Goal: Task Accomplishment & Management: Manage account settings

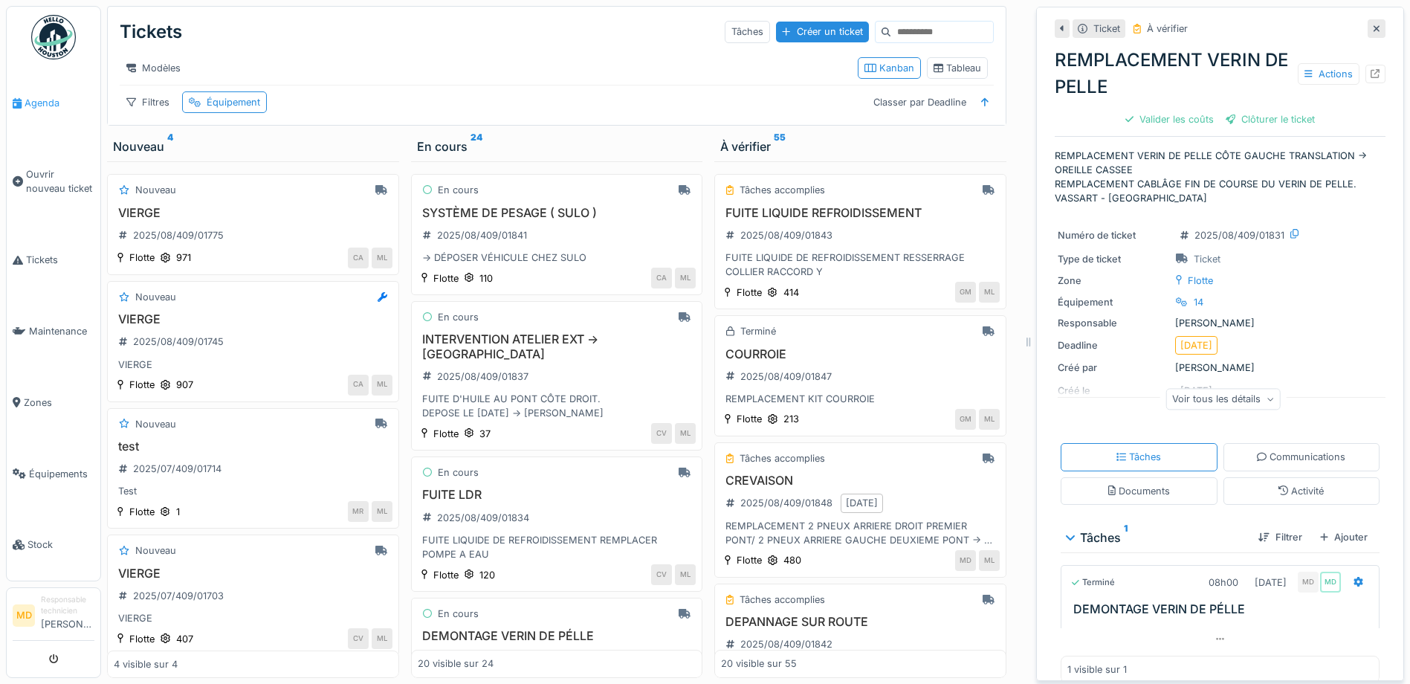
click at [21, 103] on icon at bounding box center [17, 103] width 9 height 10
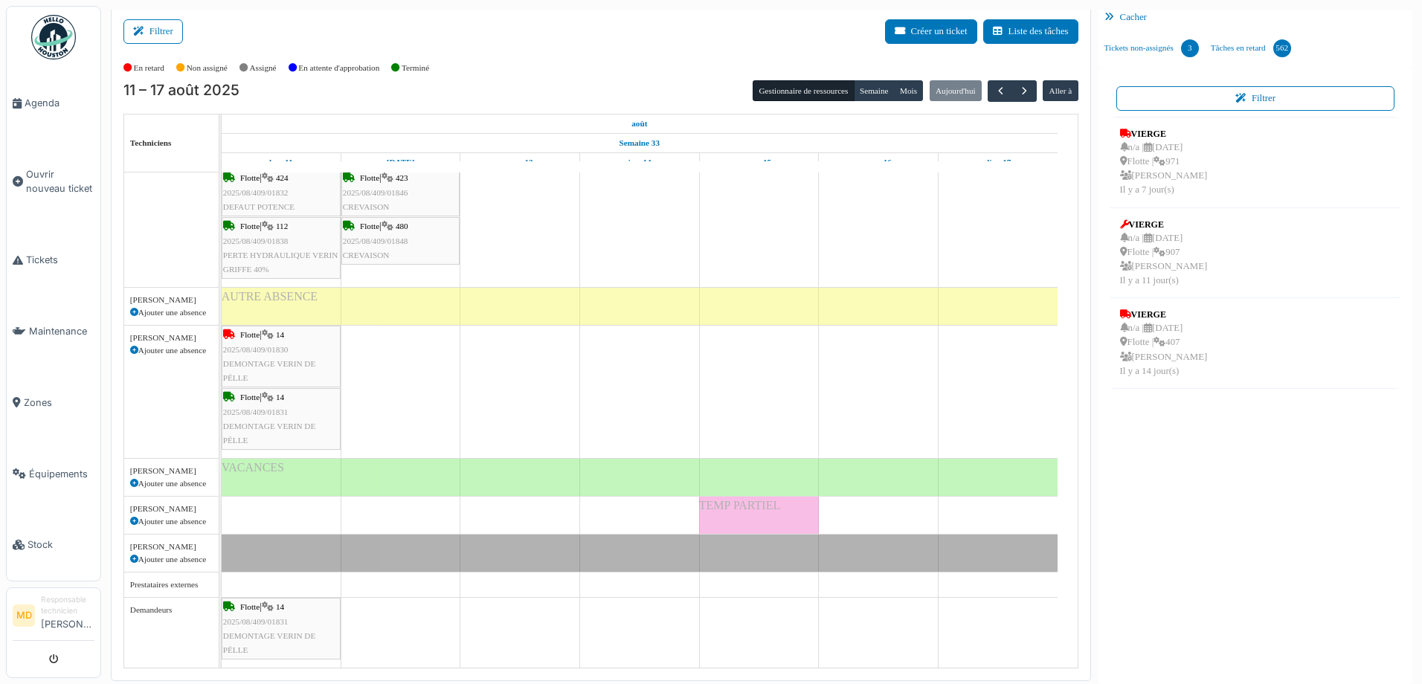
click at [260, 342] on div "Flotte | 14 2025/08/409/01830 DEMONTAGE VERIN DE PÉLLE" at bounding box center [281, 356] width 116 height 57
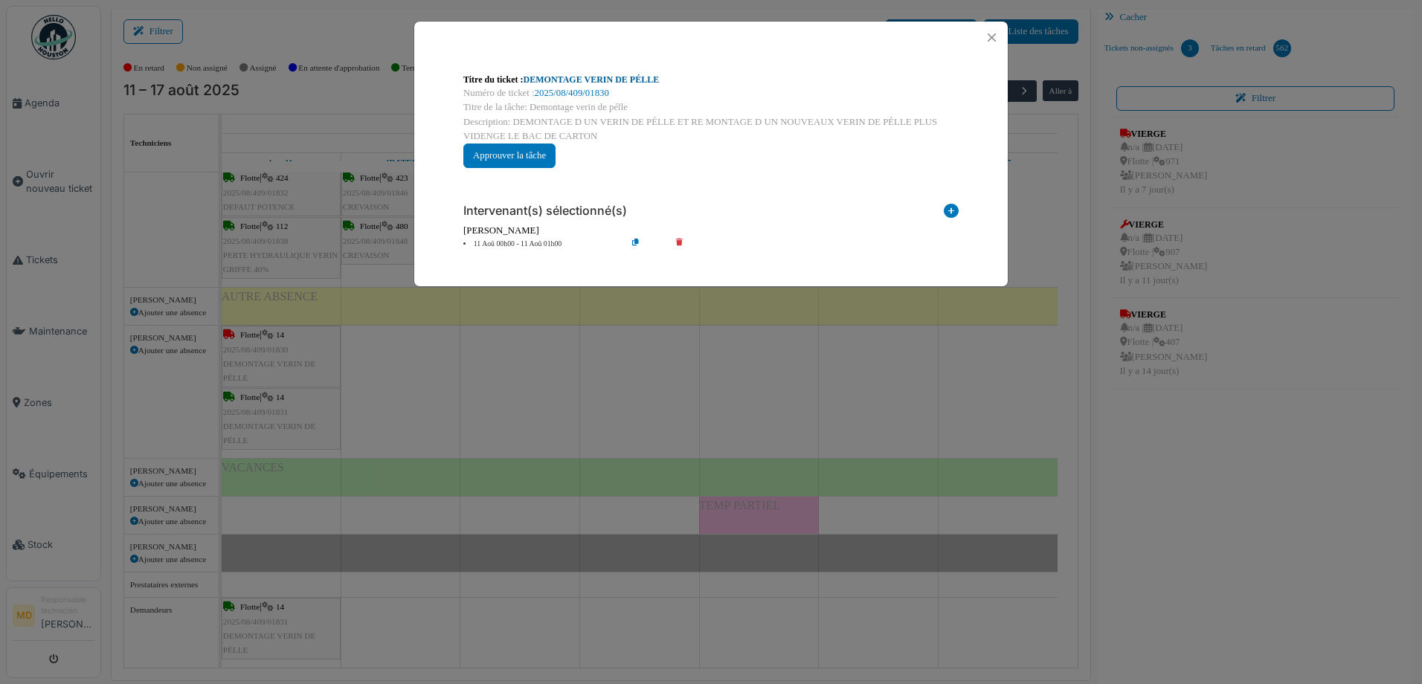
click at [590, 78] on link "DEMONTAGE VERIN DE PÉLLE" at bounding box center [591, 79] width 136 height 10
click at [352, 154] on div "**********" at bounding box center [711, 342] width 1422 height 684
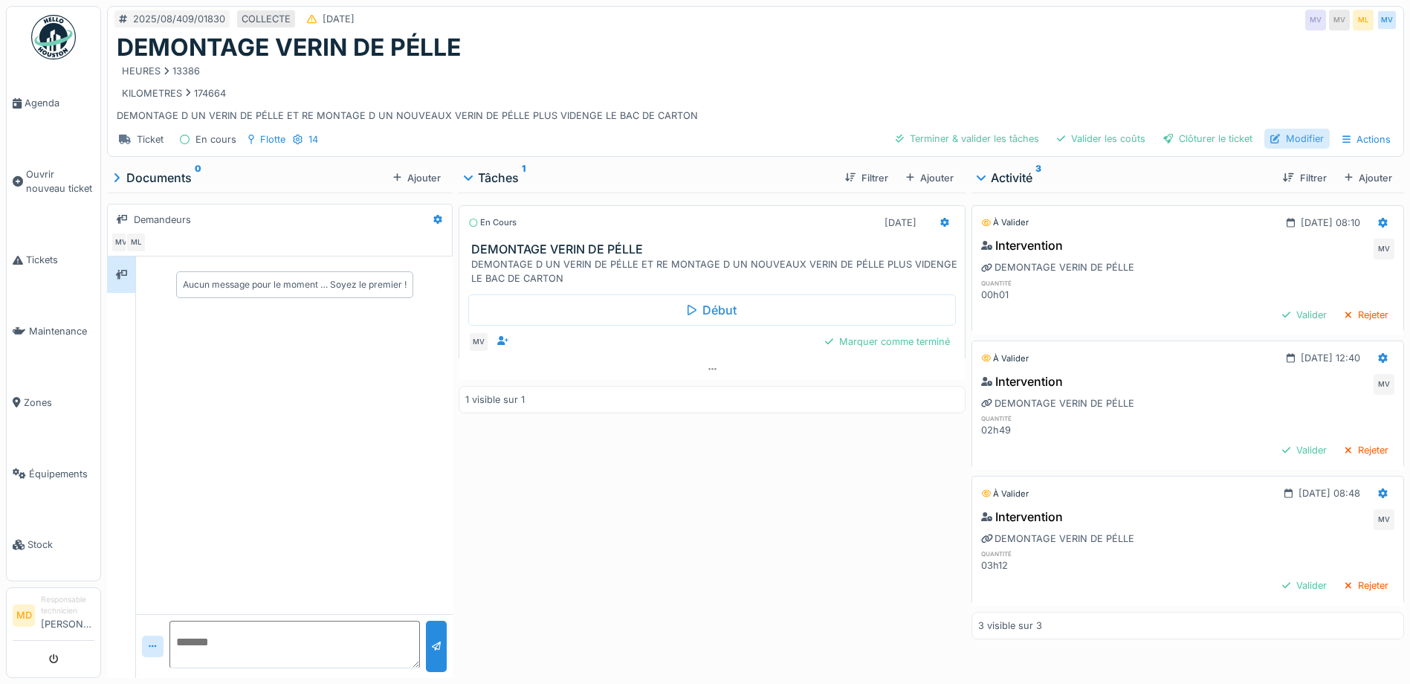
click at [1289, 138] on div "Modifier" at bounding box center [1297, 139] width 65 height 20
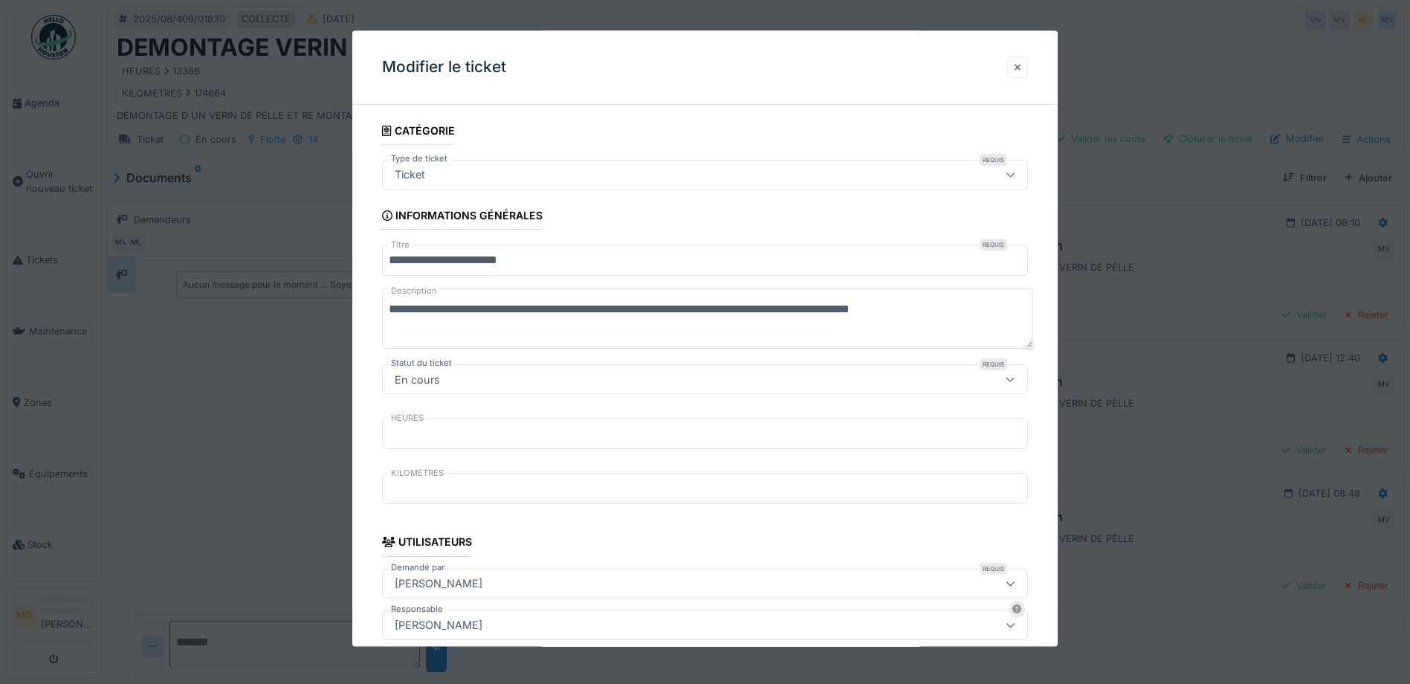
click at [1013, 61] on div at bounding box center [1017, 68] width 21 height 22
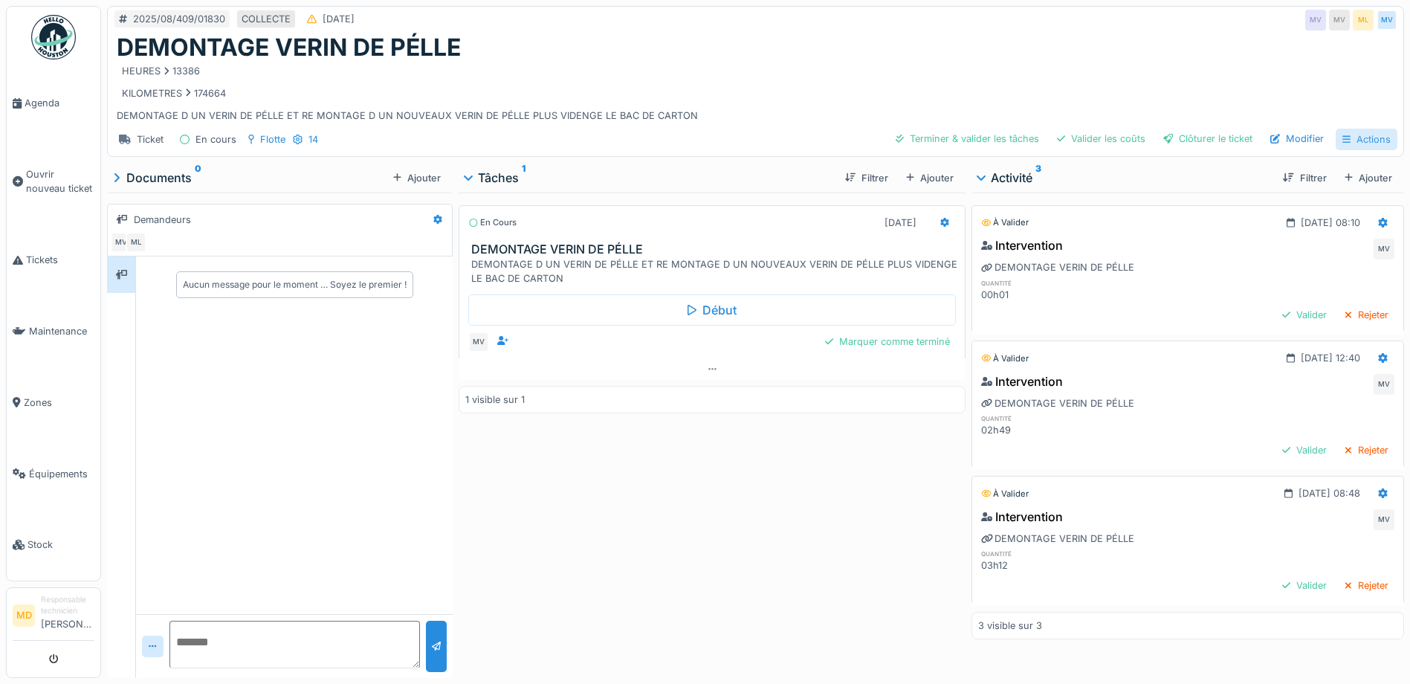
click at [1347, 138] on div "Actions" at bounding box center [1367, 140] width 62 height 22
click at [1278, 141] on div "Modifier" at bounding box center [1297, 139] width 65 height 20
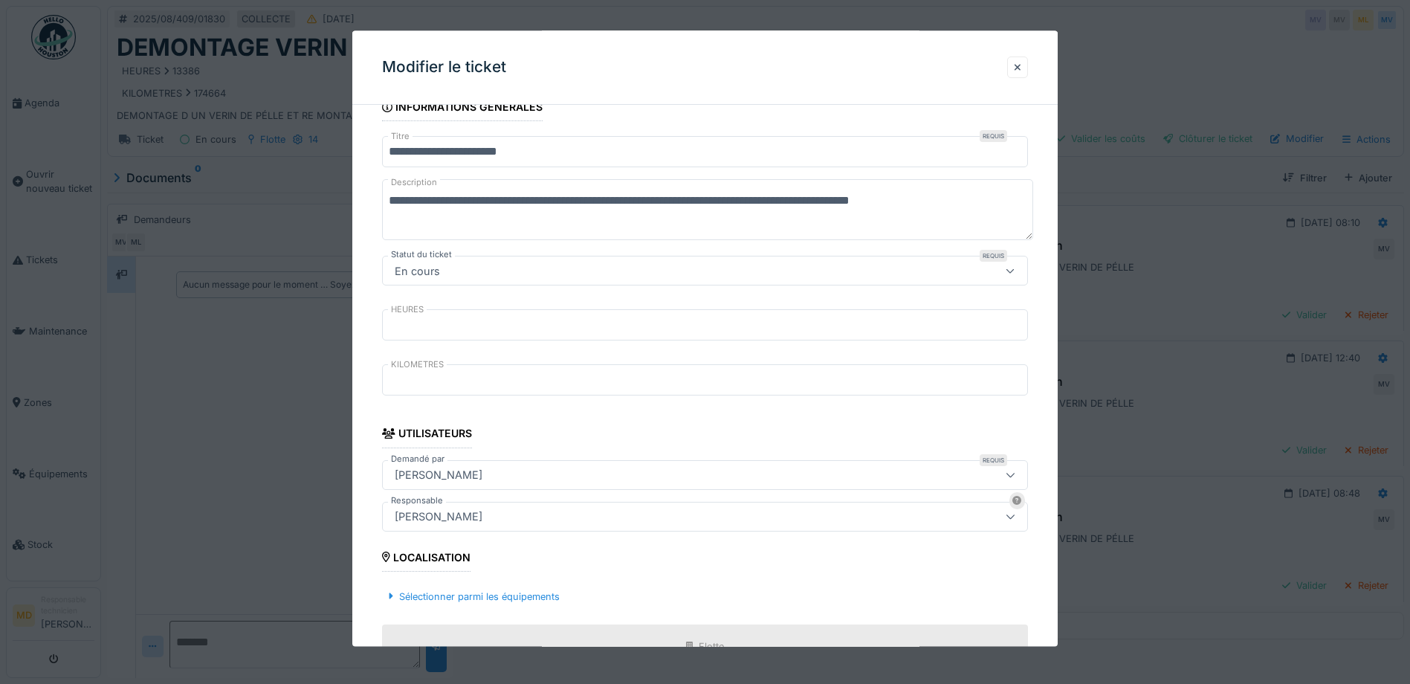
scroll to position [372, 0]
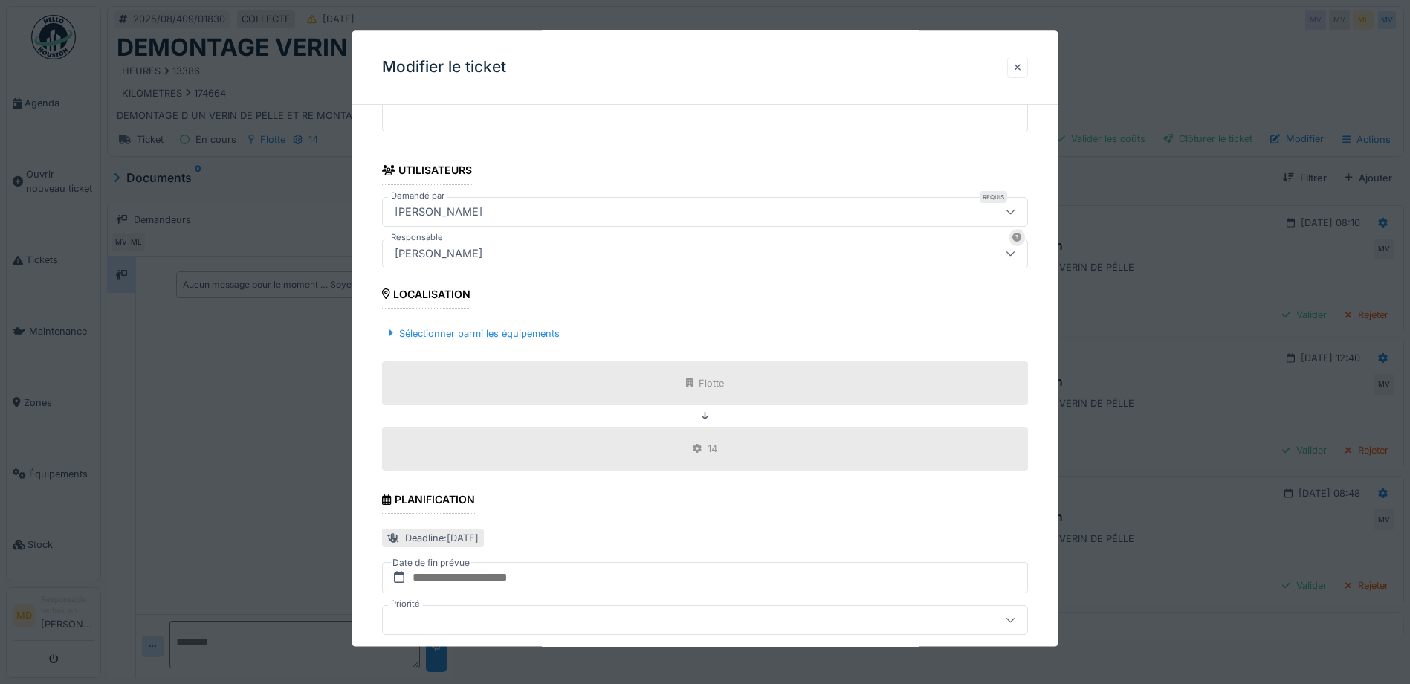
click at [1018, 65] on div at bounding box center [1017, 68] width 21 height 22
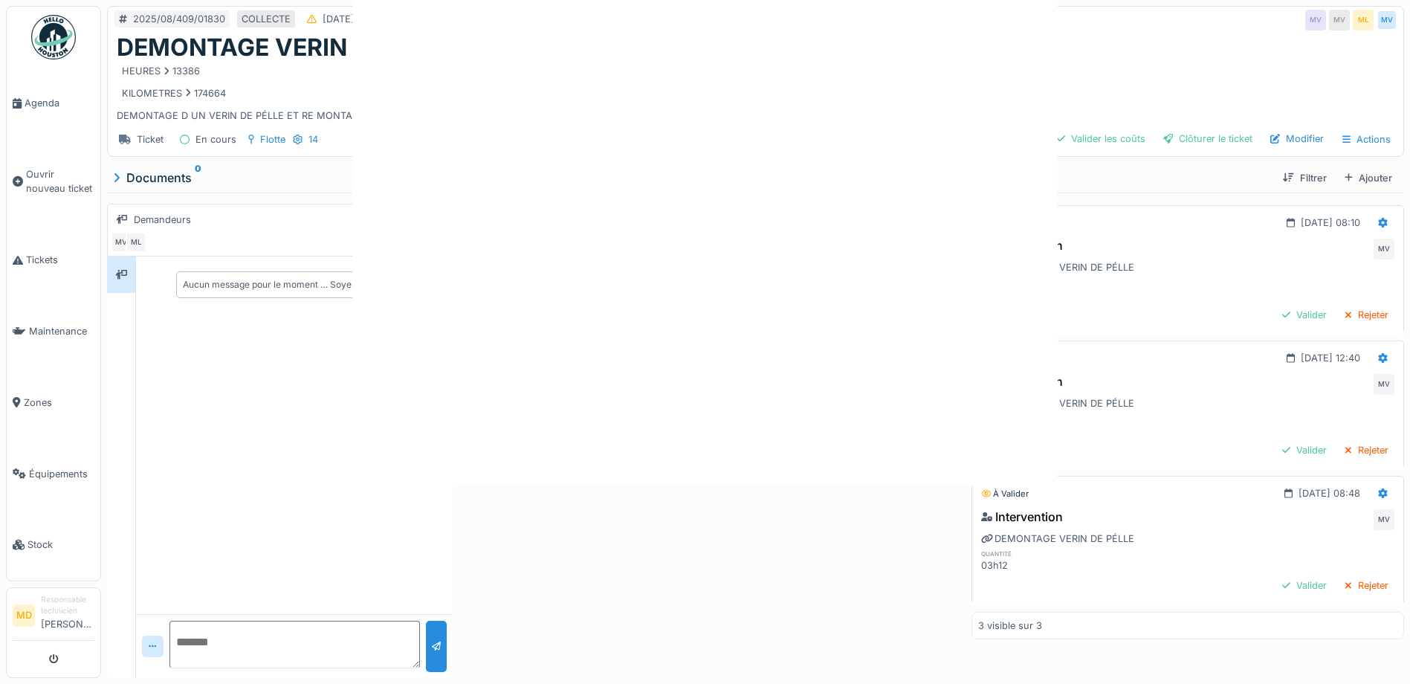
scroll to position [0, 0]
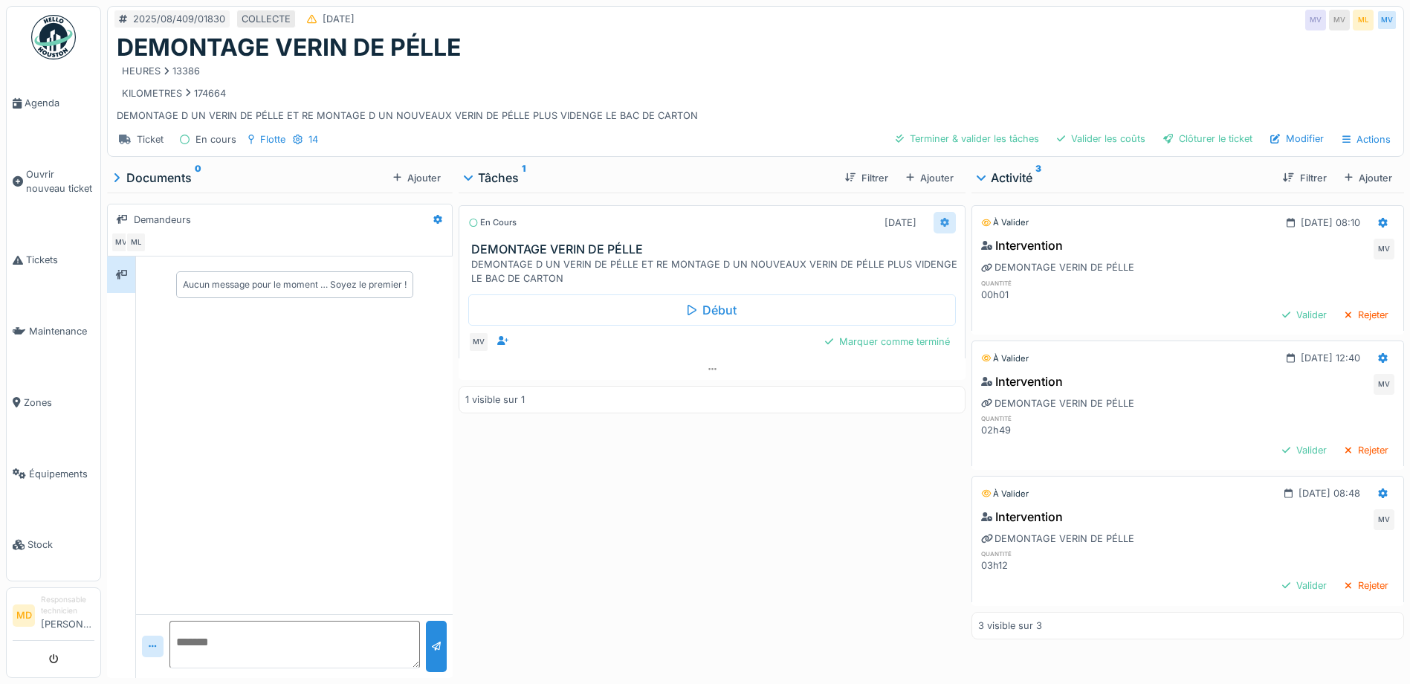
click at [941, 219] on icon at bounding box center [946, 223] width 10 height 10
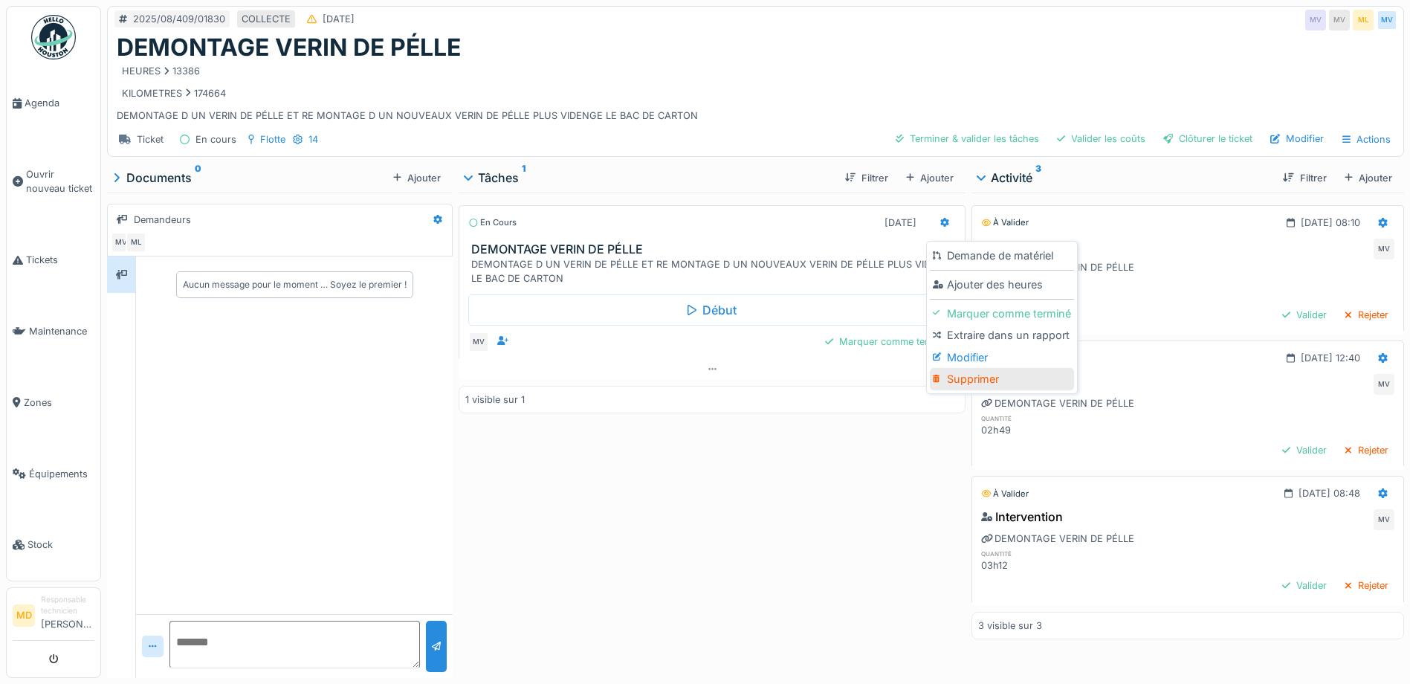
click at [978, 373] on div "Supprimer" at bounding box center [1002, 379] width 144 height 22
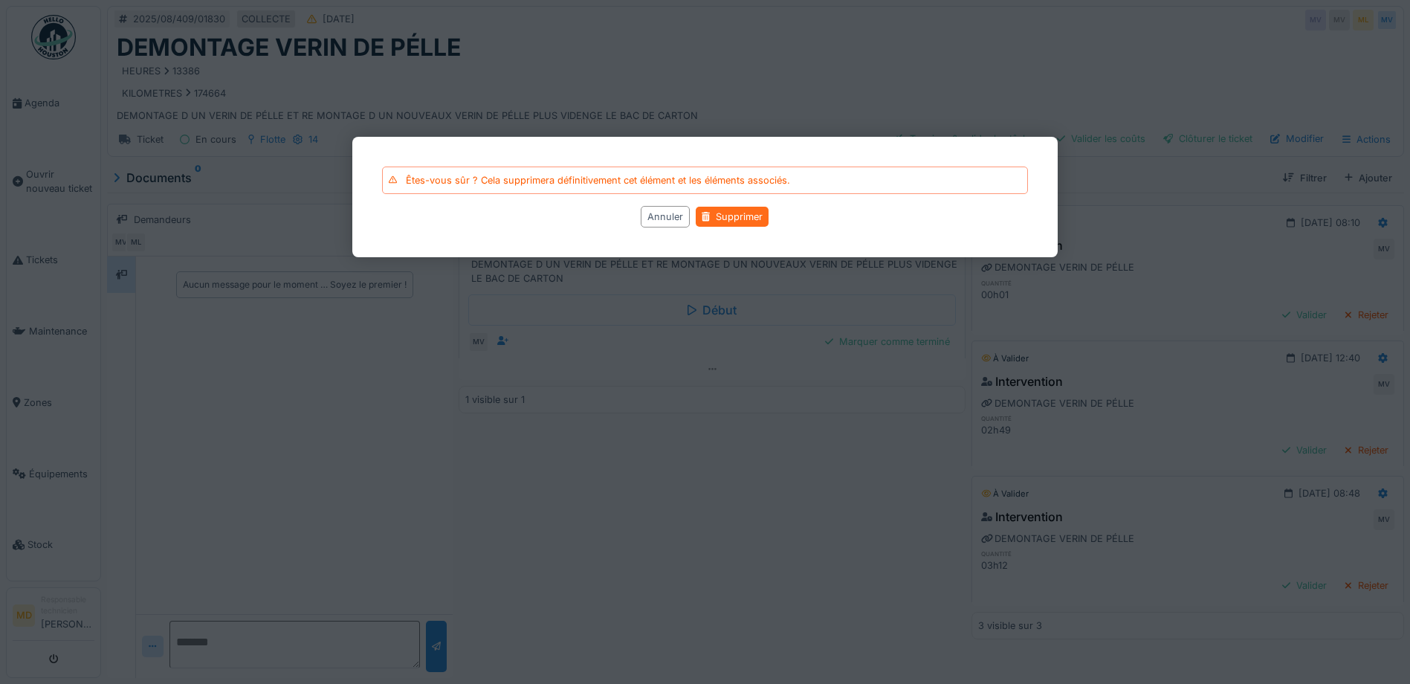
click at [746, 216] on div "Supprimer" at bounding box center [732, 217] width 73 height 20
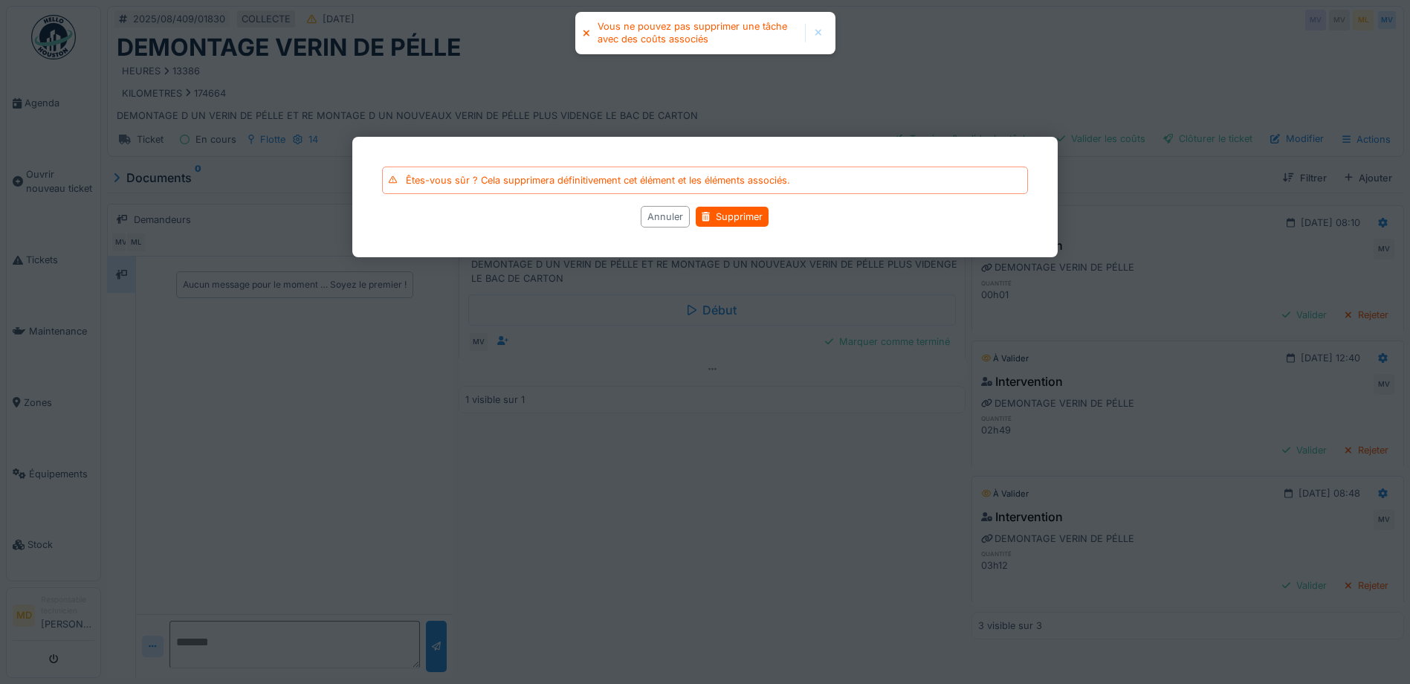
click at [665, 216] on div "Annuler" at bounding box center [665, 217] width 49 height 22
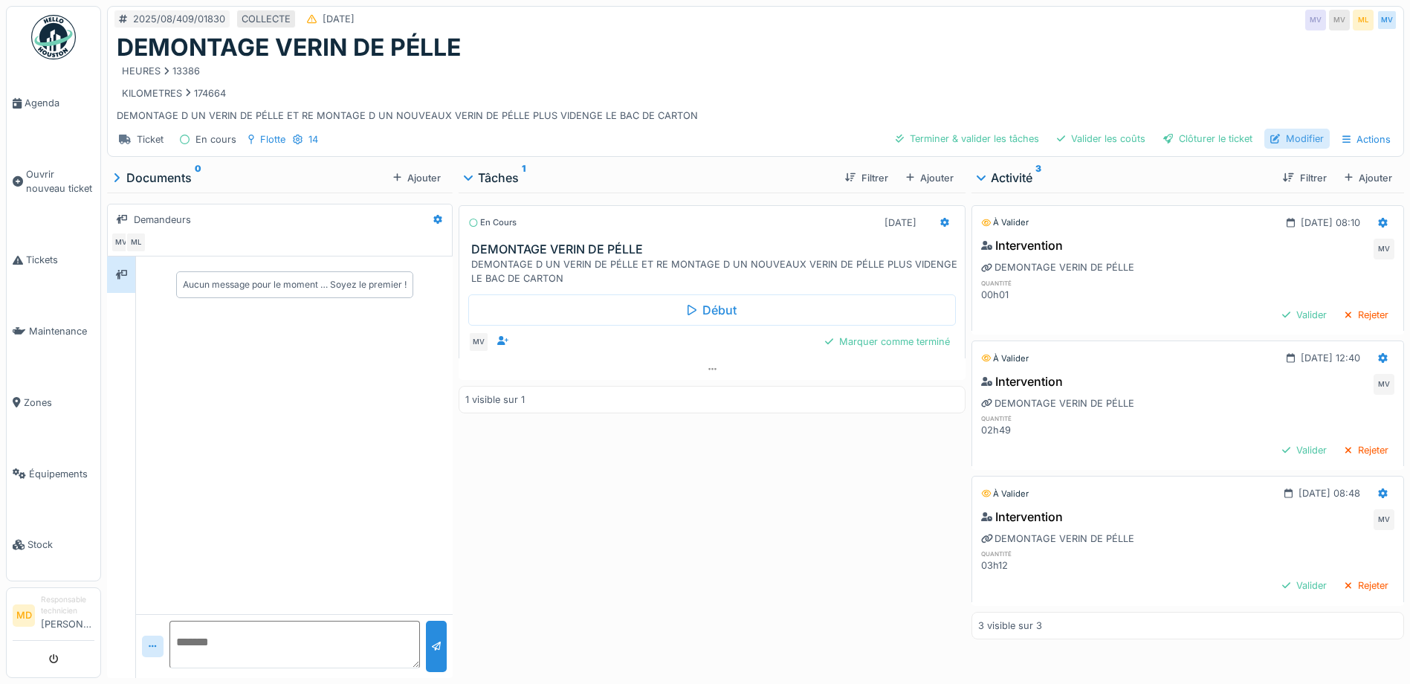
click at [1282, 135] on div "Modifier" at bounding box center [1297, 139] width 65 height 20
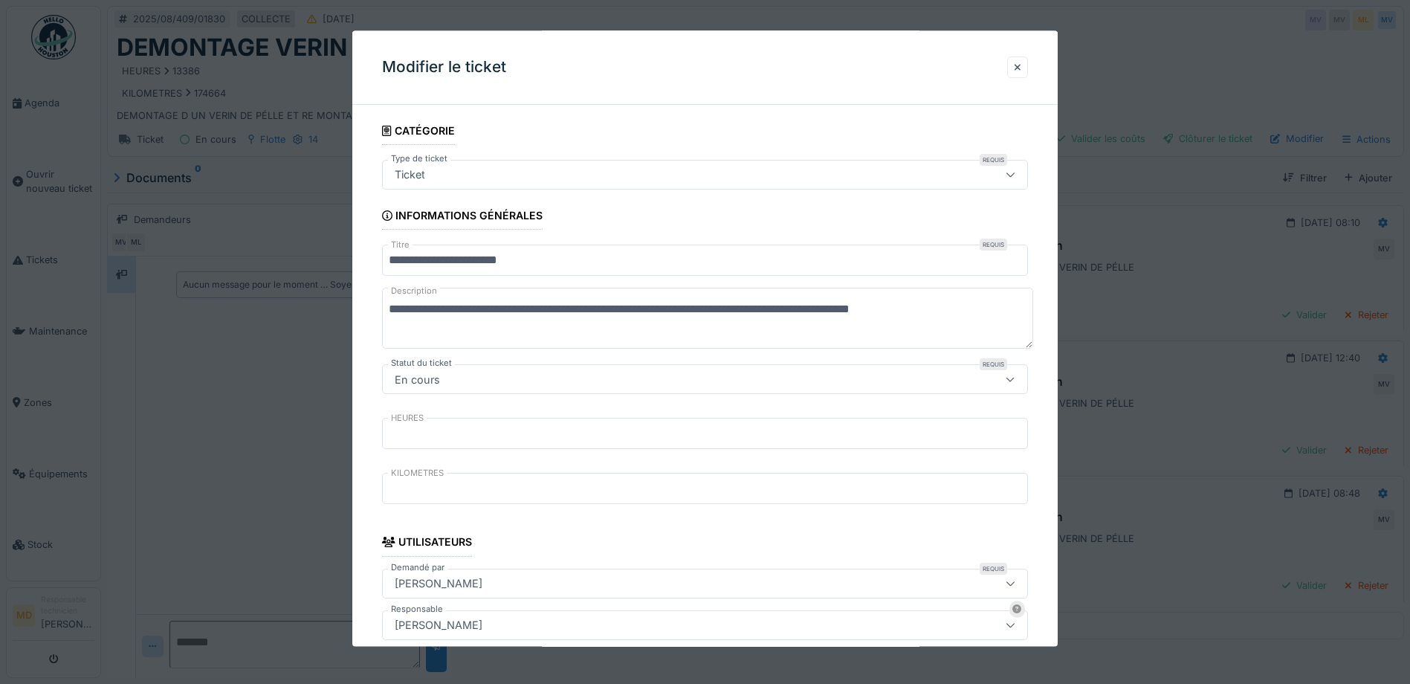
drag, startPoint x: 389, startPoint y: 310, endPoint x: 509, endPoint y: 342, distance: 124.6
click at [509, 342] on textarea "**********" at bounding box center [707, 318] width 651 height 61
paste textarea "**********"
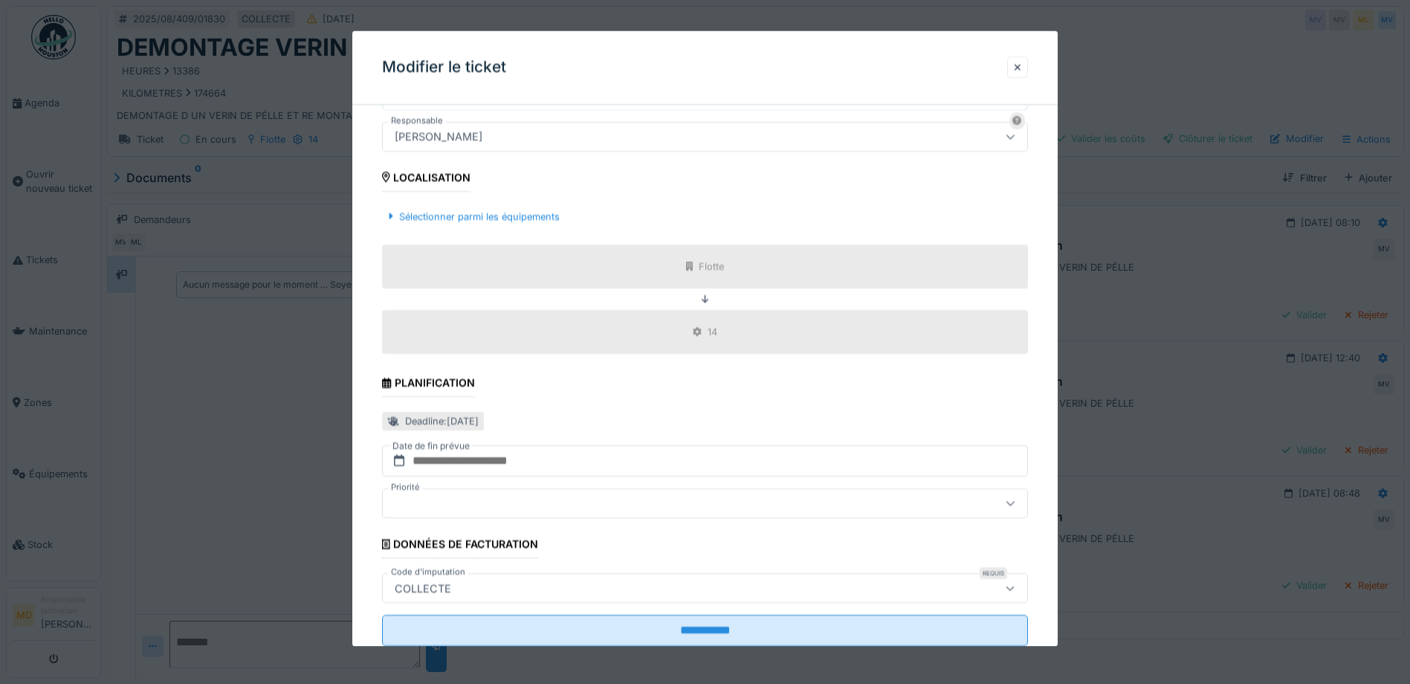
scroll to position [530, 0]
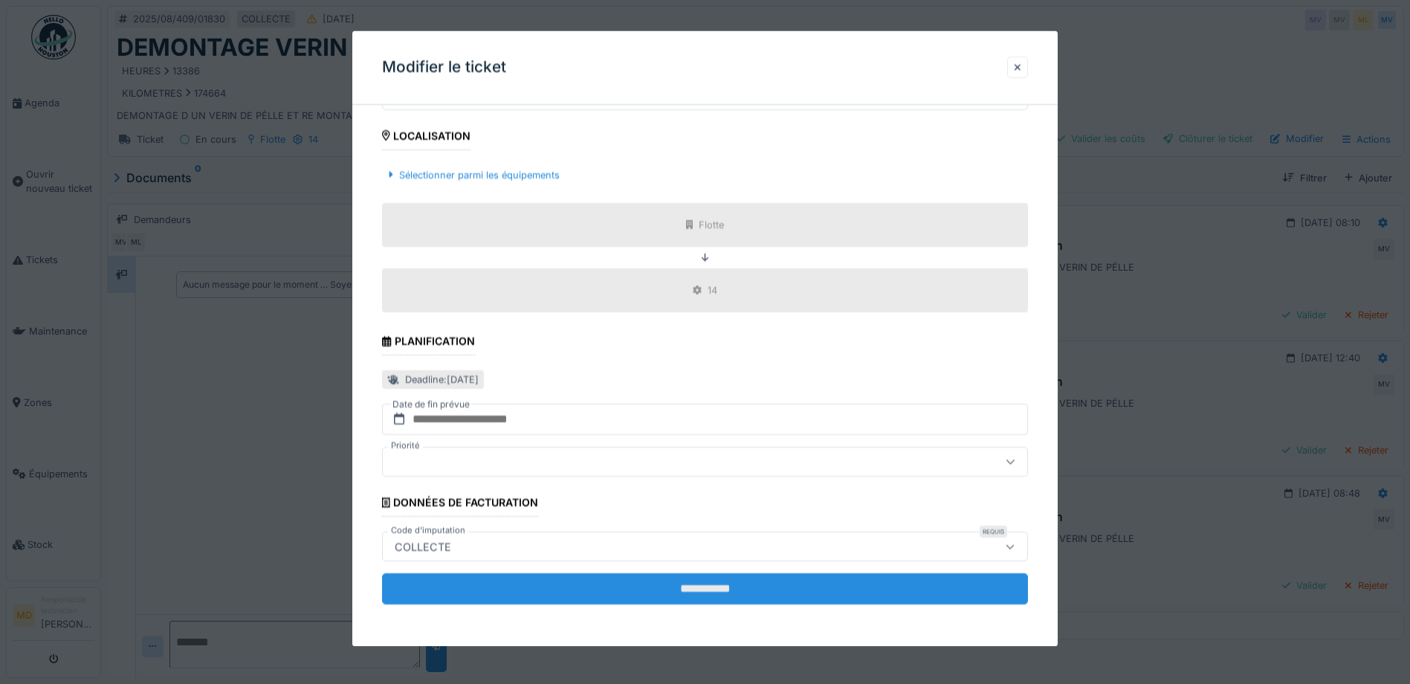
type textarea "**********"
click at [701, 596] on input "**********" at bounding box center [705, 589] width 646 height 31
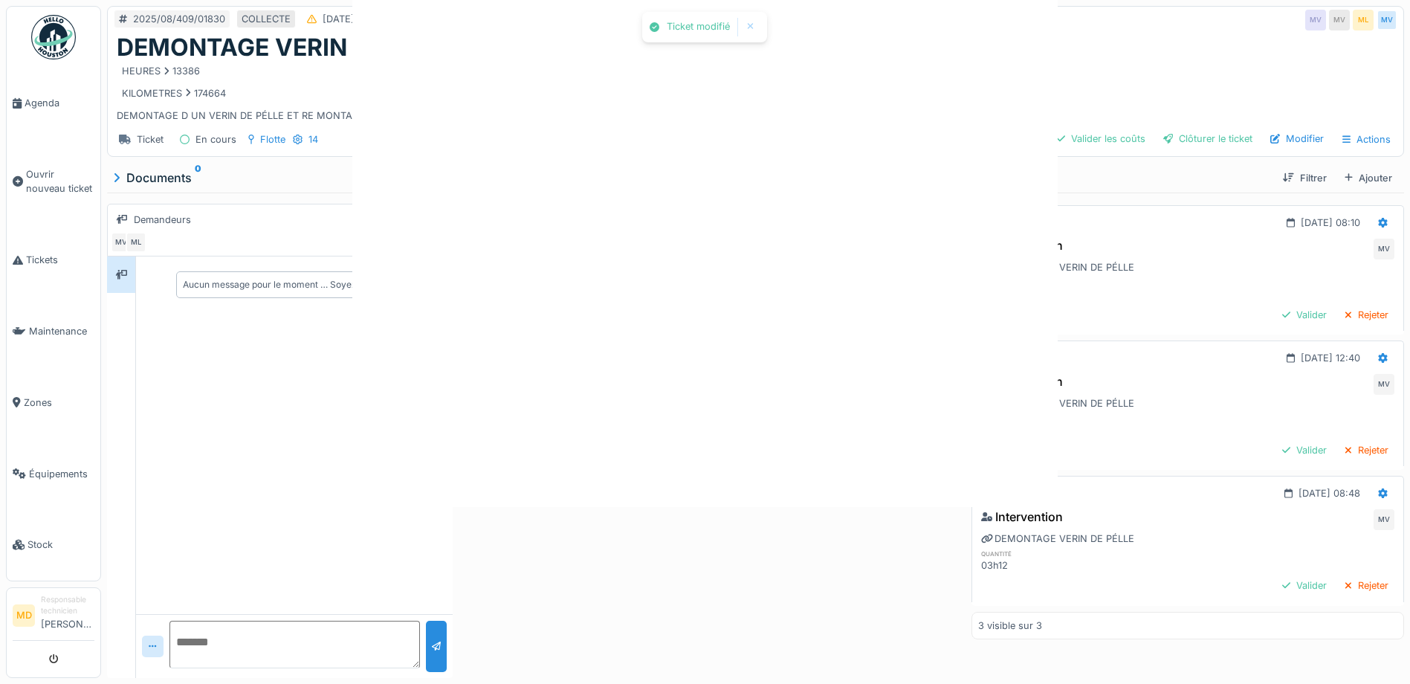
scroll to position [0, 0]
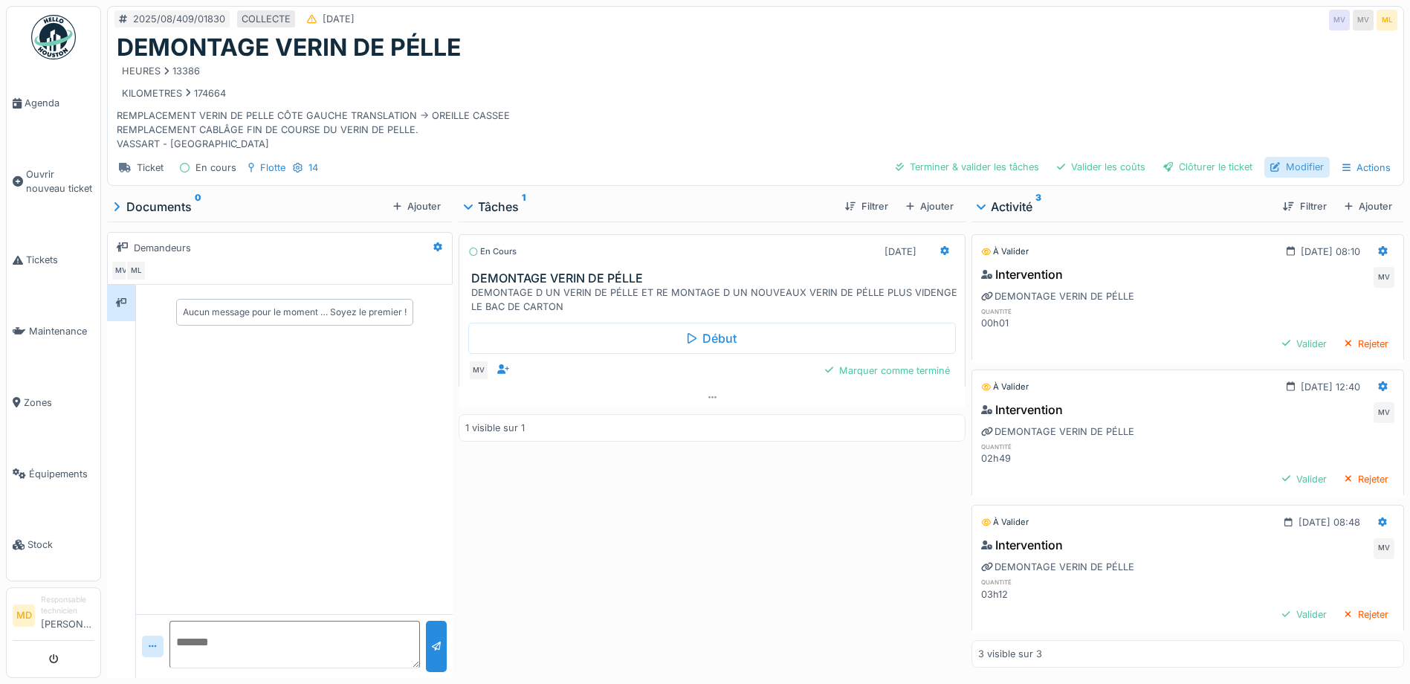
click at [1275, 167] on div "Modifier" at bounding box center [1297, 167] width 65 height 20
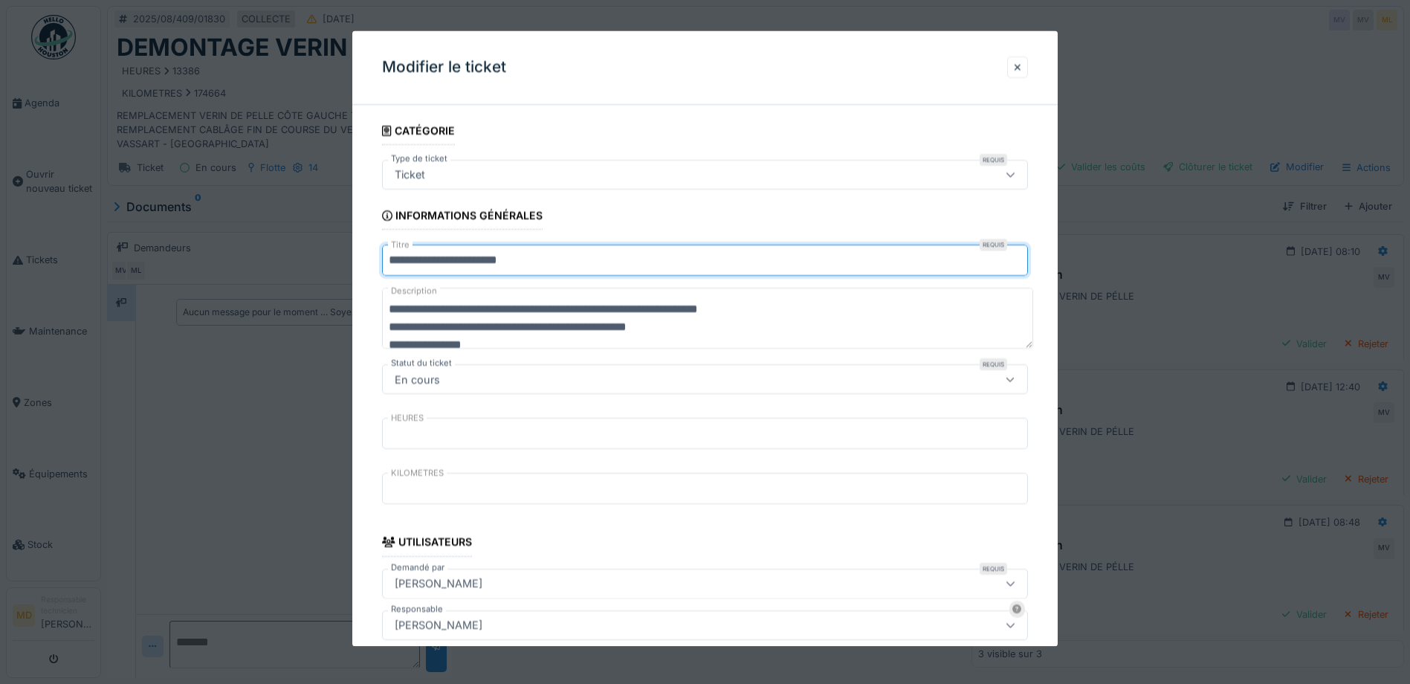
drag, startPoint x: 564, startPoint y: 259, endPoint x: 225, endPoint y: 251, distance: 339.9
click at [225, 252] on div "**********" at bounding box center [755, 342] width 1309 height 684
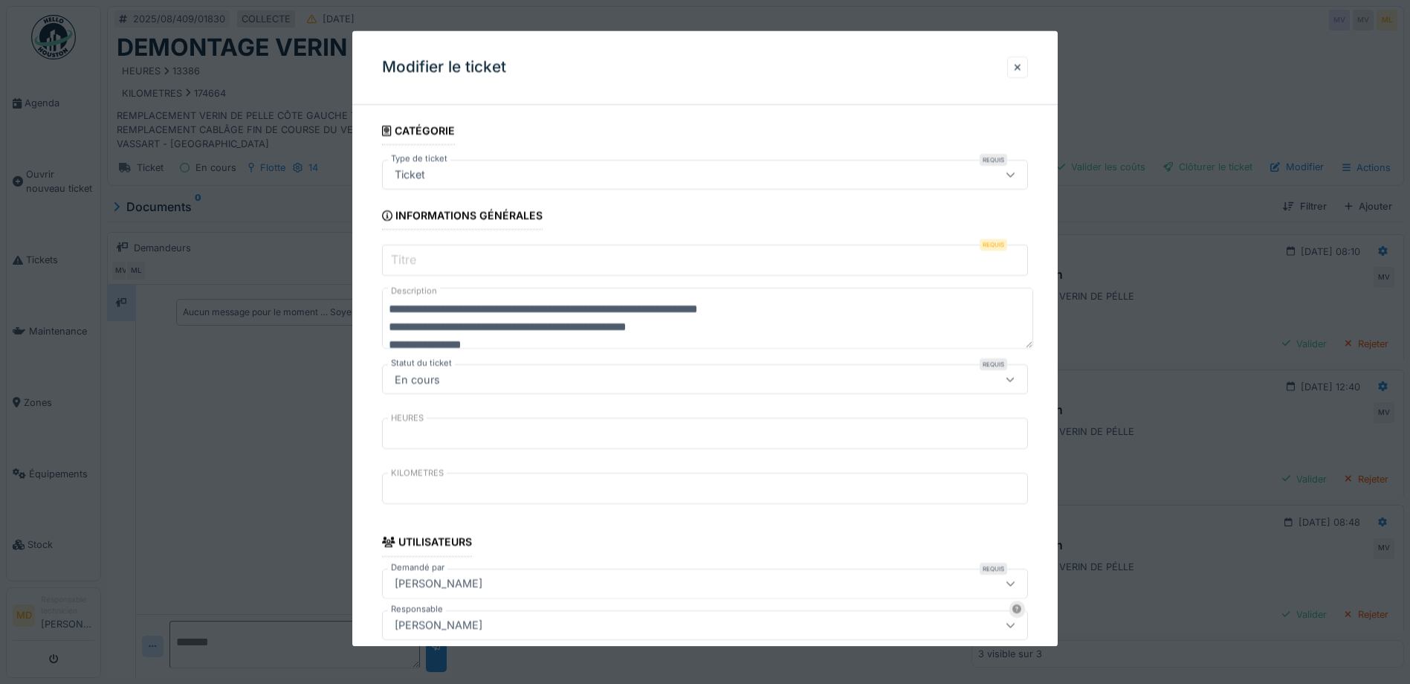
drag, startPoint x: 401, startPoint y: 257, endPoint x: 736, endPoint y: 260, distance: 335.3
paste input "**********"
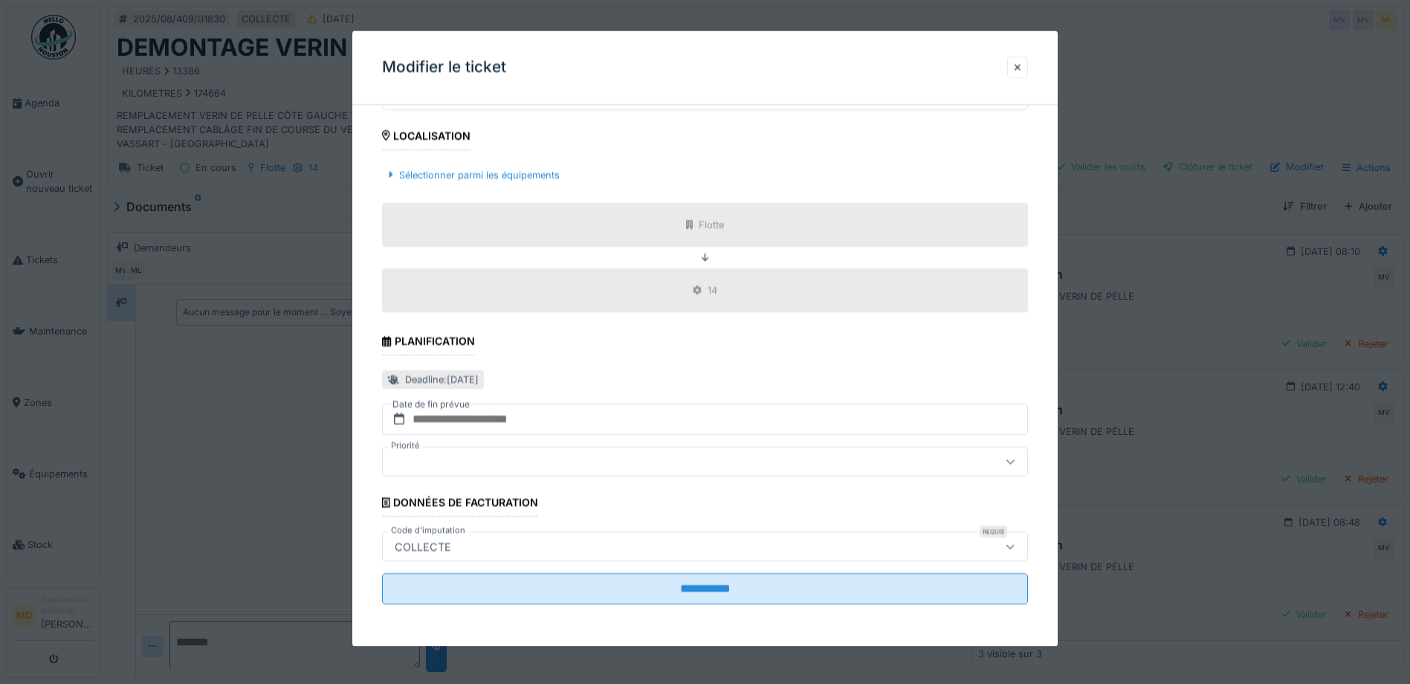
scroll to position [11, 0]
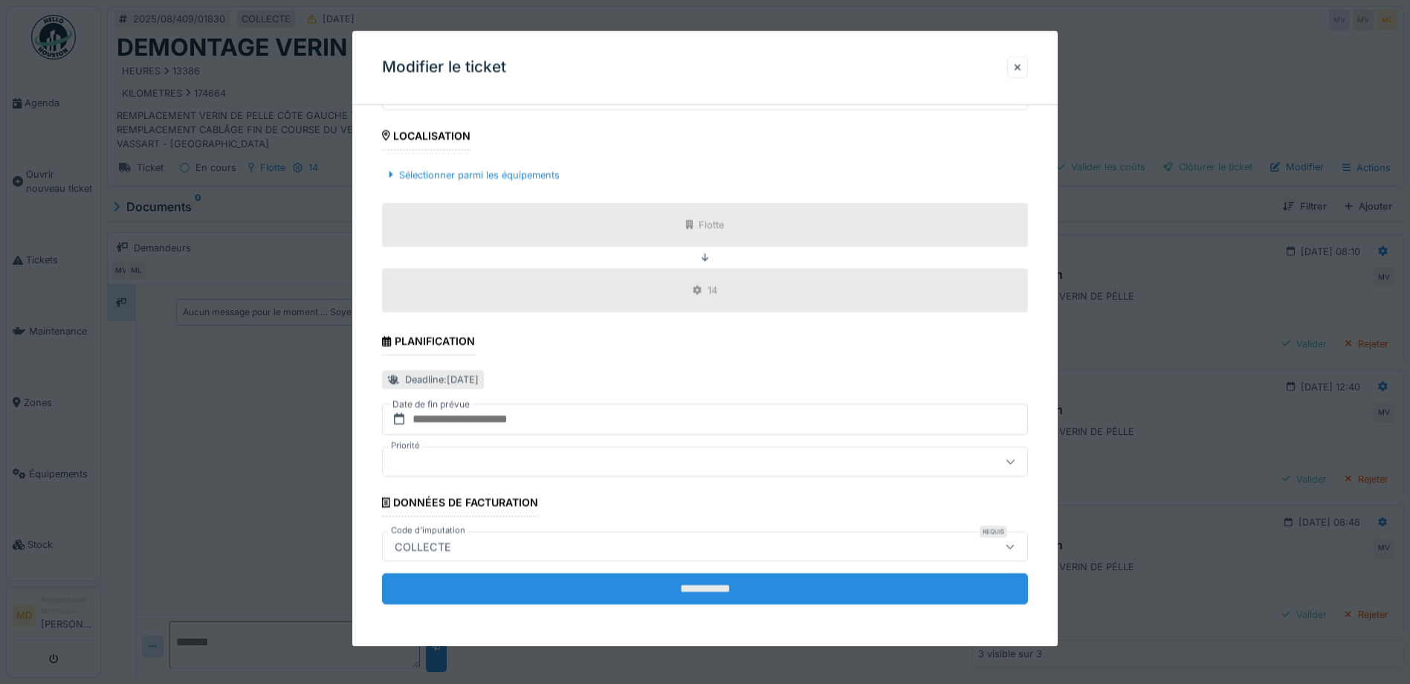
type input "**********"
click at [690, 587] on input "**********" at bounding box center [705, 589] width 646 height 31
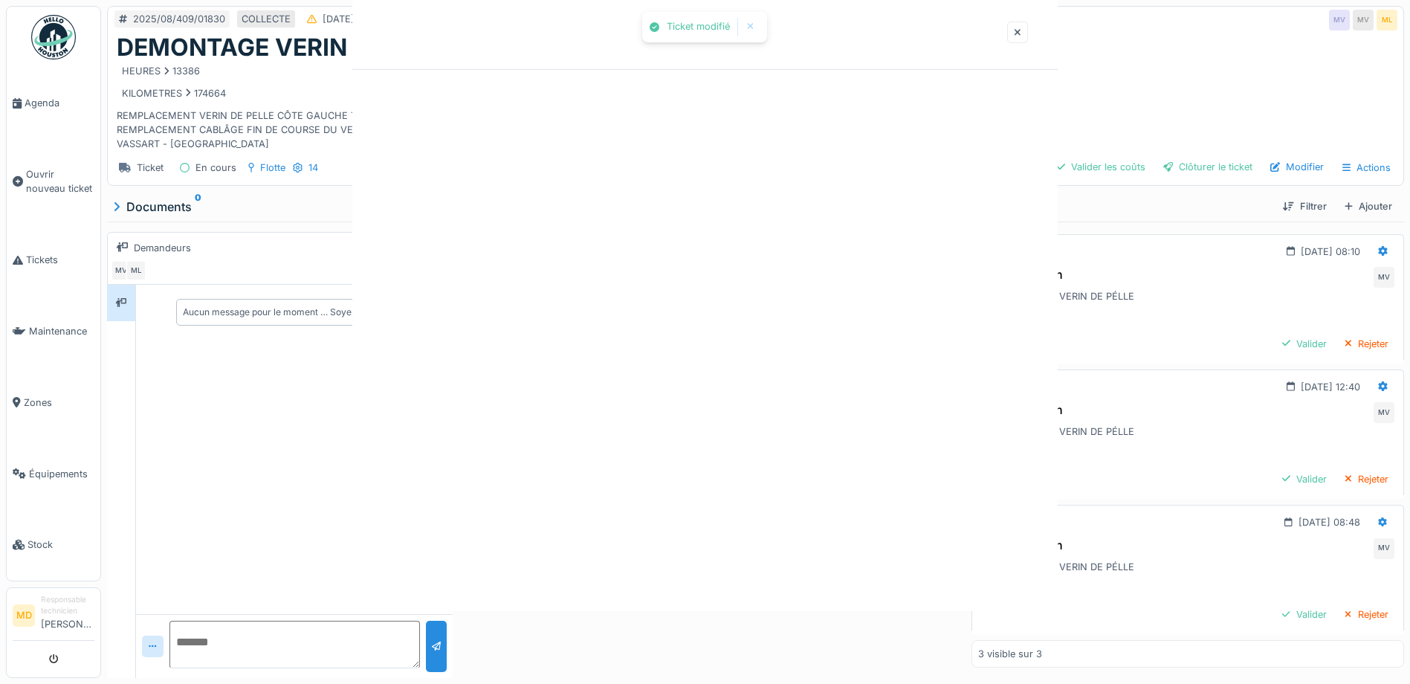
scroll to position [0, 0]
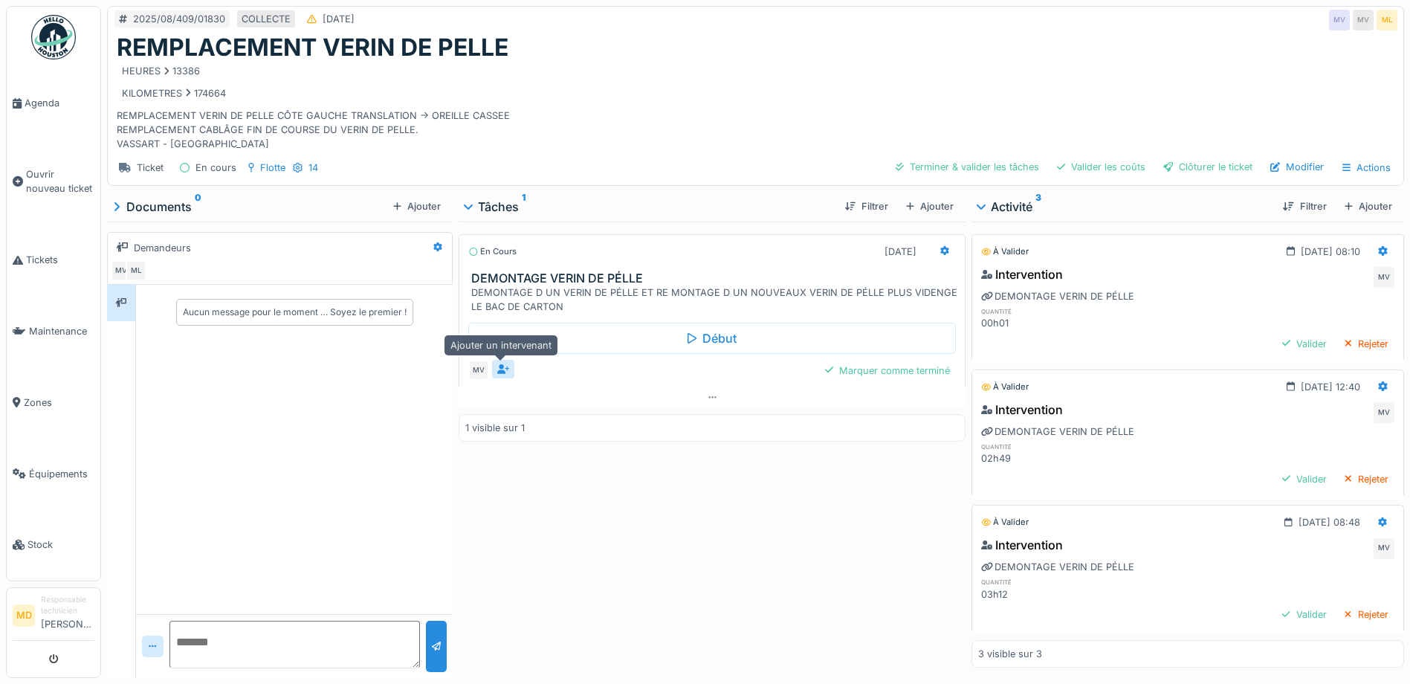
click at [506, 364] on icon at bounding box center [503, 369] width 12 height 10
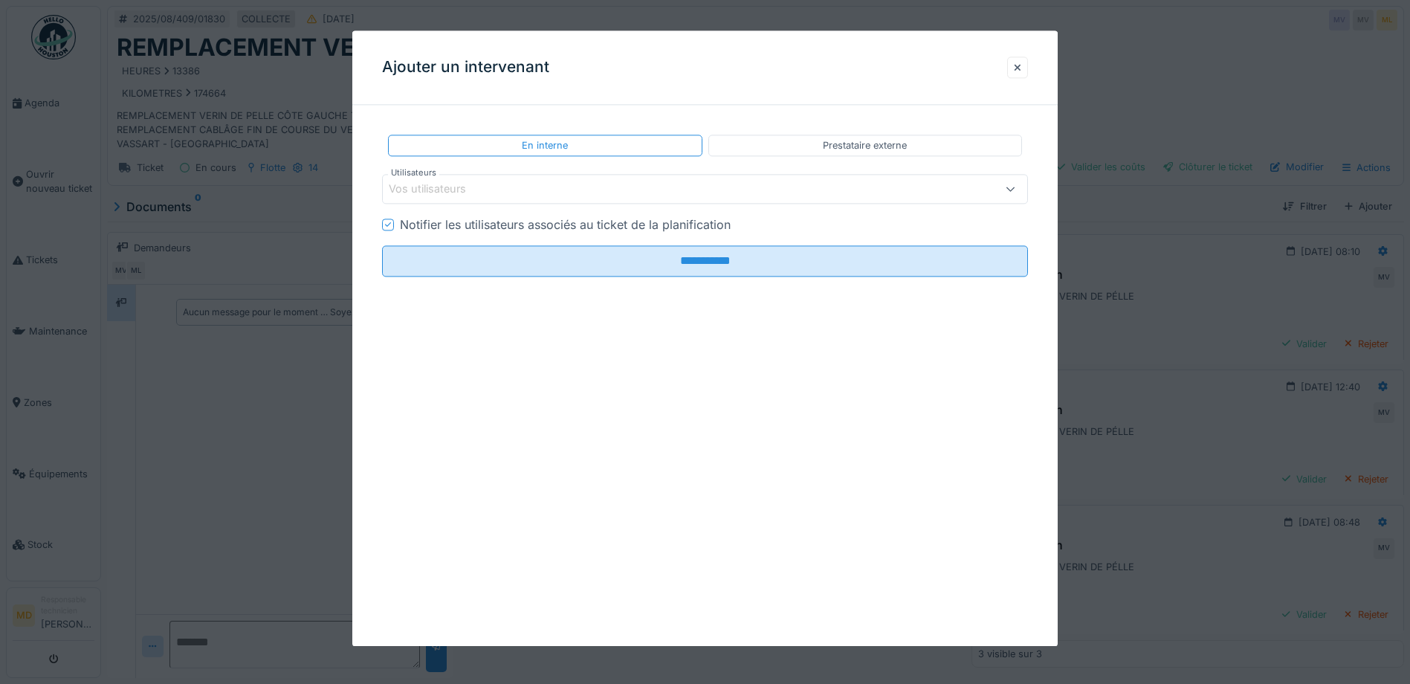
click at [410, 187] on div "Vos utilisateurs" at bounding box center [438, 189] width 98 height 16
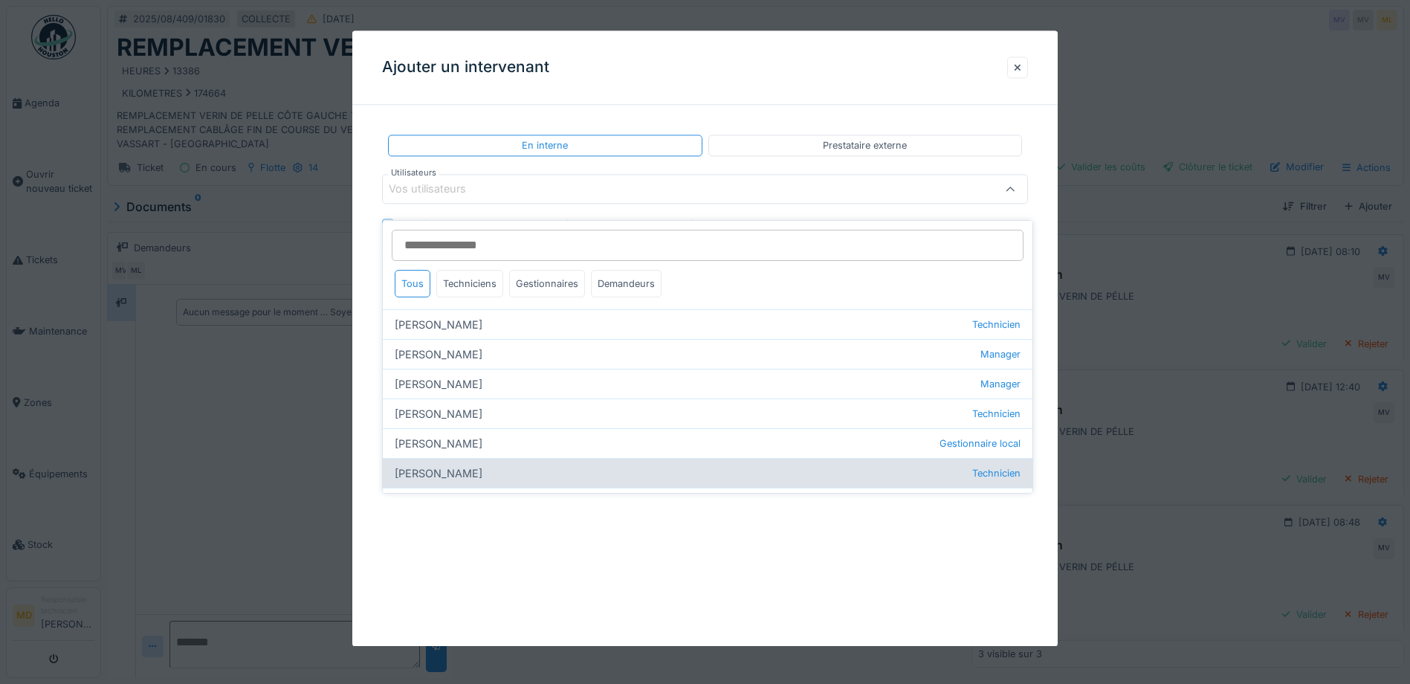
scroll to position [462, 0]
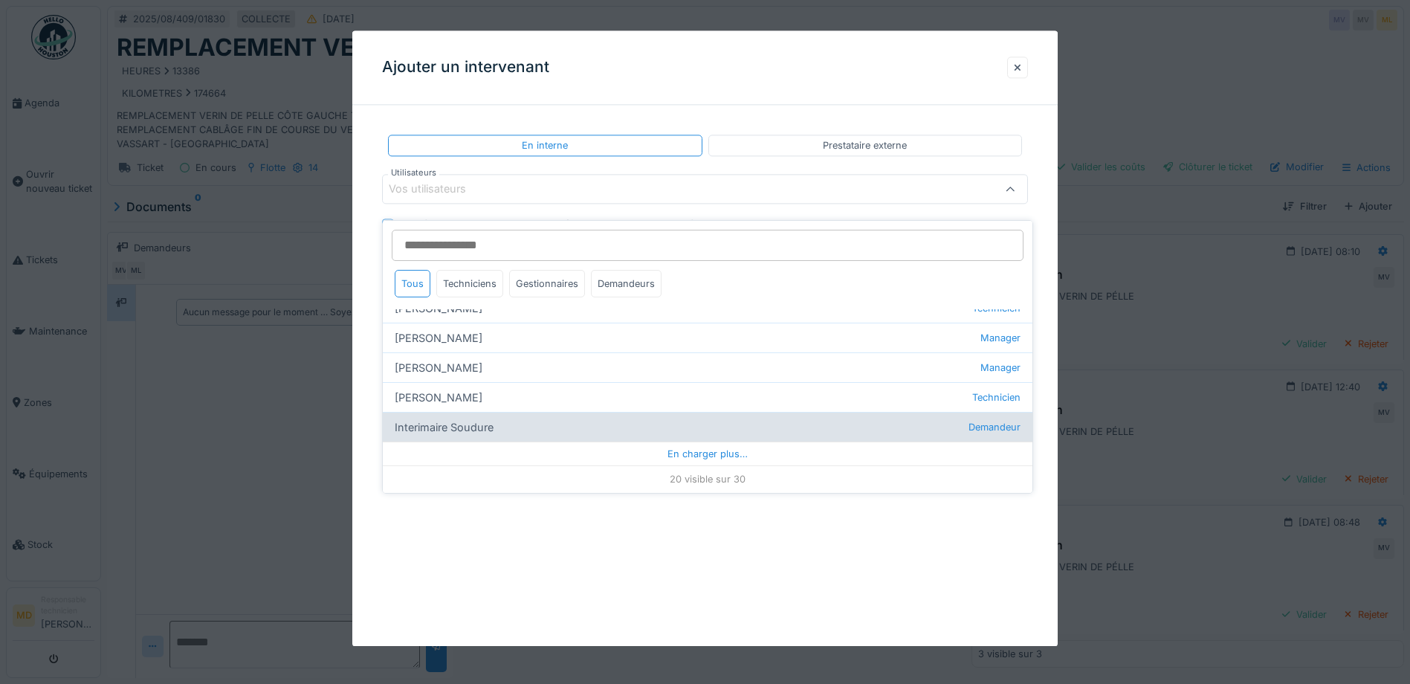
click at [463, 412] on div "Interimaire Soudure Demandeur" at bounding box center [708, 427] width 650 height 30
type input "*****"
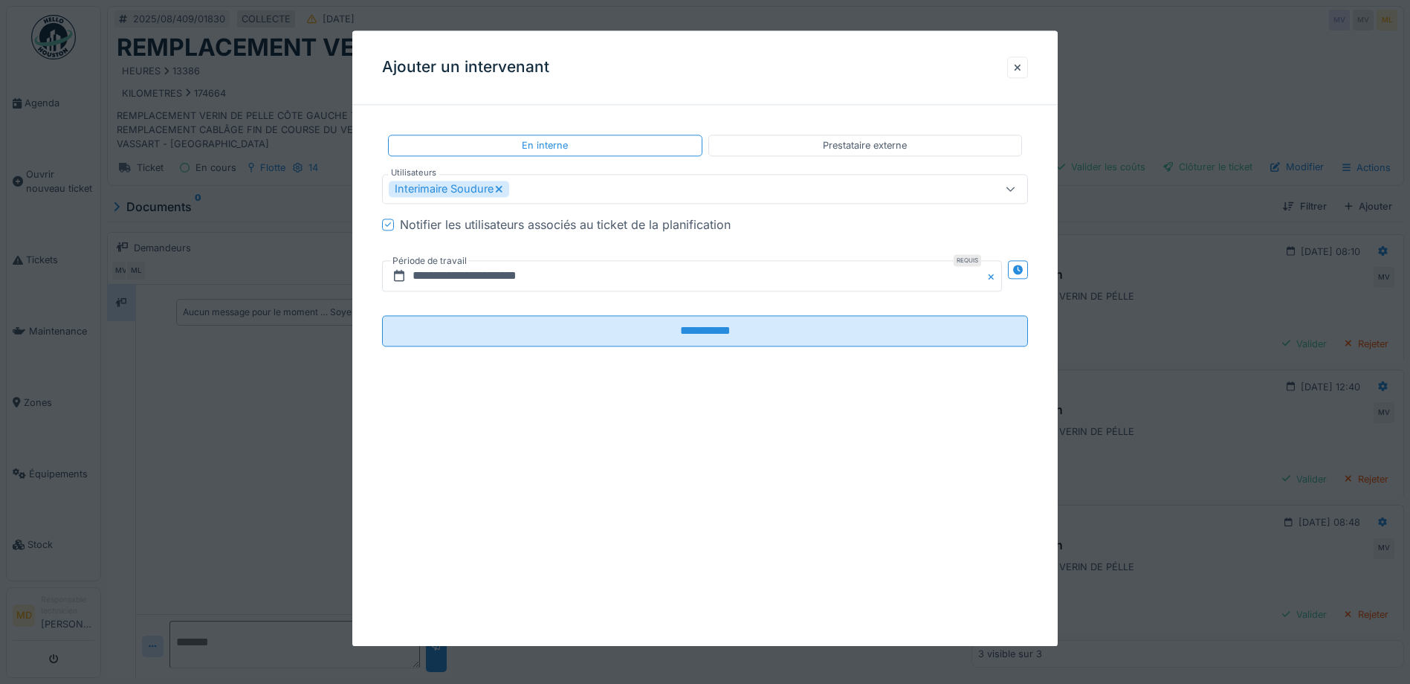
click at [717, 113] on div "**********" at bounding box center [705, 338] width 706 height 616
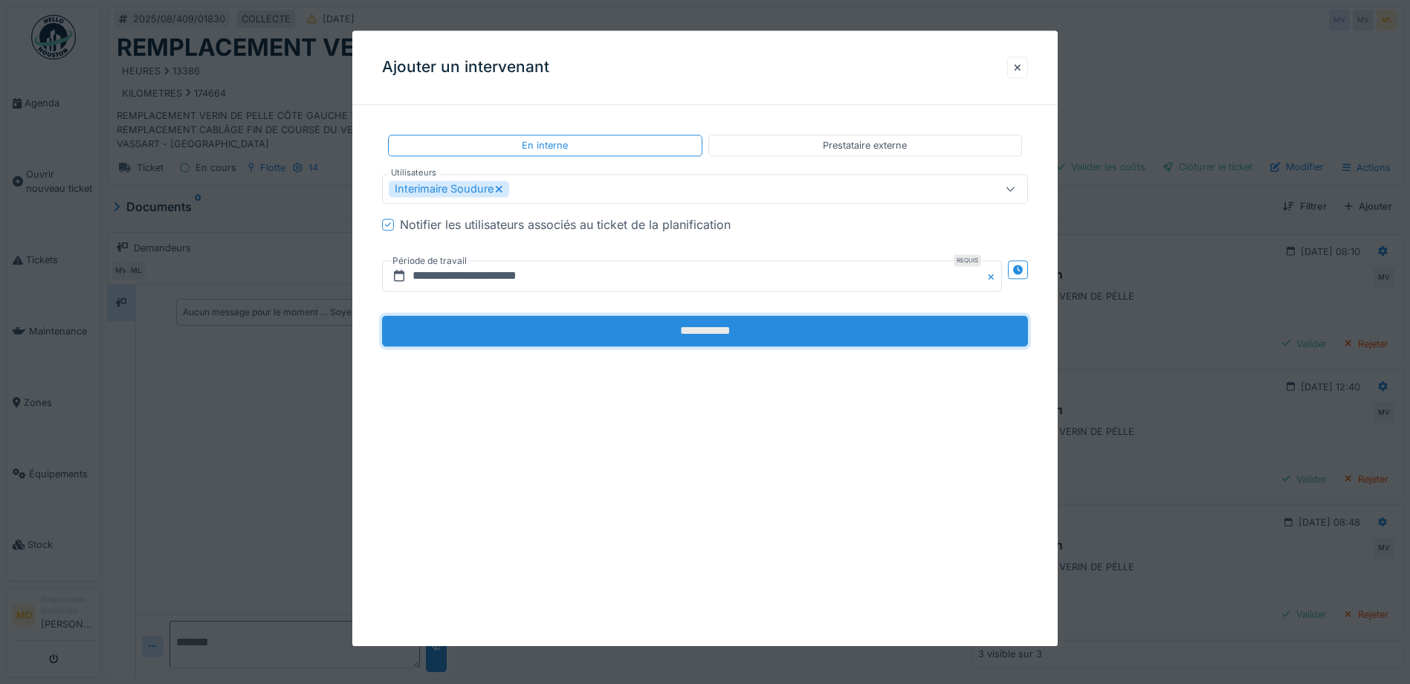
click at [706, 337] on input "**********" at bounding box center [705, 331] width 646 height 31
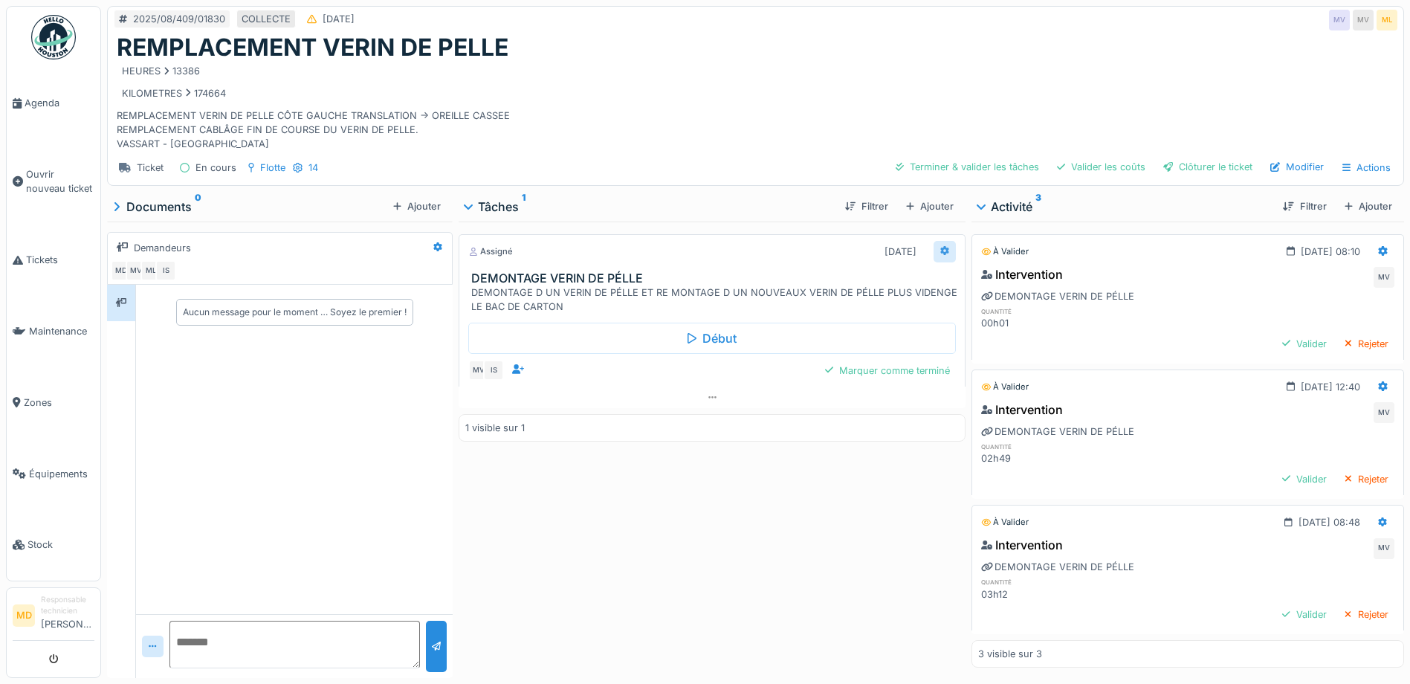
click at [944, 241] on div at bounding box center [945, 252] width 23 height 22
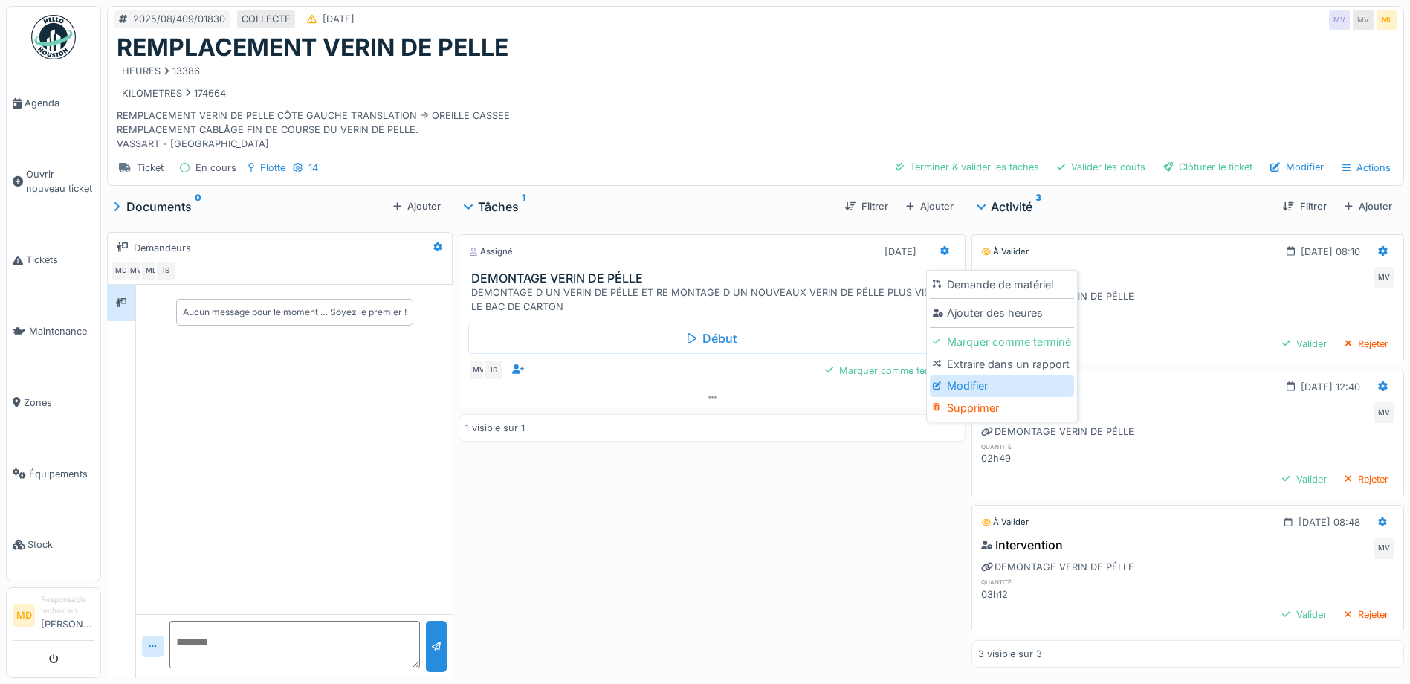
click at [954, 375] on div "Modifier" at bounding box center [1002, 386] width 144 height 22
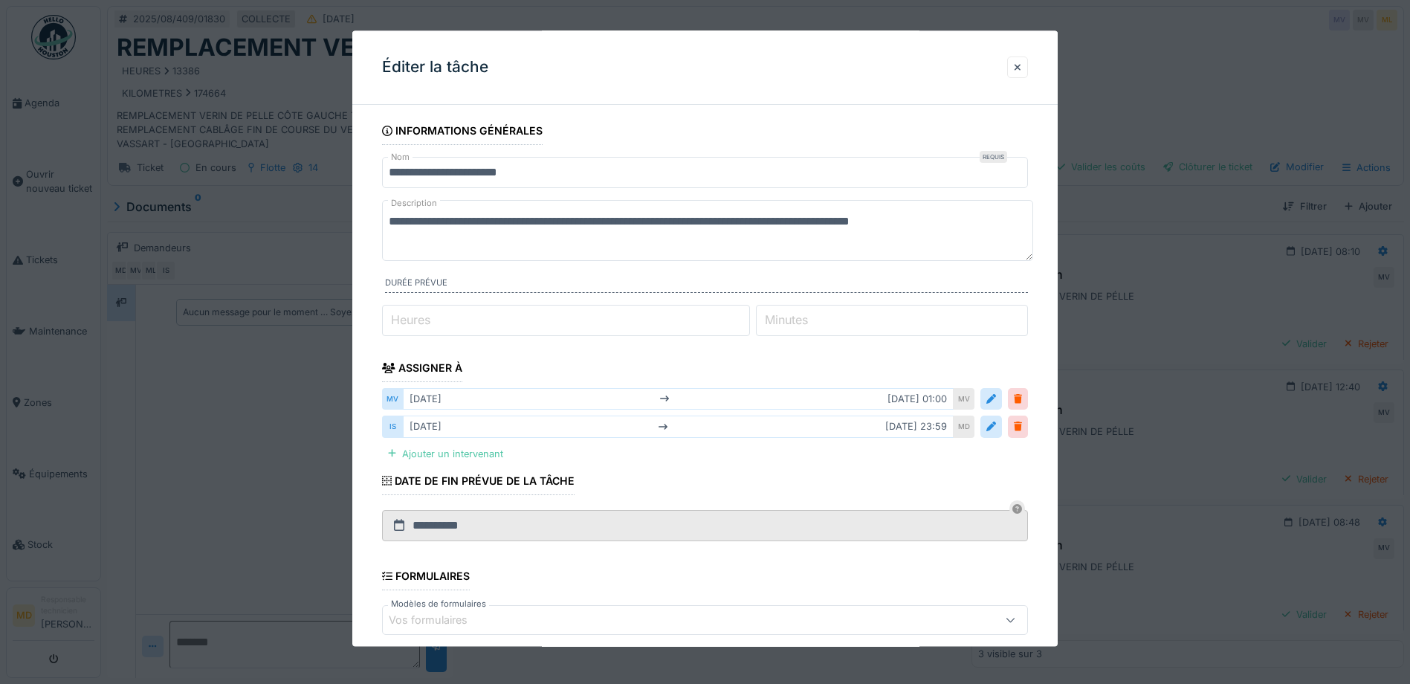
drag, startPoint x: 389, startPoint y: 219, endPoint x: 552, endPoint y: 243, distance: 164.7
click at [552, 243] on textarea "**********" at bounding box center [707, 231] width 651 height 61
drag, startPoint x: 398, startPoint y: 218, endPoint x: 773, endPoint y: 252, distance: 376.3
click at [782, 252] on textarea "**********" at bounding box center [707, 231] width 651 height 61
paste textarea "**********"
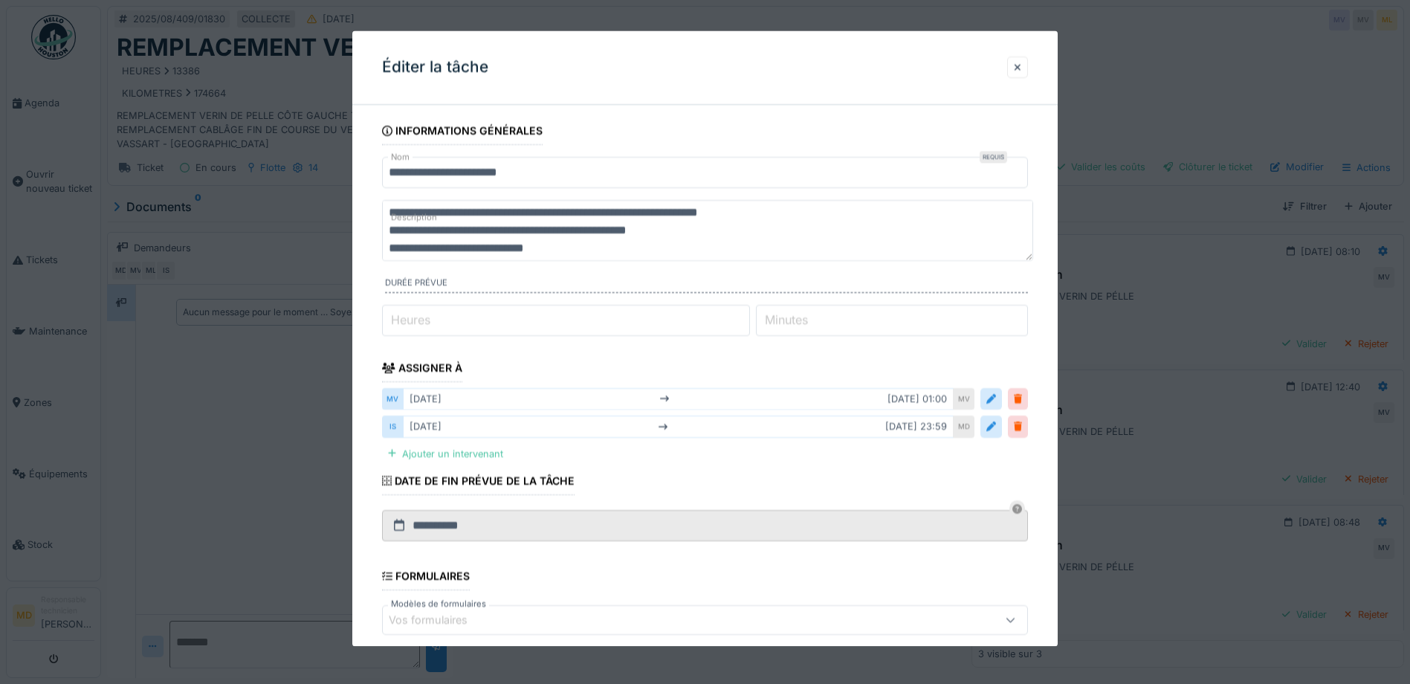
scroll to position [0, 0]
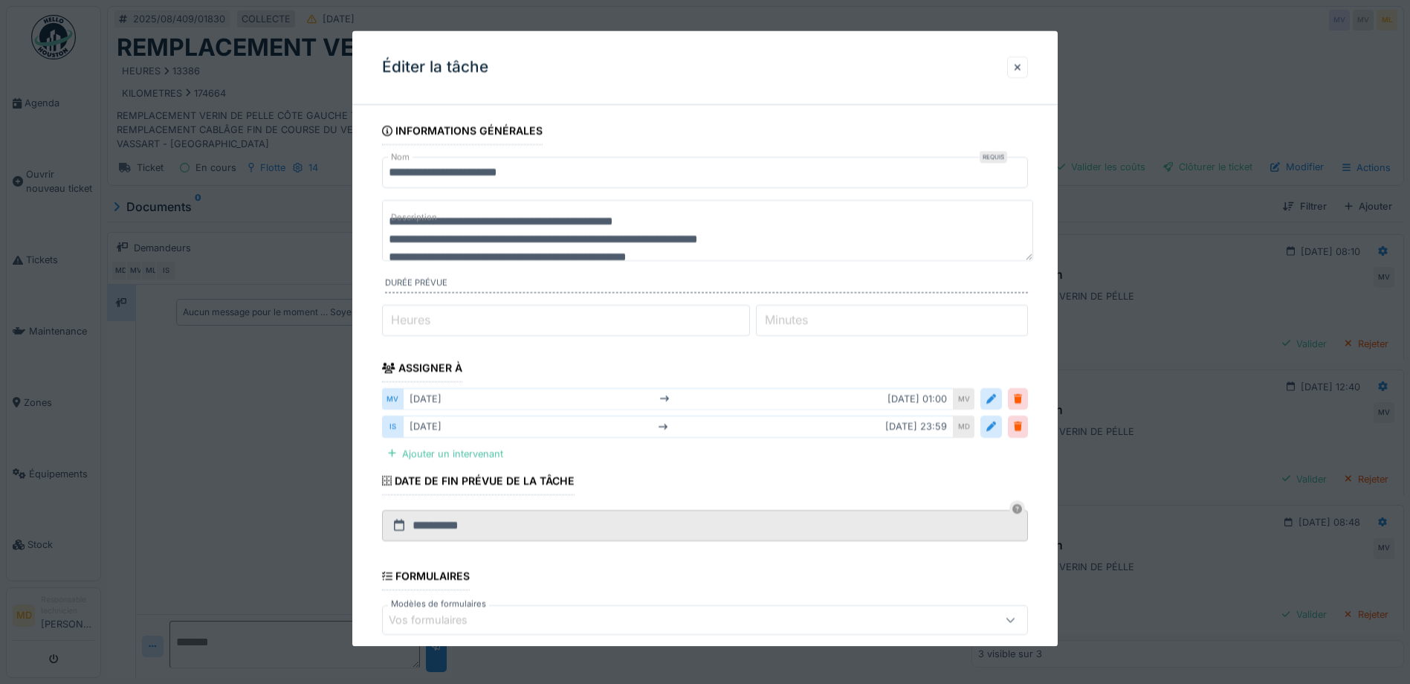
type textarea "**********"
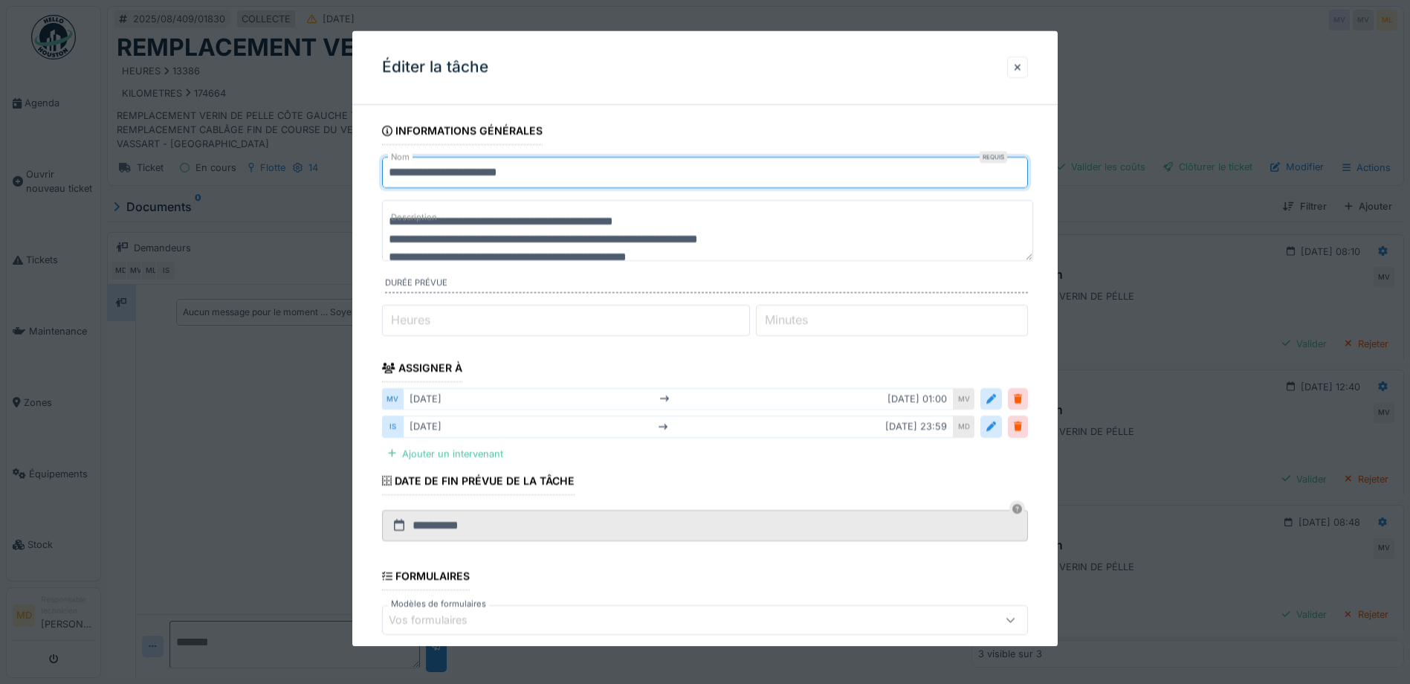
drag, startPoint x: 567, startPoint y: 172, endPoint x: 358, endPoint y: 164, distance: 209.8
click at [361, 165] on div "**********" at bounding box center [705, 469] width 706 height 705
type input "**********"
click at [423, 317] on label "Heures" at bounding box center [410, 321] width 45 height 18
click at [423, 317] on input "*" at bounding box center [566, 320] width 368 height 31
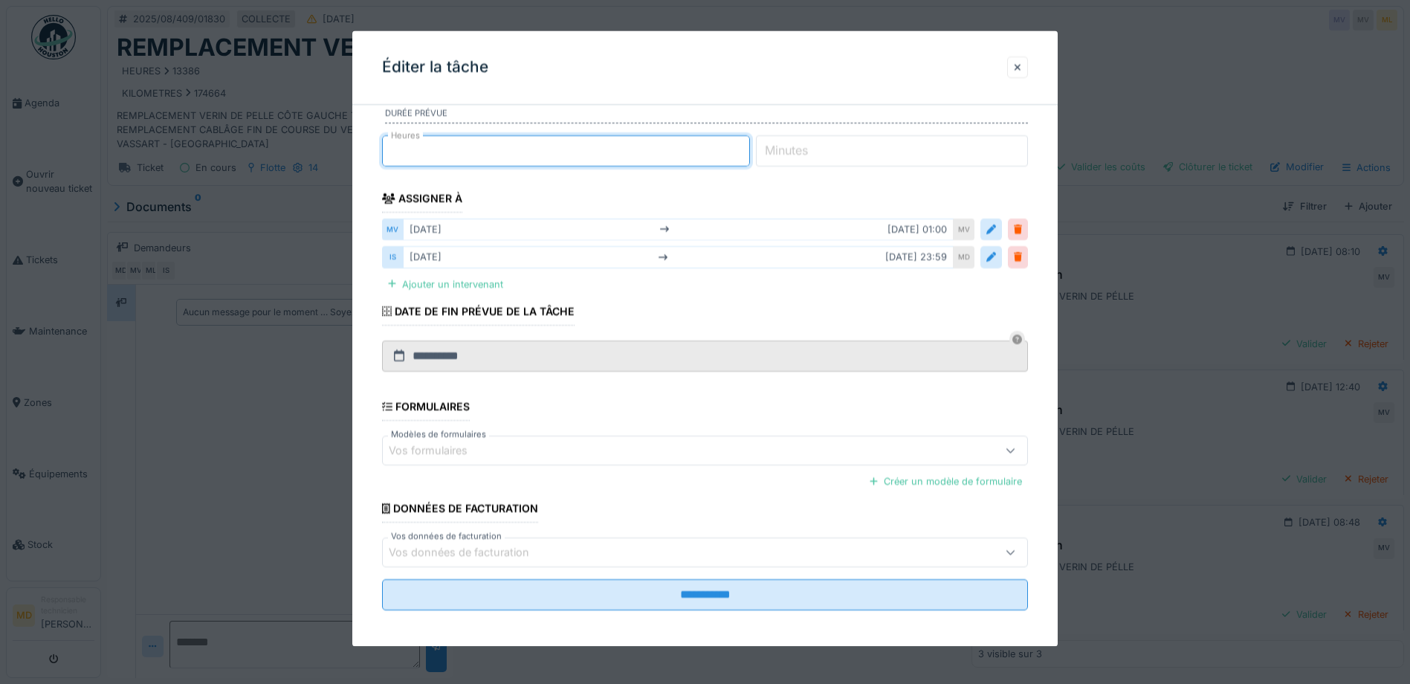
scroll to position [175, 0]
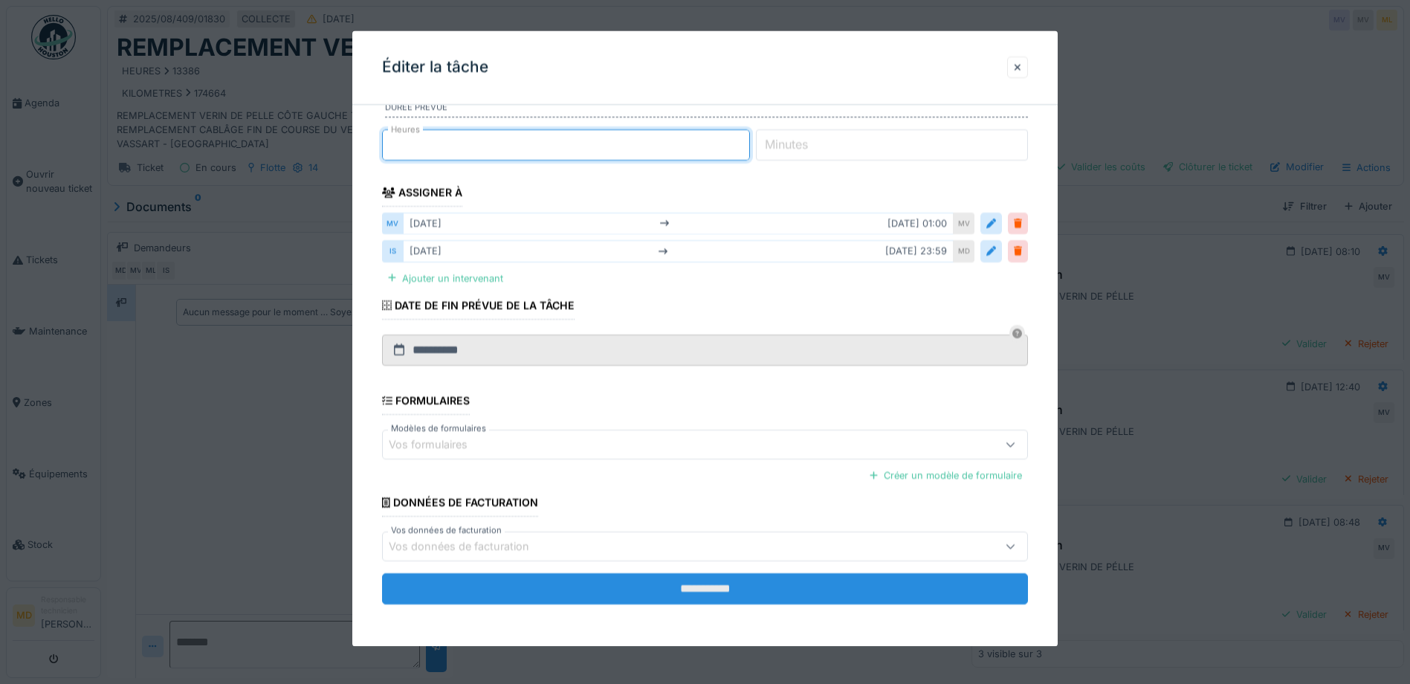
type input "*"
click at [715, 587] on input "**********" at bounding box center [705, 589] width 646 height 31
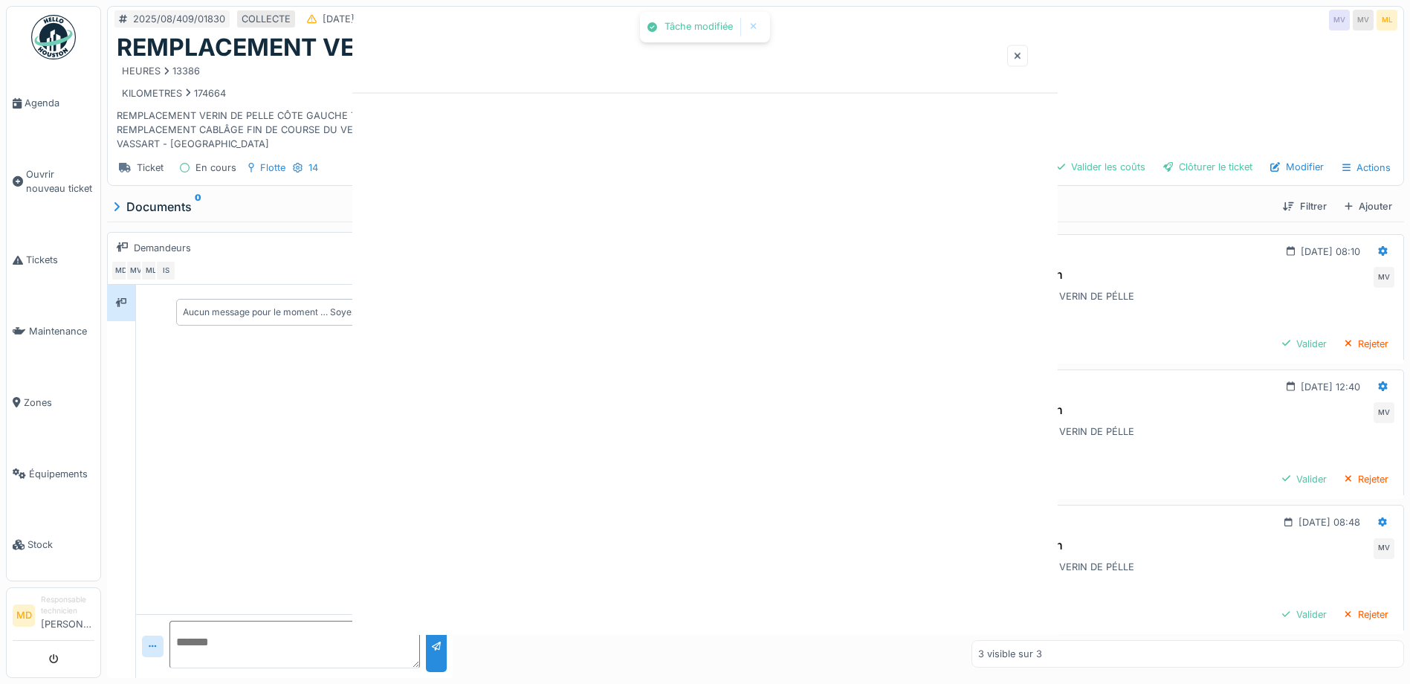
scroll to position [0, 0]
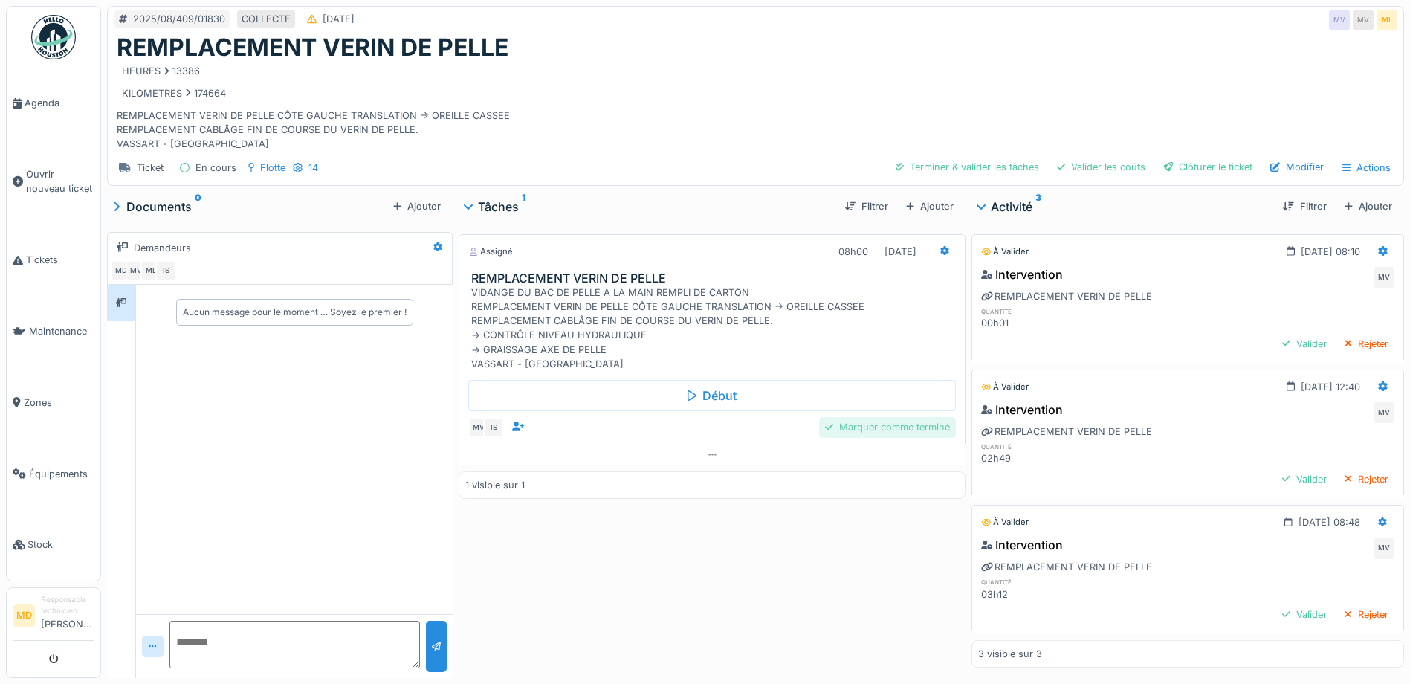
click at [864, 417] on div "Marquer comme terminé" at bounding box center [887, 427] width 137 height 20
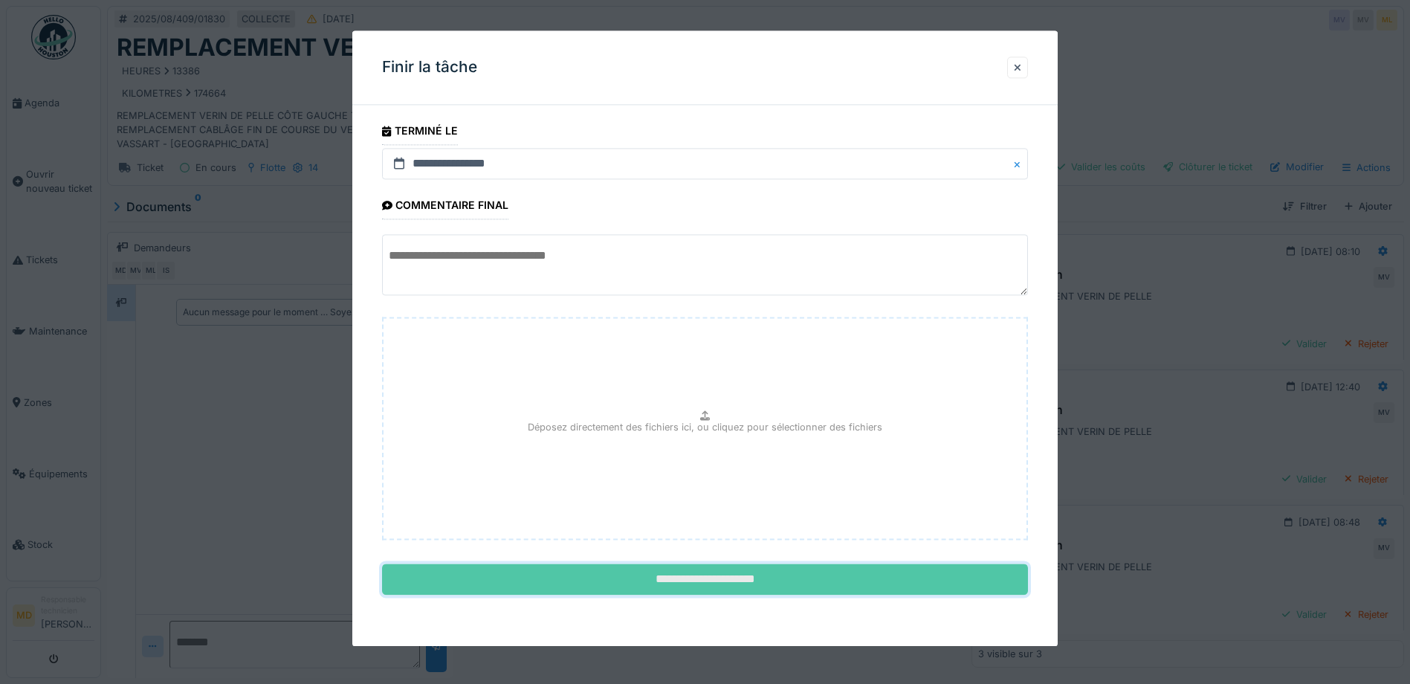
click at [717, 581] on input "**********" at bounding box center [705, 579] width 646 height 31
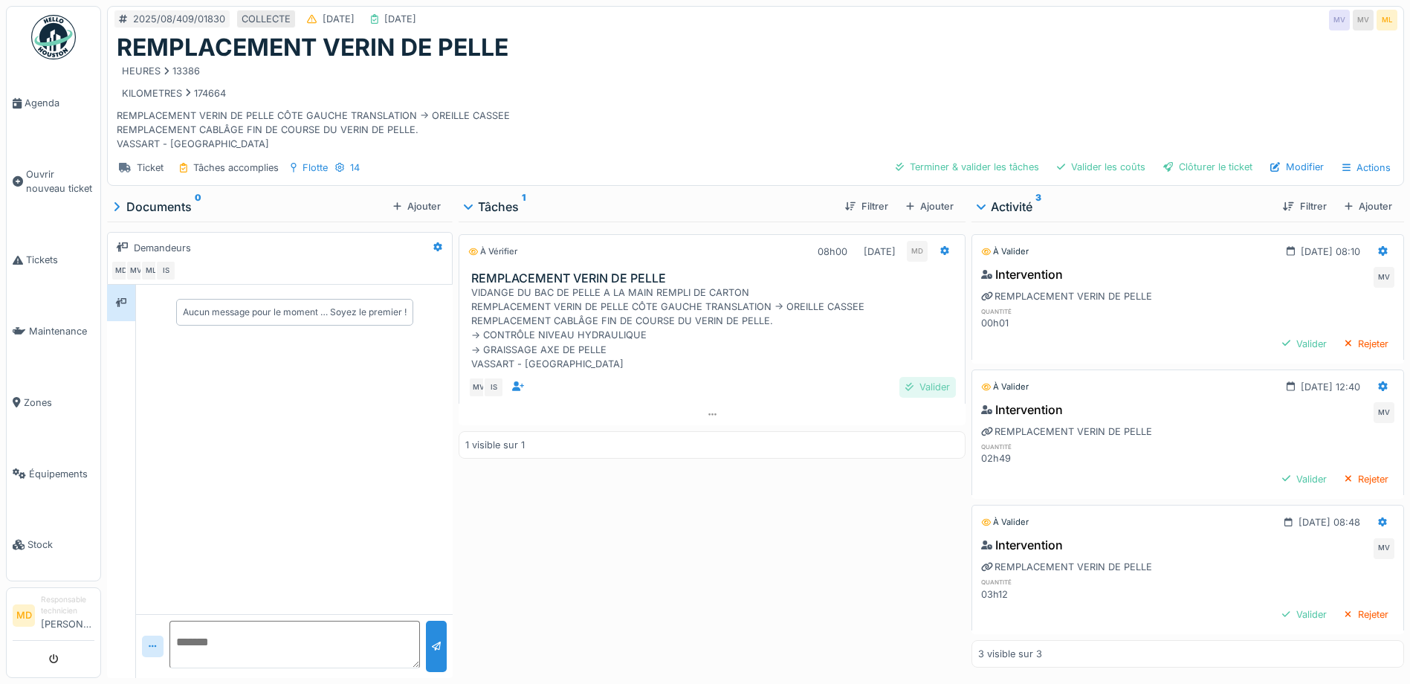
click at [936, 377] on div "Valider" at bounding box center [928, 387] width 57 height 20
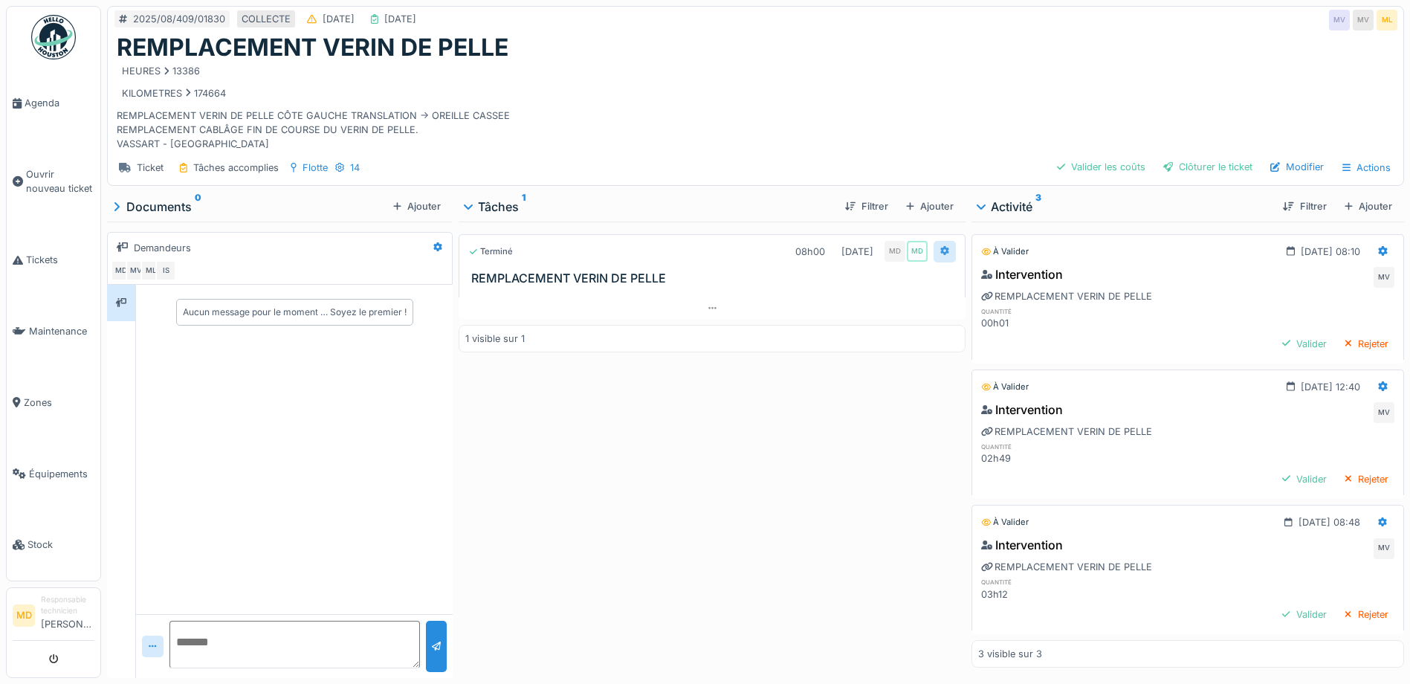
click at [941, 246] on icon at bounding box center [945, 251] width 9 height 10
click at [870, 122] on div "HEURES 13386 KILOMETRES 174664 REMPLACEMENT VERIN DE PELLE CÔTE GAUCHE TRANSLAT…" at bounding box center [756, 106] width 1278 height 89
click at [709, 303] on icon at bounding box center [713, 308] width 8 height 10
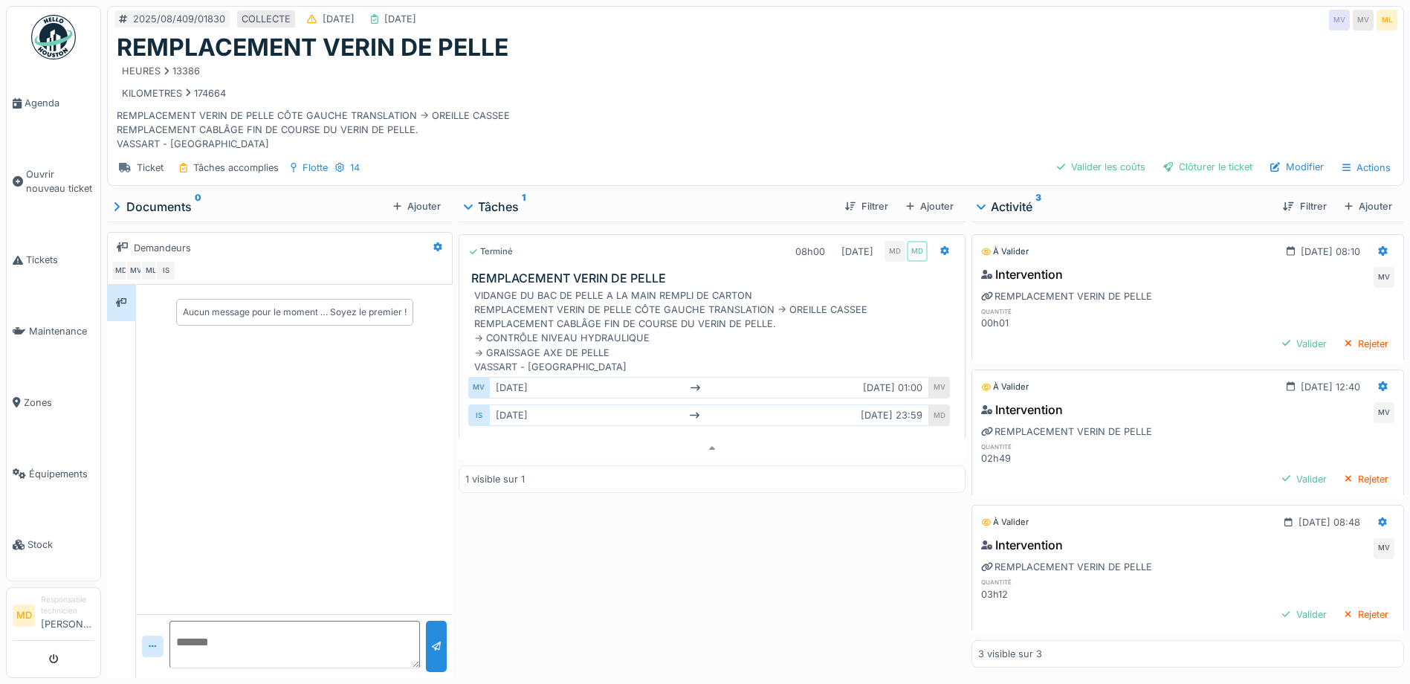
click at [664, 107] on div "HEURES 13386 KILOMETRES 174664 REMPLACEMENT VERIN DE PELLE CÔTE GAUCHE TRANSLAT…" at bounding box center [756, 106] width 1278 height 89
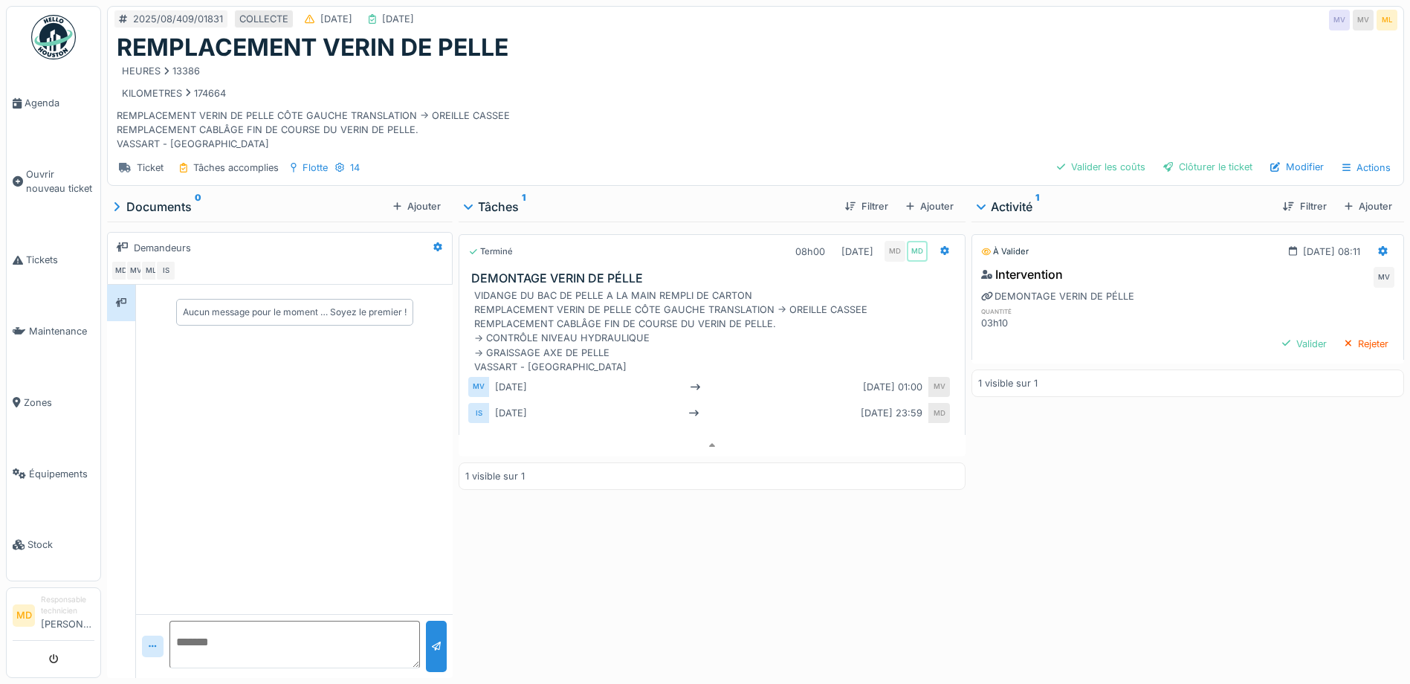
scroll to position [11, 0]
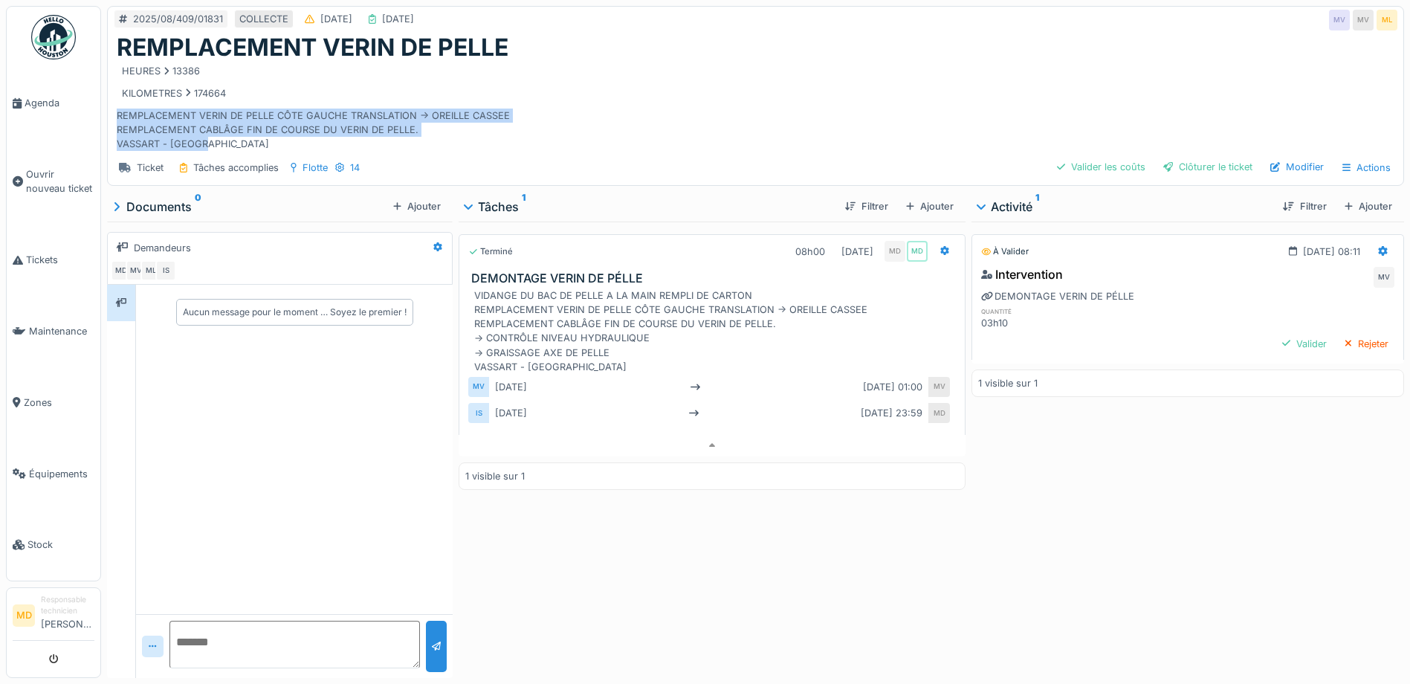
drag, startPoint x: 117, startPoint y: 102, endPoint x: 445, endPoint y: 130, distance: 329.1
click at [445, 130] on div "HEURES 13386 KILOMETRES 174664 REMPLACEMENT VERIN DE PELLE CÔTE GAUCHE TRANSLAT…" at bounding box center [756, 106] width 1278 height 89
drag, startPoint x: 445, startPoint y: 130, endPoint x: 303, endPoint y: 118, distance: 142.5
copy div "REMPLACEMENT VERIN DE PELLE CÔTE GAUCHE TRANSLATION -> OREILLE CASSEE REMPLACEM…"
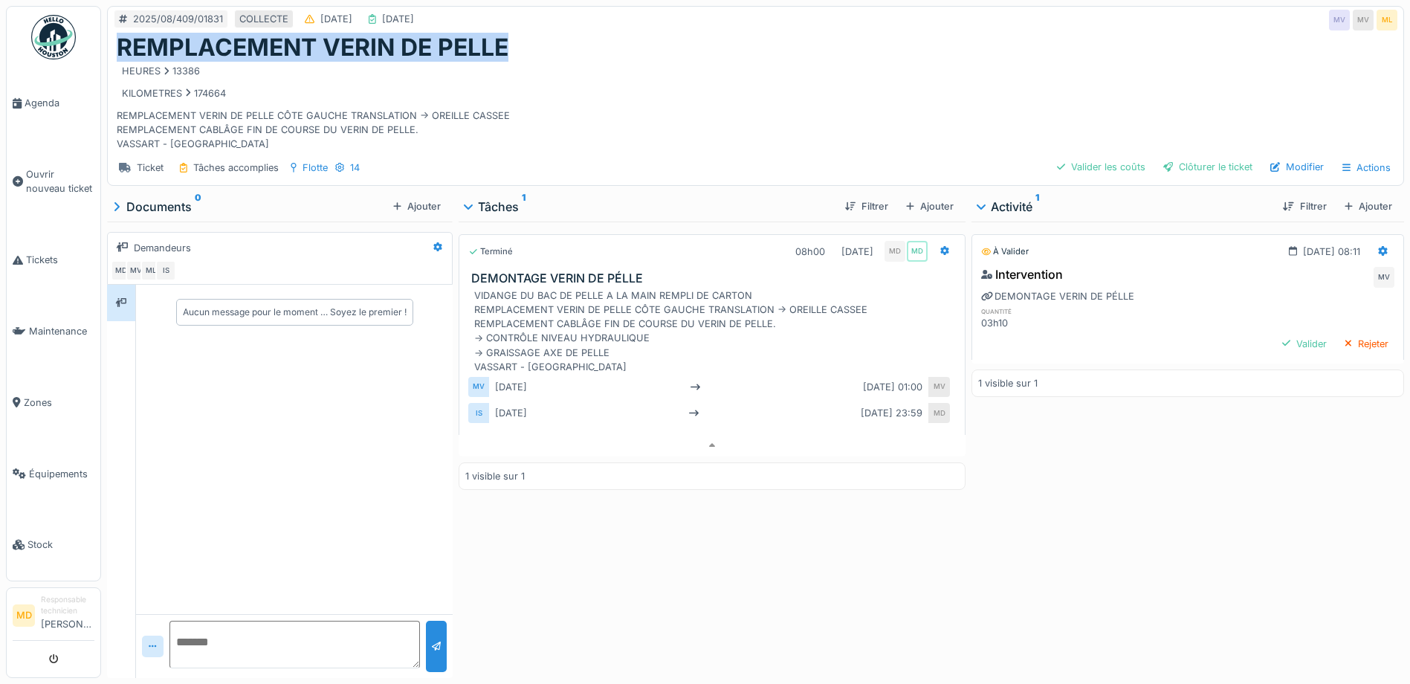
scroll to position [0, 0]
drag, startPoint x: 509, startPoint y: 25, endPoint x: 117, endPoint y: 45, distance: 392.4
click at [117, 45] on h1 "REMPLACEMENT VERIN DE PELLE" at bounding box center [313, 47] width 392 height 28
drag, startPoint x: 117, startPoint y: 45, endPoint x: 332, endPoint y: 48, distance: 214.2
copy h1 "REMPLACEMENT VERIN DE PELLE"
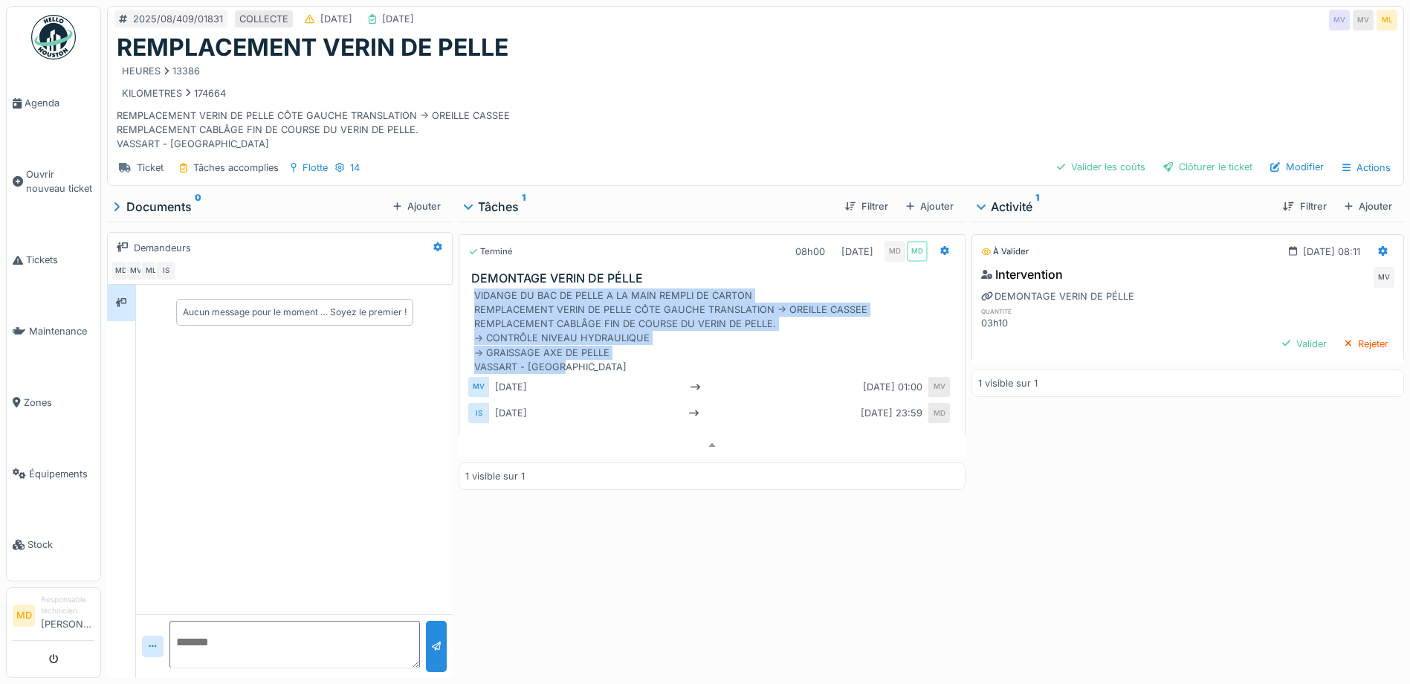
drag, startPoint x: 471, startPoint y: 296, endPoint x: 643, endPoint y: 367, distance: 186.0
click at [643, 367] on div "VIDANGE DU BAC DE PELLE A LA MAIN REMPLI DE CARTON REMPLACEMENT VERIN DE PELLE …" at bounding box center [715, 331] width 482 height 86
drag, startPoint x: 643, startPoint y: 367, endPoint x: 592, endPoint y: 315, distance: 73.6
copy div "VIDANGE DU BAC DE PELLE A LA MAIN REMPLI DE CARTON REMPLACEMENT VERIN DE PELLE …"
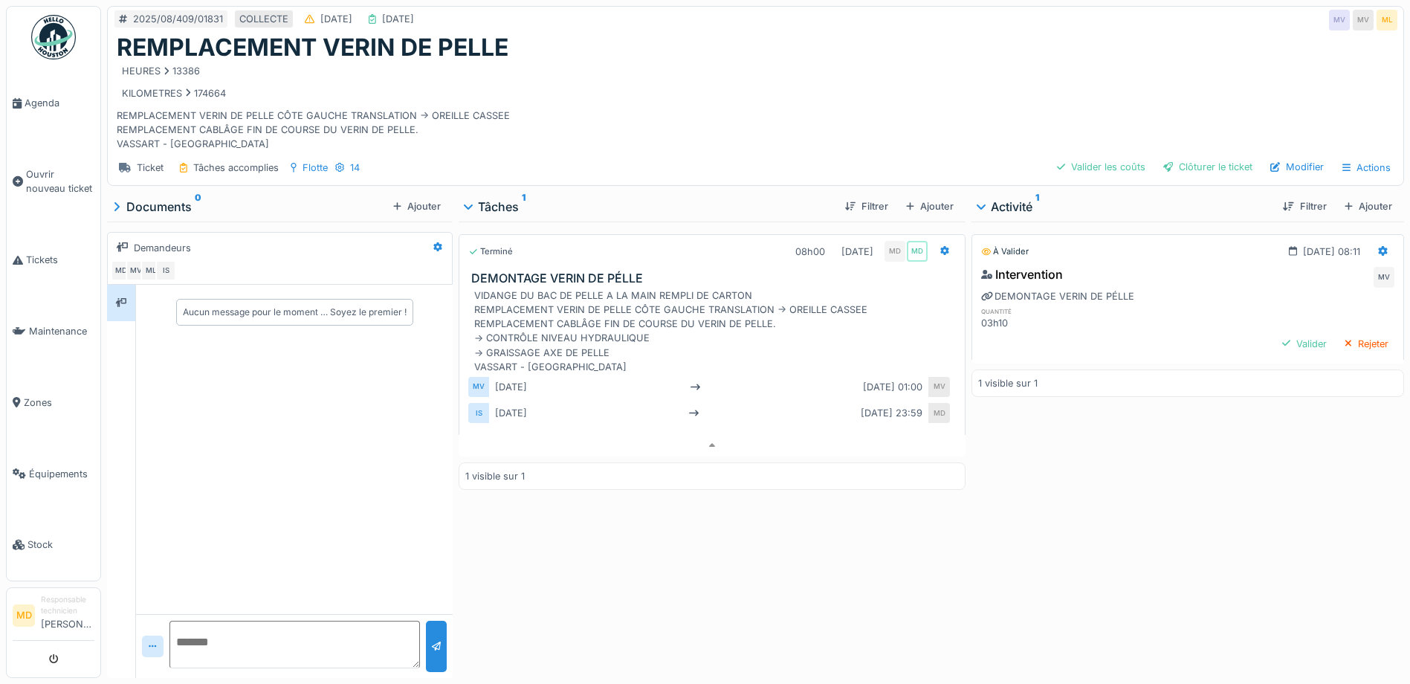
click at [871, 123] on div "HEURES 13386 KILOMETRES 174664 REMPLACEMENT VERIN DE PELLE CÔTE GAUCHE TRANSLAT…" at bounding box center [756, 106] width 1278 height 89
click at [1287, 171] on div "Modifier" at bounding box center [1297, 167] width 65 height 20
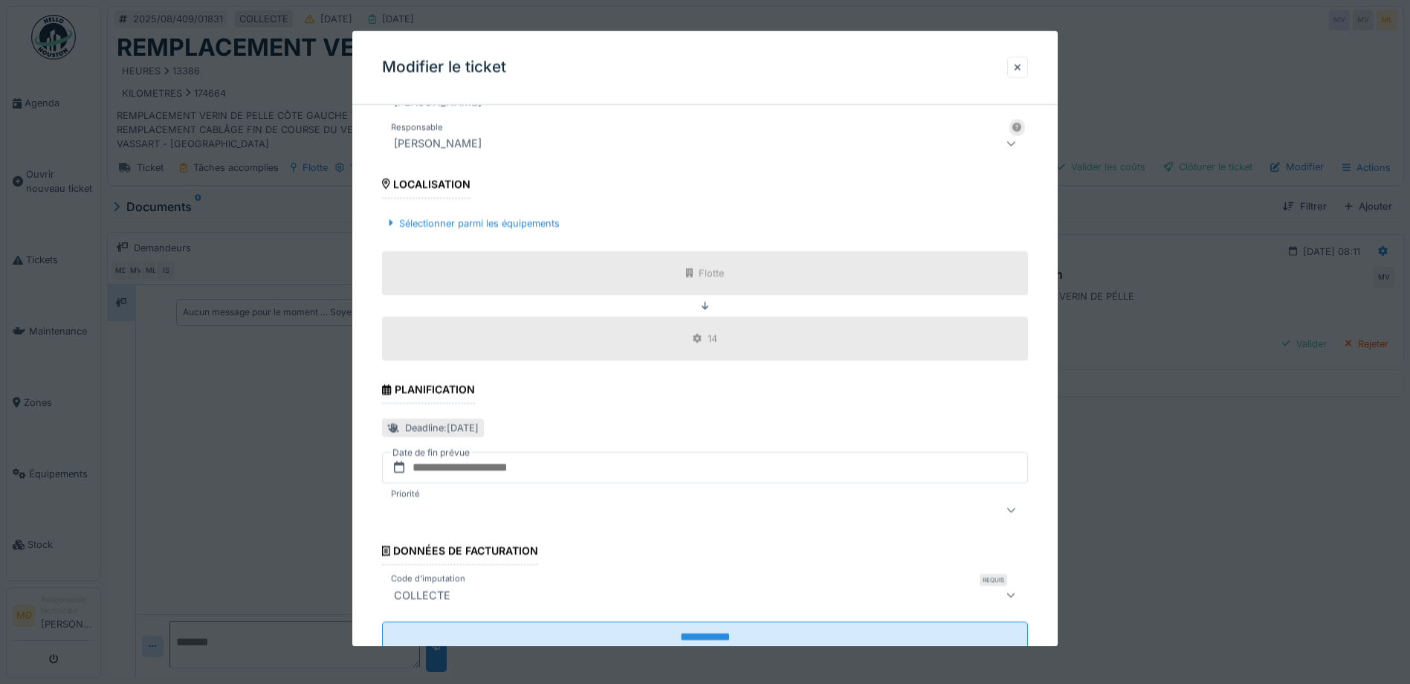
scroll to position [488, 0]
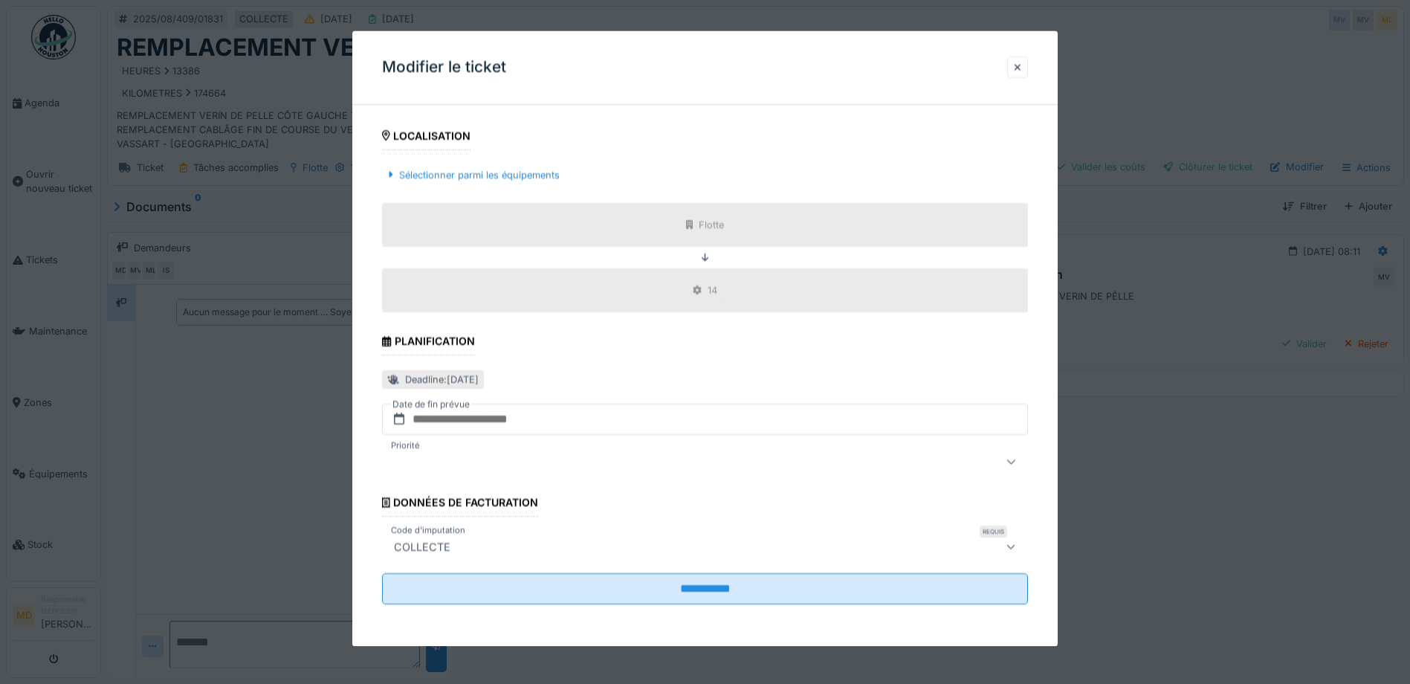
click at [1160, 403] on div at bounding box center [705, 342] width 1410 height 684
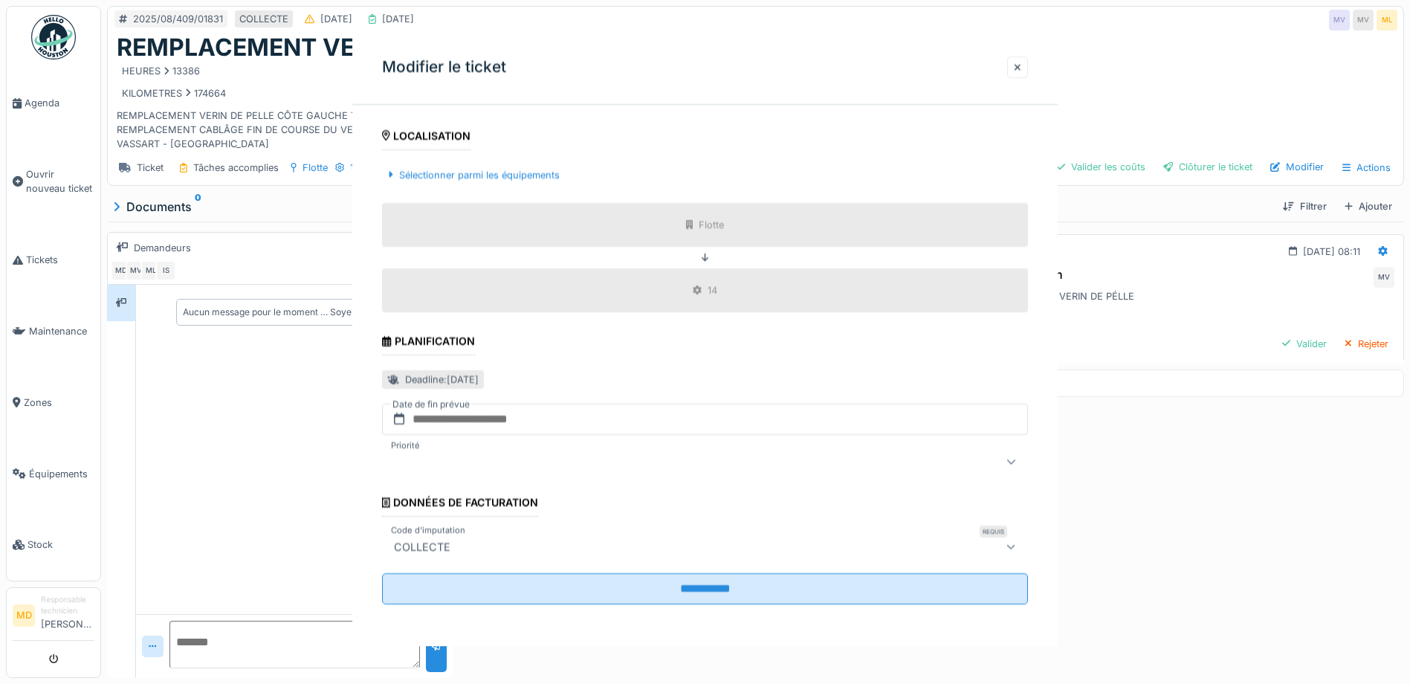
scroll to position [0, 0]
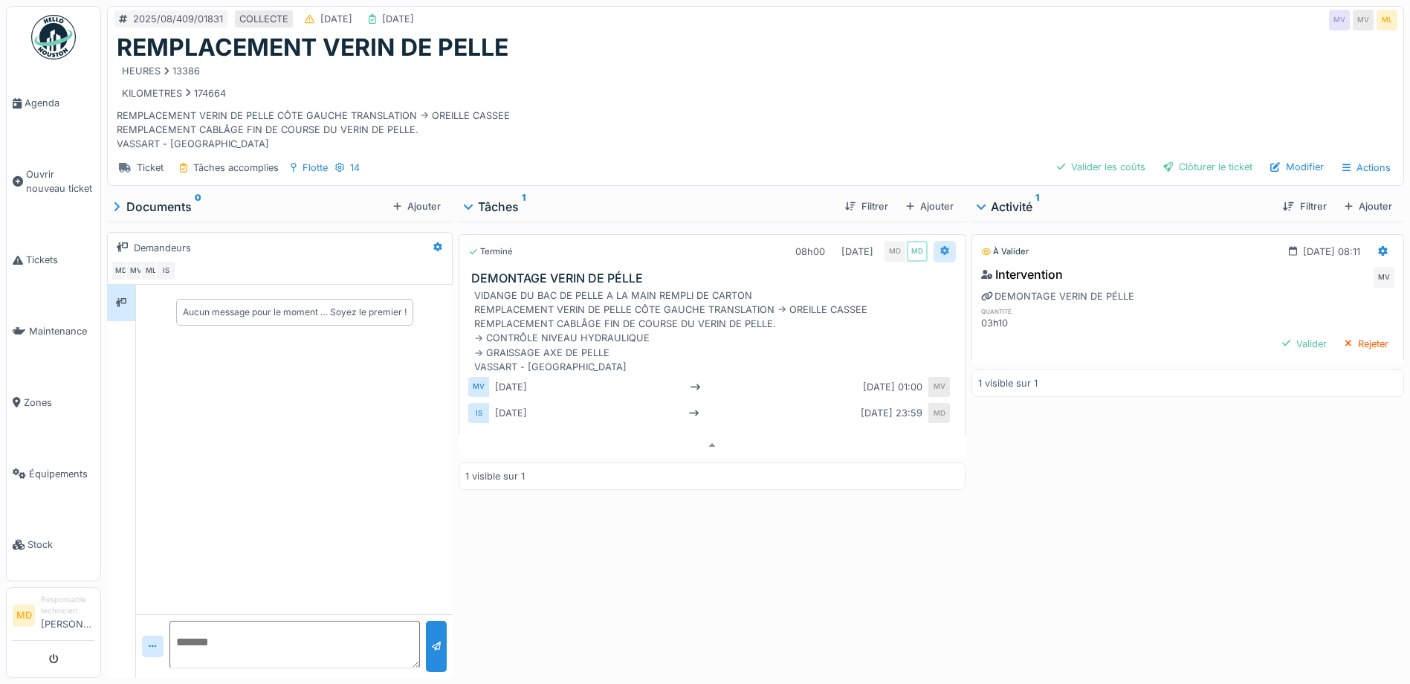
click at [941, 254] on icon at bounding box center [946, 251] width 10 height 10
click at [978, 379] on div "Supprimer" at bounding box center [1001, 386] width 143 height 22
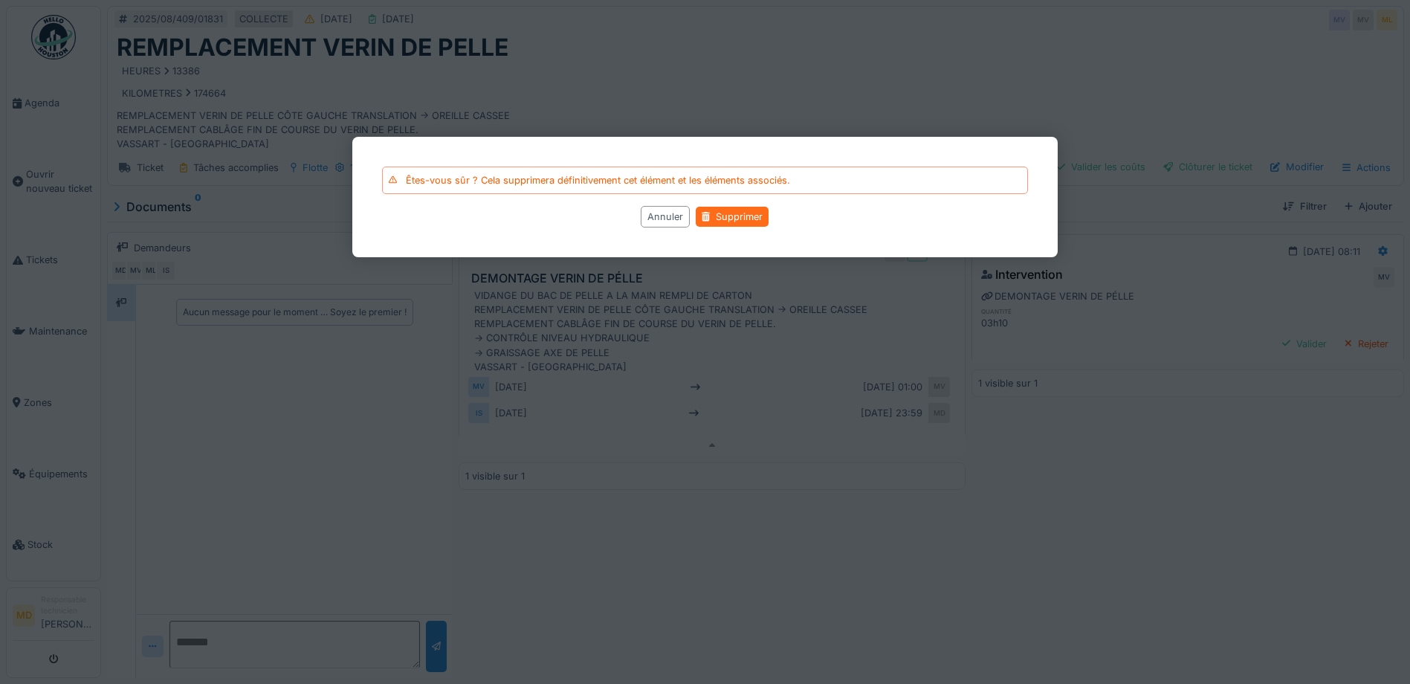
click at [749, 215] on div "Supprimer" at bounding box center [732, 217] width 73 height 20
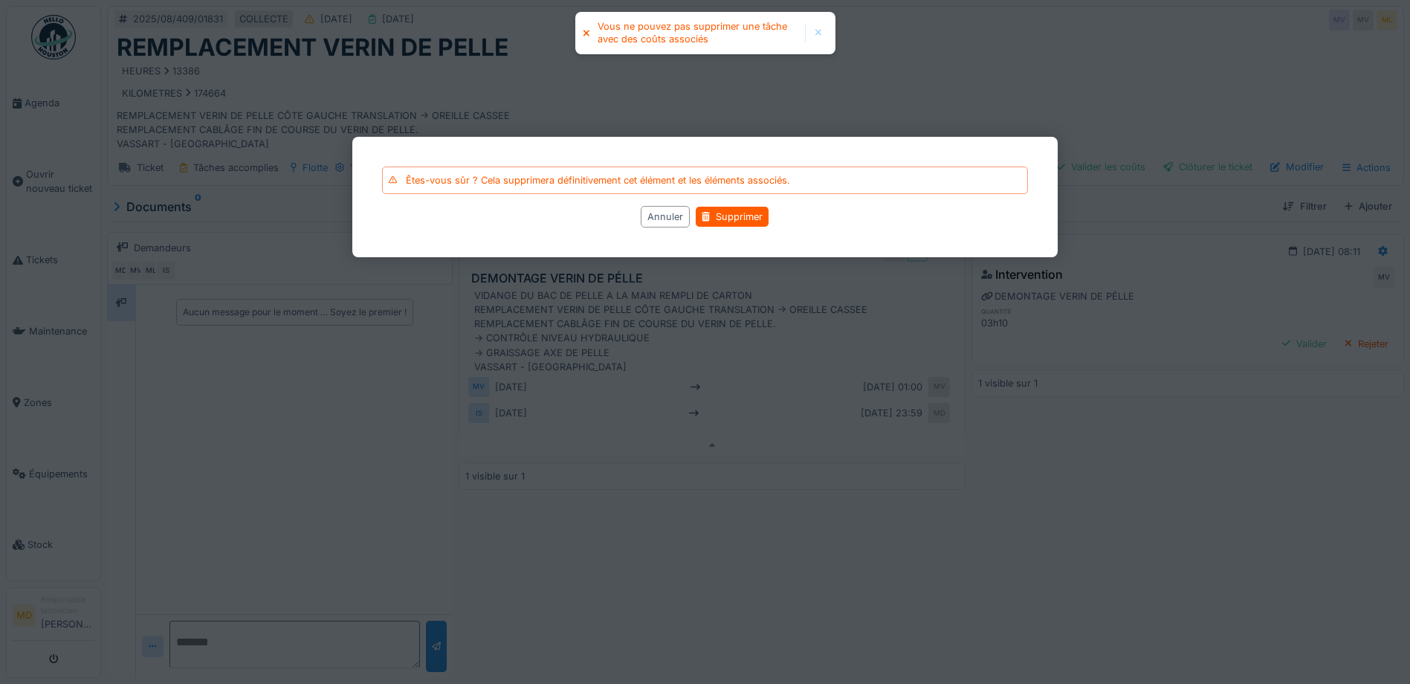
click at [889, 65] on div at bounding box center [705, 342] width 1410 height 684
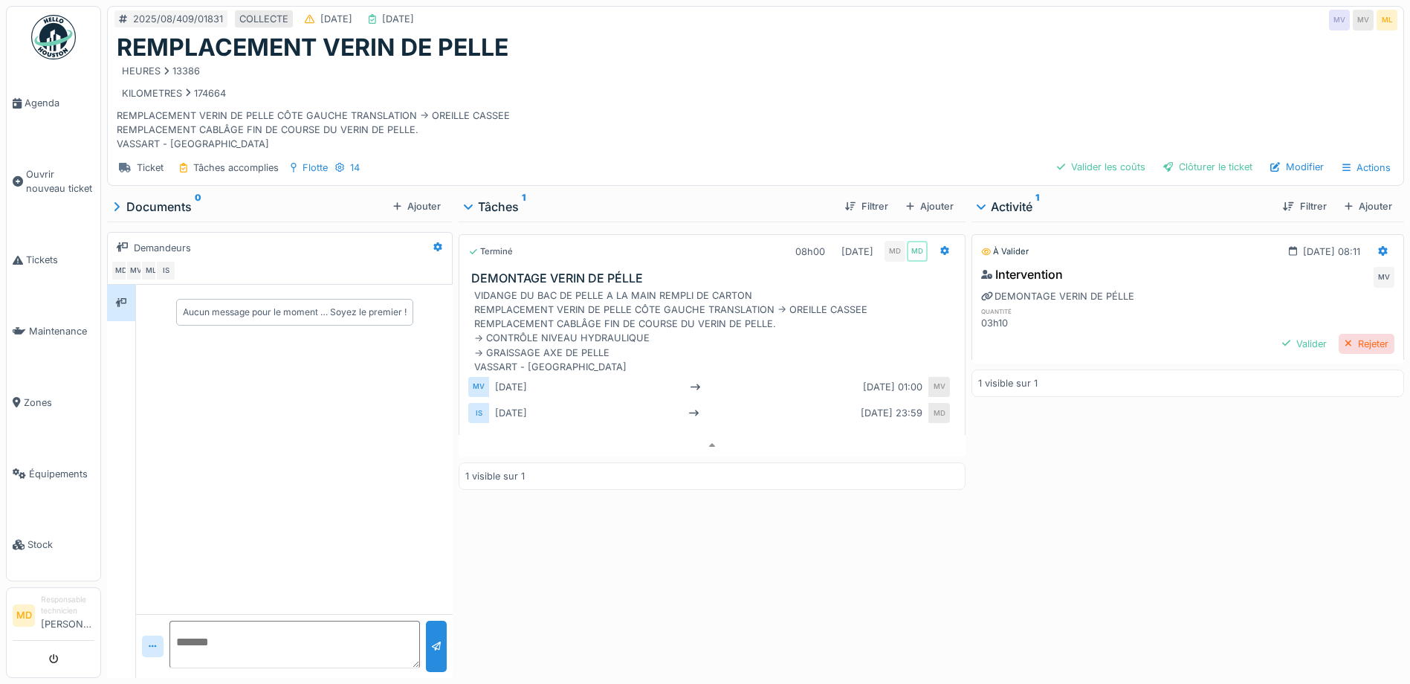
click at [1339, 341] on div "Rejeter" at bounding box center [1367, 344] width 56 height 20
click at [1291, 167] on div "Modifier" at bounding box center [1297, 167] width 65 height 20
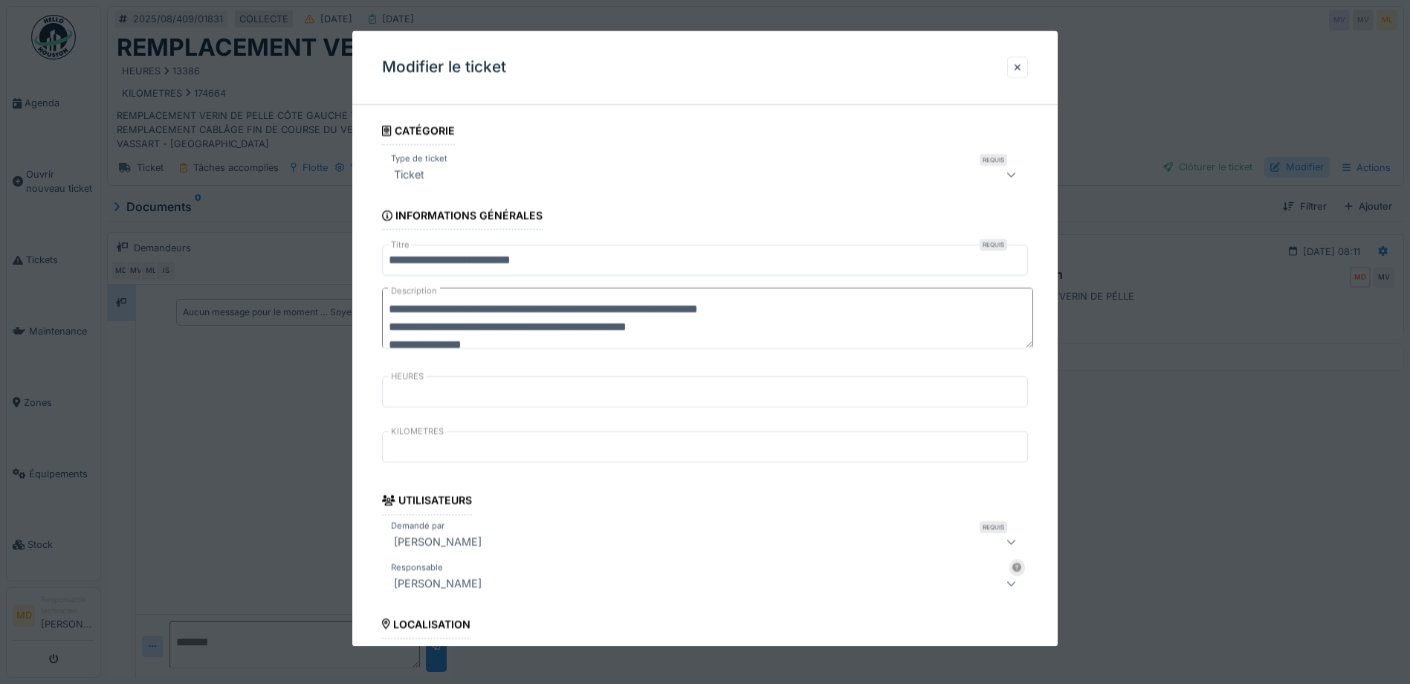
click at [1291, 167] on div at bounding box center [705, 342] width 1410 height 684
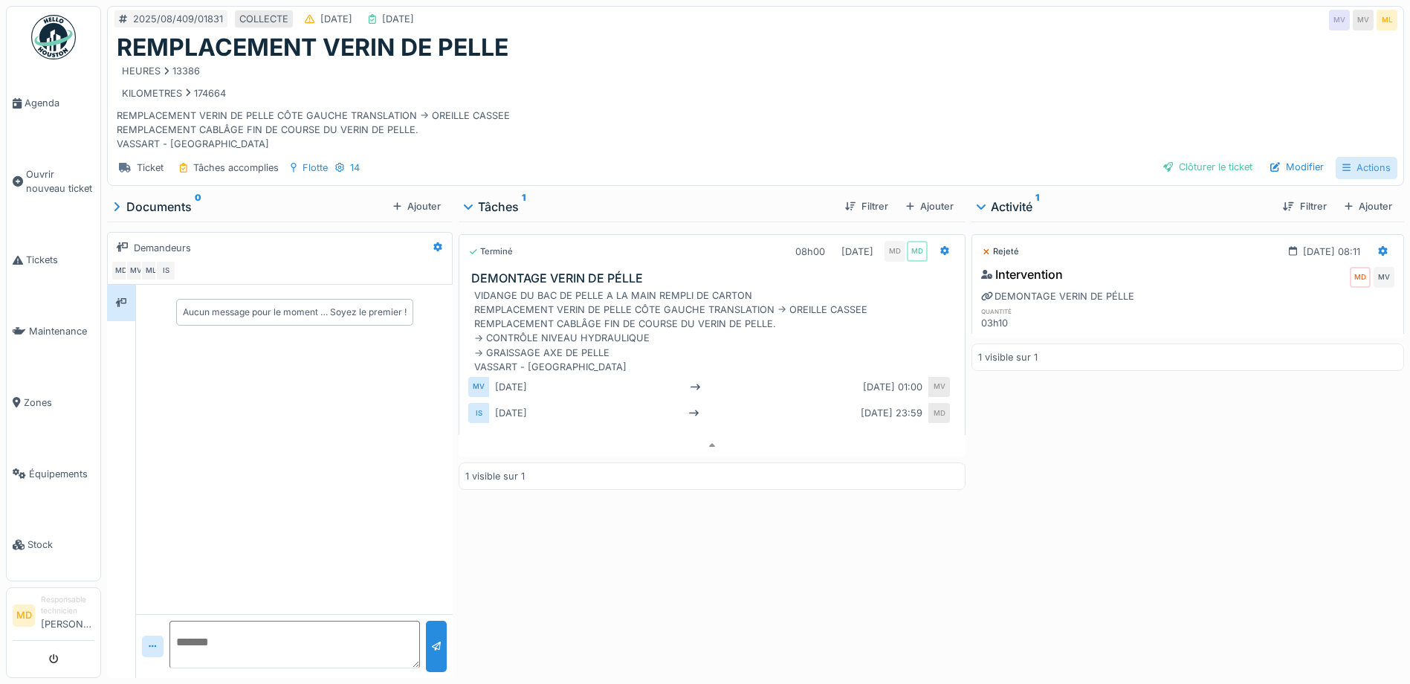
click at [1346, 172] on div "Actions" at bounding box center [1367, 168] width 62 height 22
click at [1103, 134] on div "HEURES 13386 KILOMETRES 174664 REMPLACEMENT VERIN DE PELLE CÔTE GAUCHE TRANSLAT…" at bounding box center [756, 106] width 1278 height 89
click at [941, 251] on icon at bounding box center [945, 251] width 9 height 10
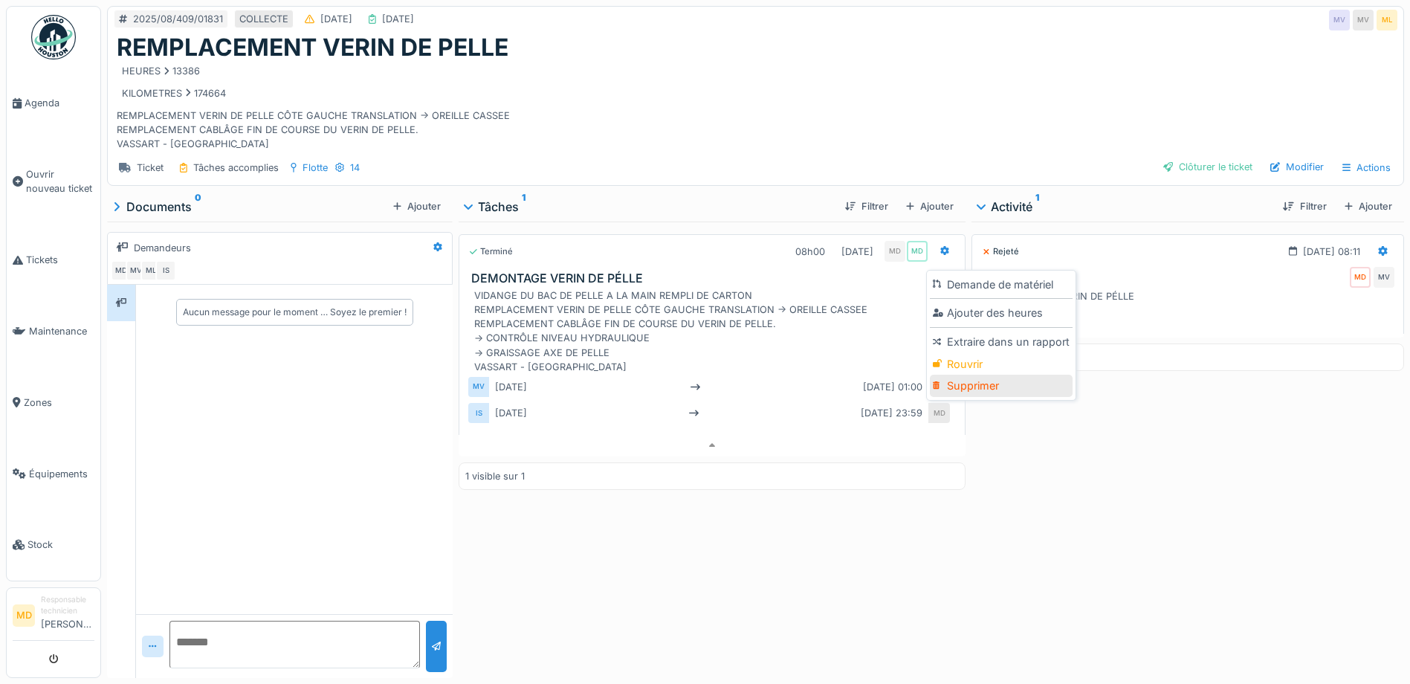
click at [947, 383] on div "Supprimer" at bounding box center [1001, 386] width 143 height 22
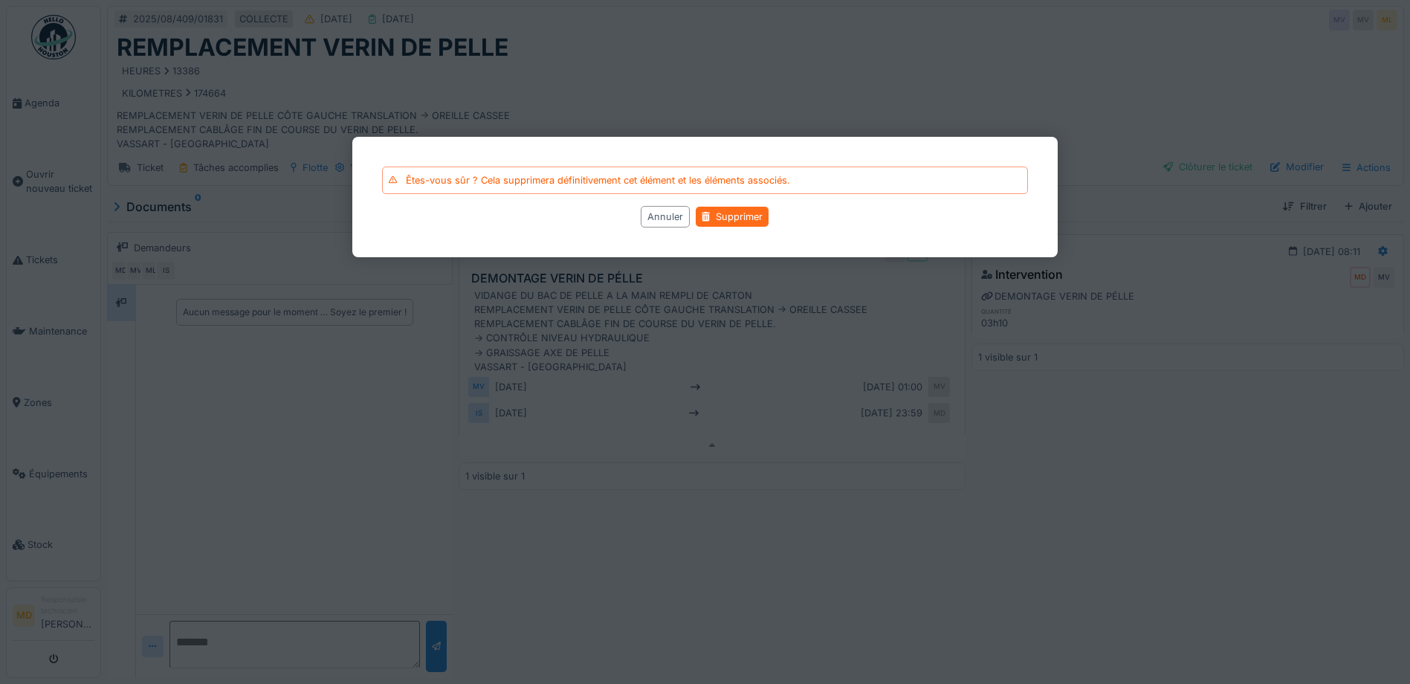
click at [732, 212] on div "Supprimer" at bounding box center [732, 217] width 73 height 20
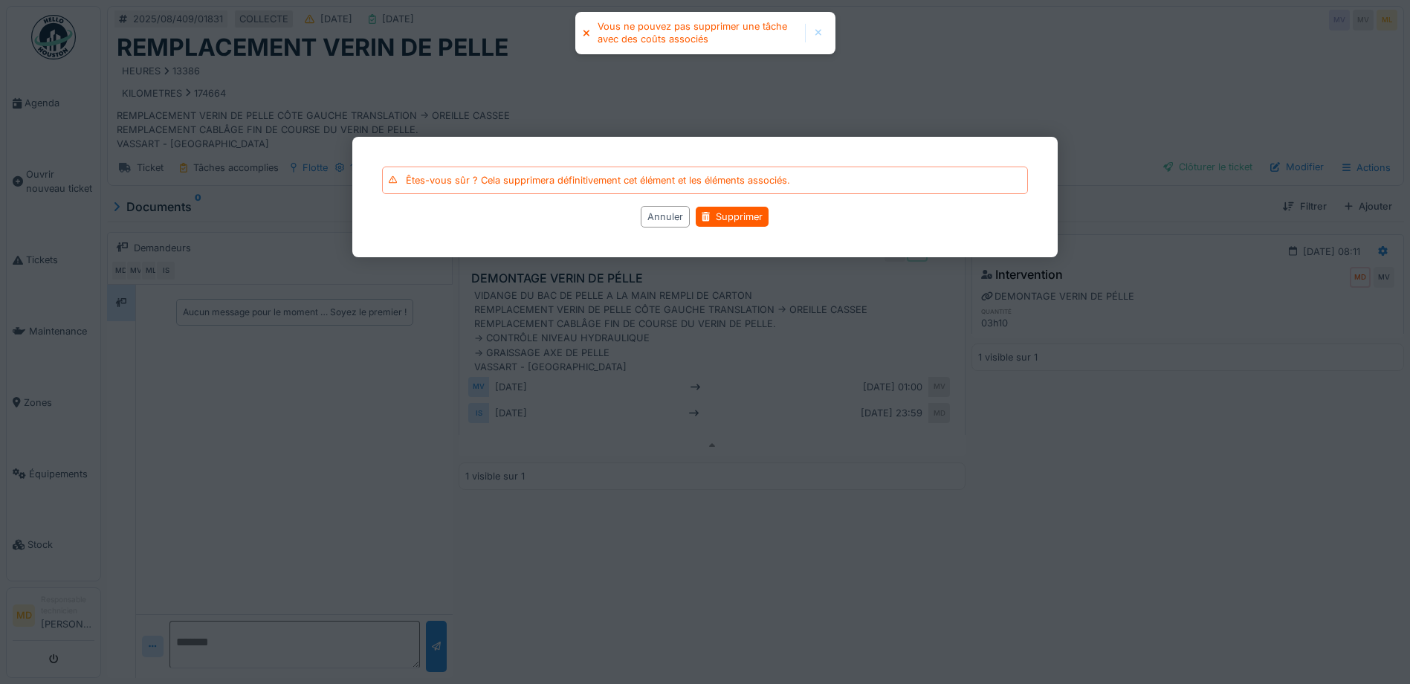
click at [784, 84] on div at bounding box center [705, 342] width 1410 height 684
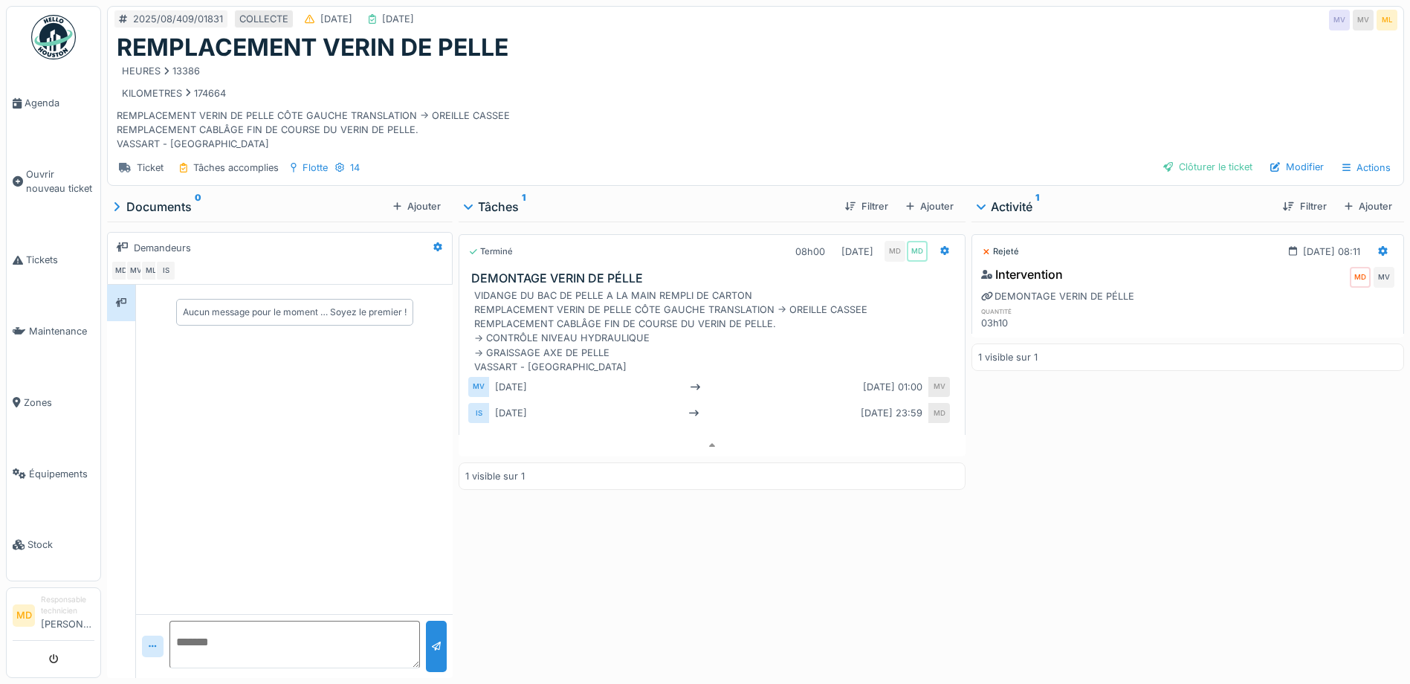
click at [991, 207] on div "Activité 1" at bounding box center [1125, 207] width 294 height 18
click at [991, 206] on div "Activité 1" at bounding box center [1125, 207] width 294 height 18
click at [1379, 248] on icon at bounding box center [1383, 251] width 9 height 10
click at [1329, 329] on div "Supprimer" at bounding box center [1310, 328] width 72 height 22
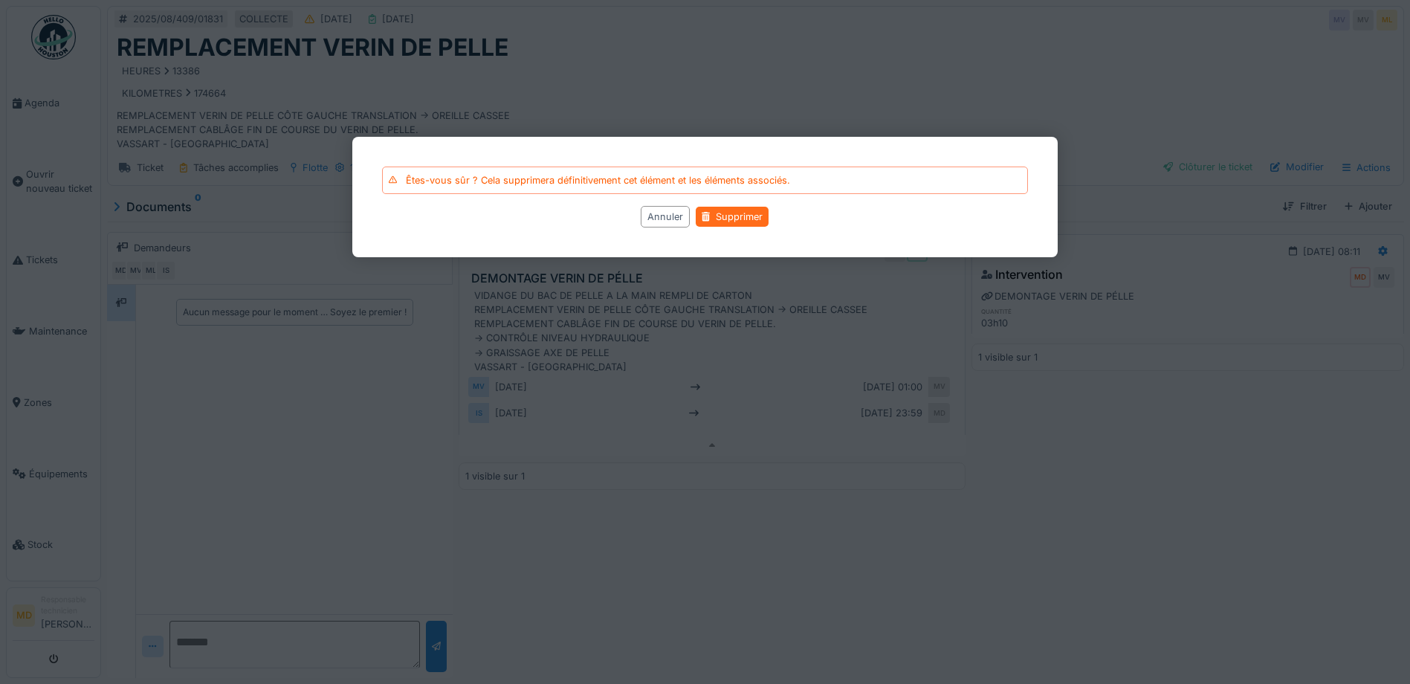
click at [725, 219] on div "Supprimer" at bounding box center [732, 217] width 73 height 20
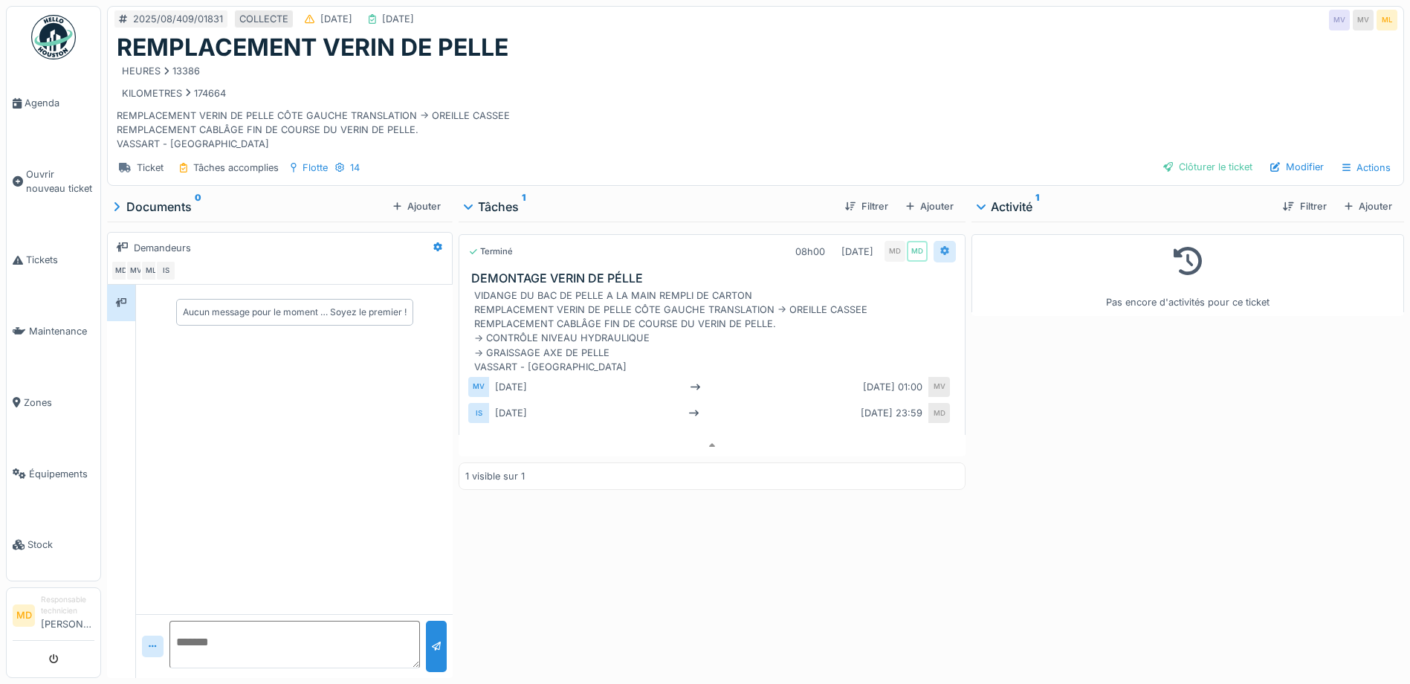
click at [941, 248] on icon at bounding box center [945, 251] width 9 height 10
click at [970, 386] on div "Supprimer" at bounding box center [1001, 386] width 143 height 22
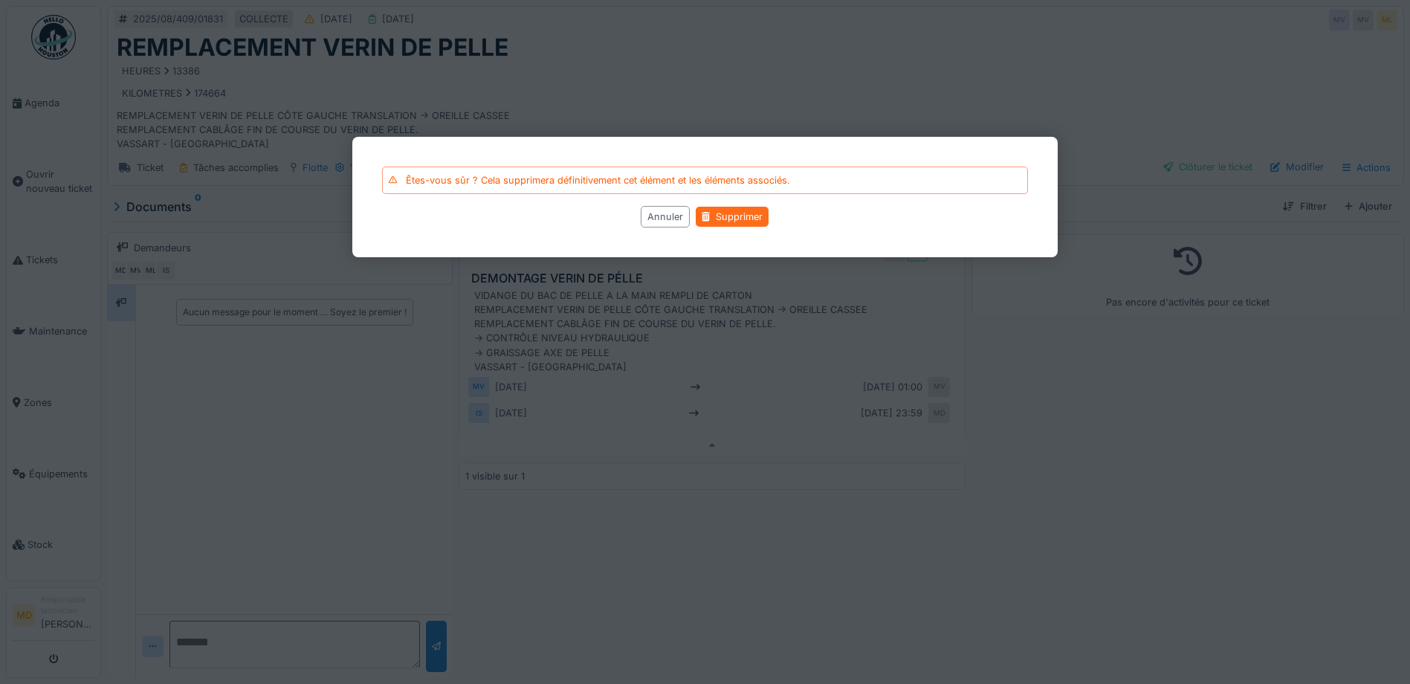
click at [757, 222] on div "Supprimer" at bounding box center [732, 217] width 73 height 20
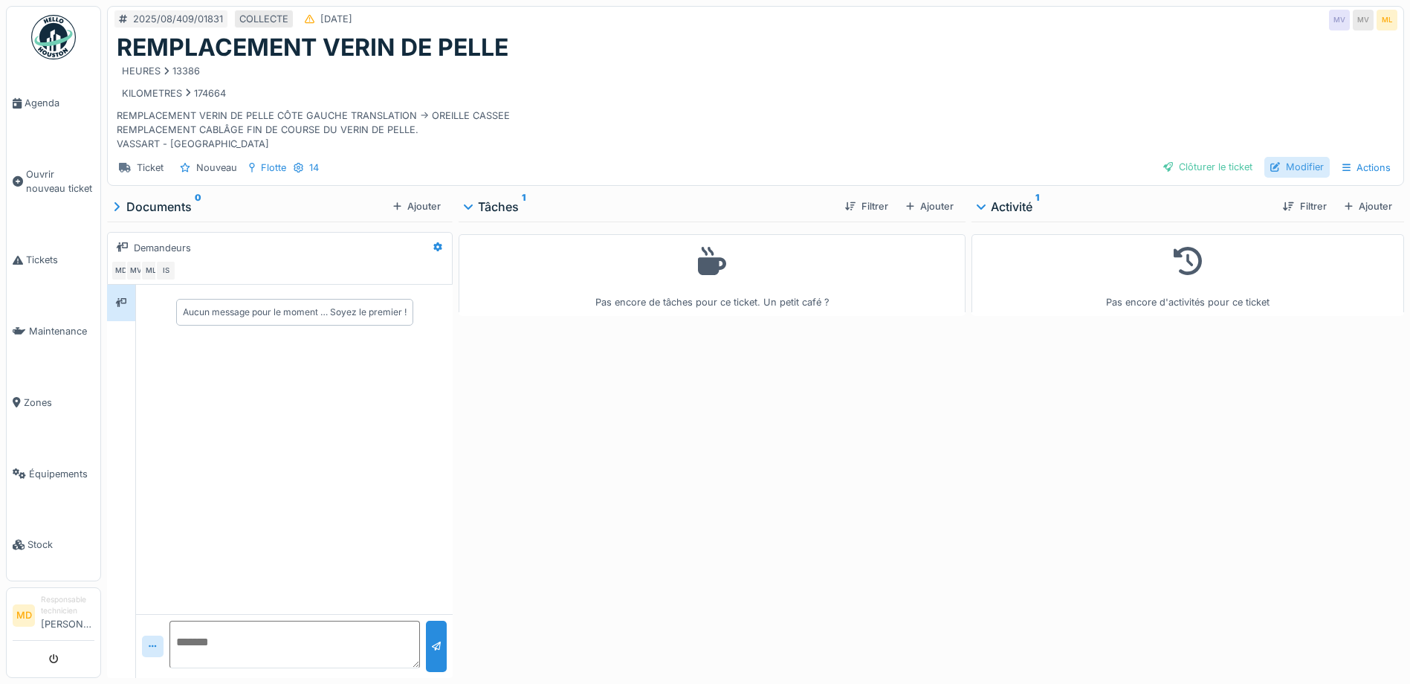
click at [1290, 171] on div "Modifier" at bounding box center [1297, 167] width 65 height 20
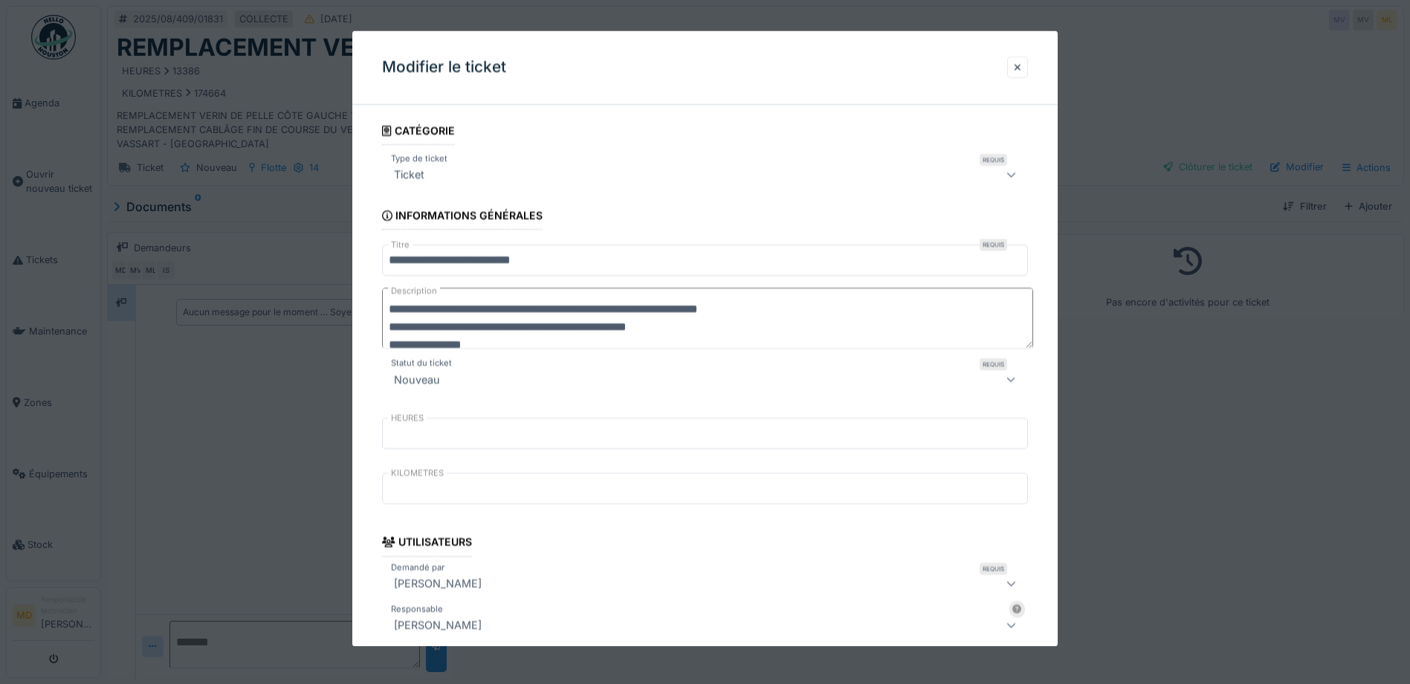
click at [1253, 103] on div at bounding box center [705, 342] width 1410 height 684
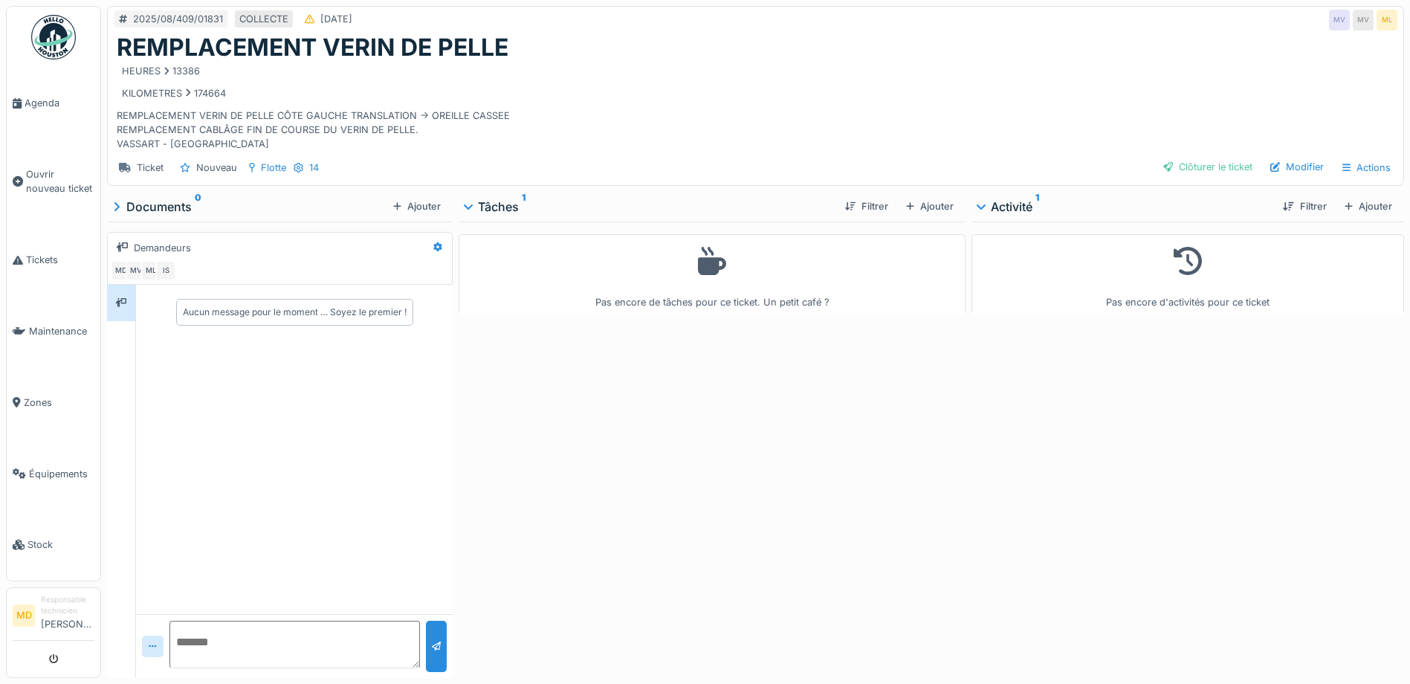
click at [346, 36] on h1 "REMPLACEMENT VERIN DE PELLE" at bounding box center [313, 47] width 392 height 28
click at [472, 207] on div at bounding box center [468, 206] width 18 height 7
click at [472, 207] on div "Tâches 1" at bounding box center [649, 207] width 368 height 18
click at [1283, 165] on div "Modifier" at bounding box center [1297, 167] width 65 height 20
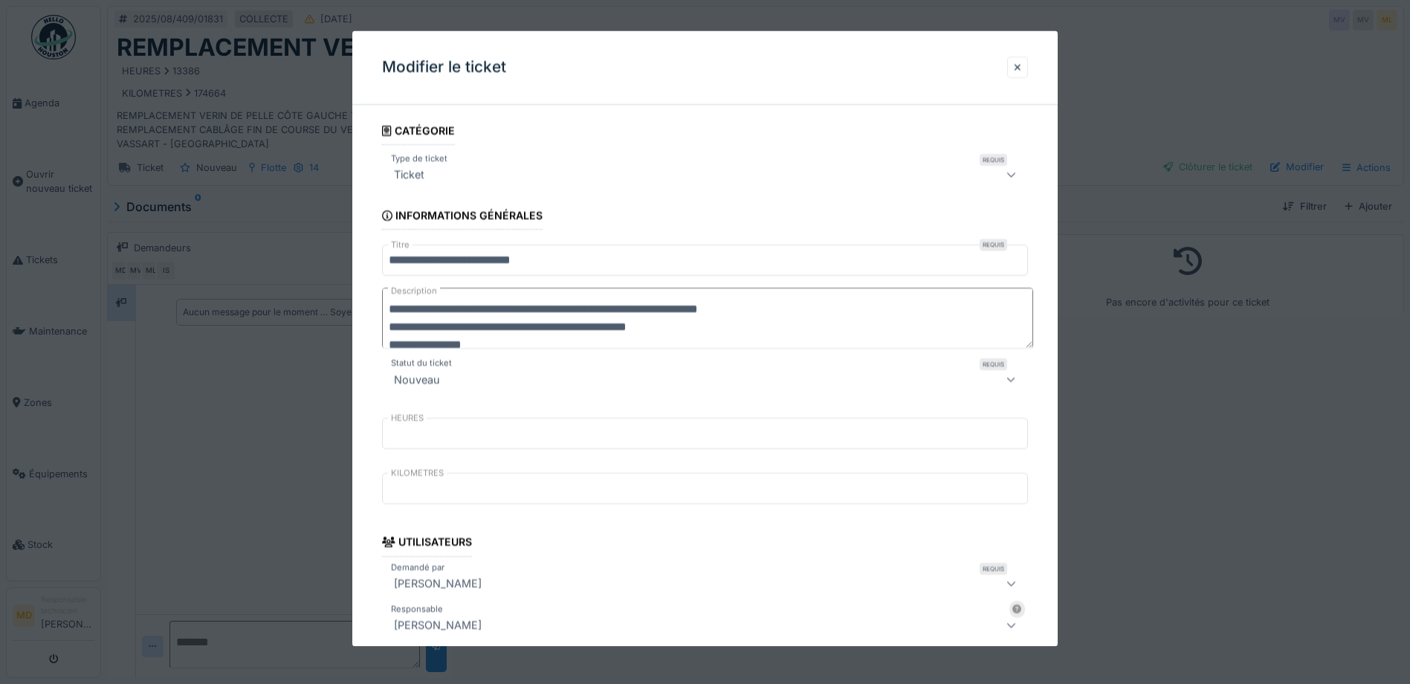
click at [1012, 174] on icon at bounding box center [1012, 175] width 10 height 10
click at [855, 127] on fieldset "**********" at bounding box center [705, 632] width 646 height 1030
click at [1022, 68] on div at bounding box center [1017, 67] width 7 height 14
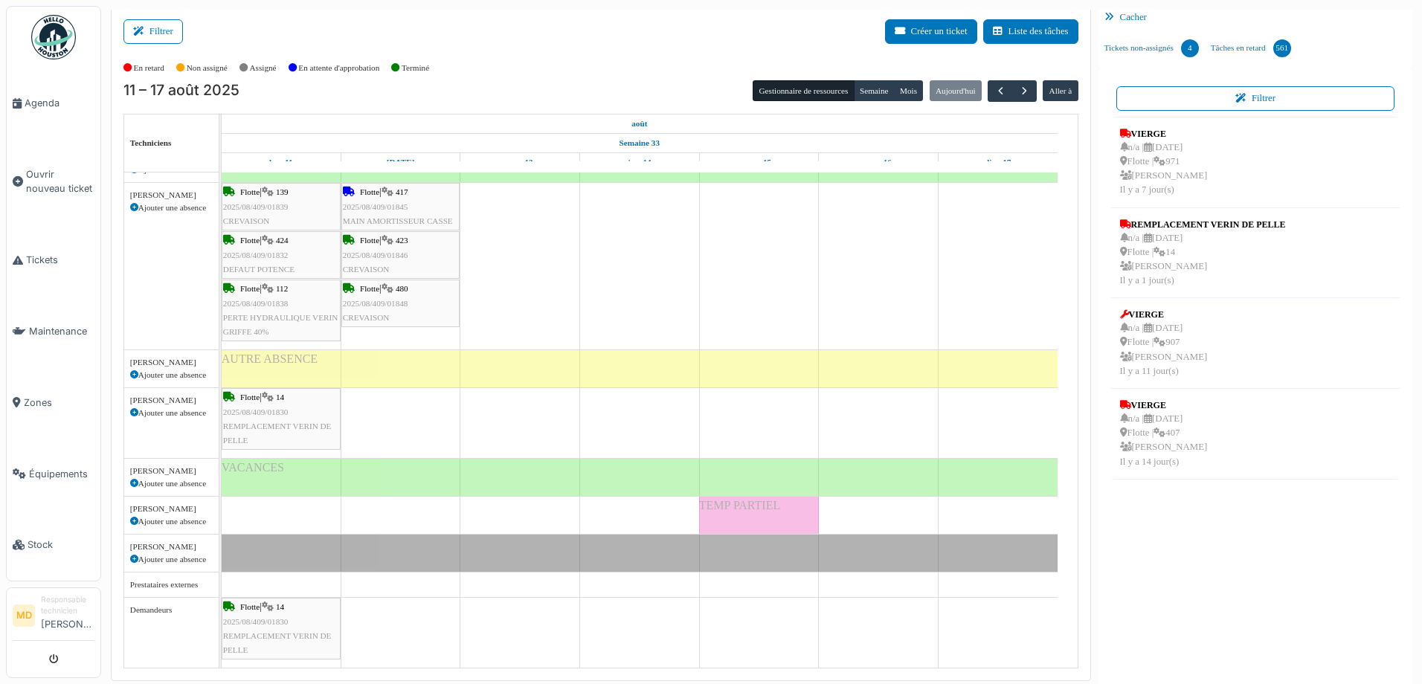
scroll to position [1132, 0]
